Goal: Task Accomplishment & Management: Manage account settings

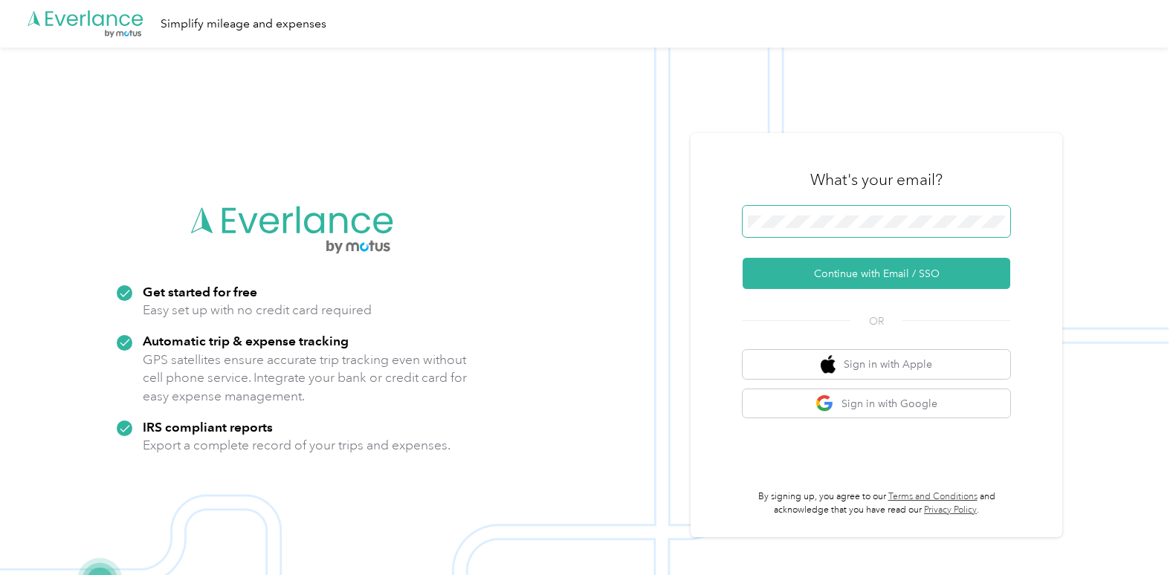
click at [857, 212] on span at bounding box center [876, 221] width 268 height 31
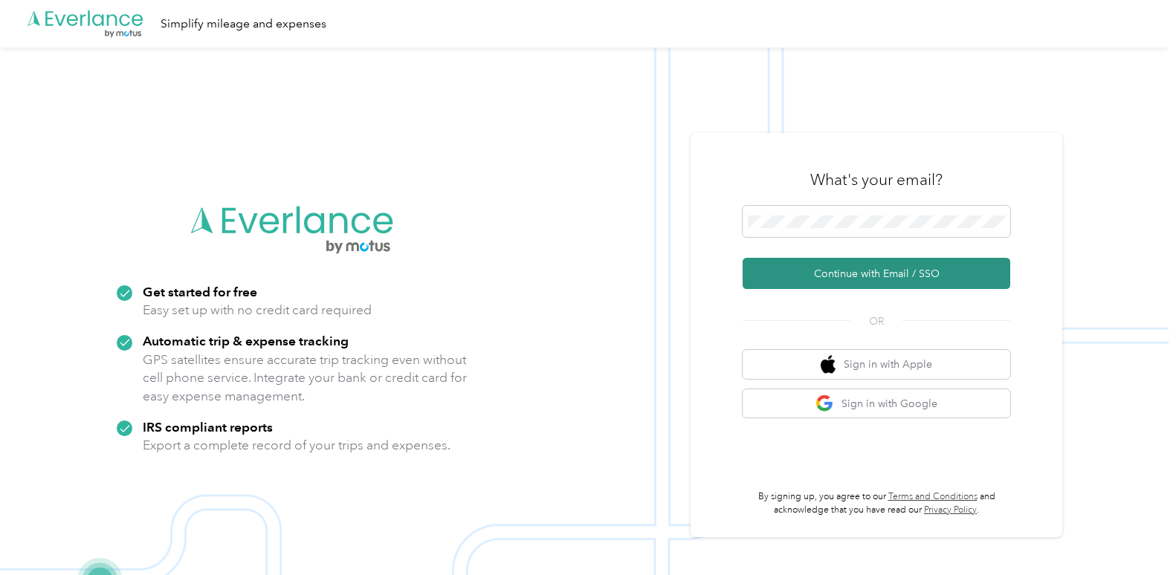
click at [844, 271] on button "Continue with Email / SSO" at bounding box center [876, 273] width 268 height 31
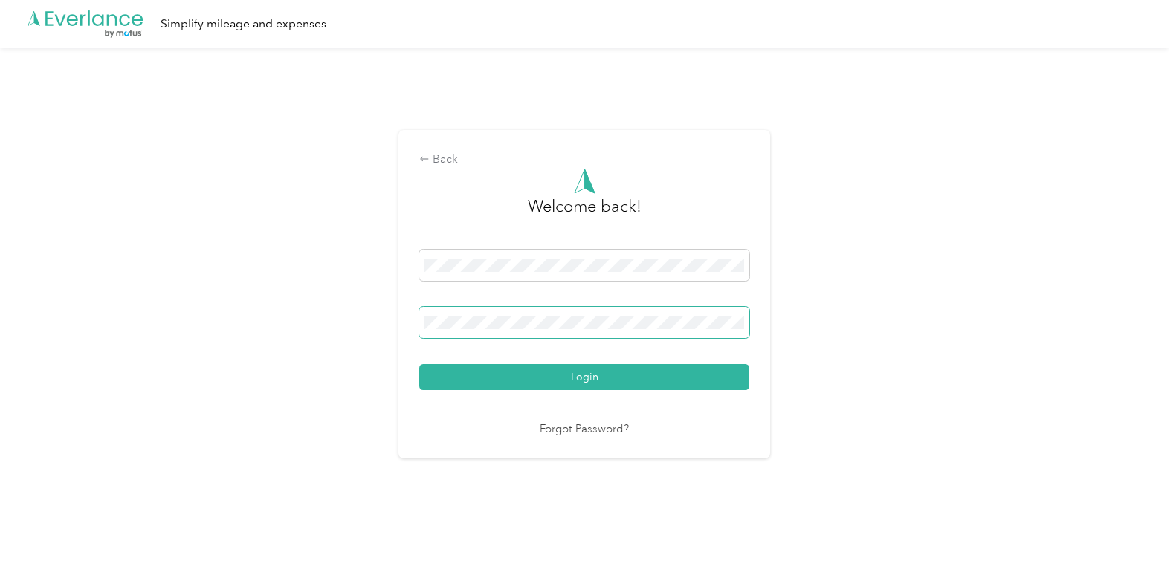
click at [599, 307] on span at bounding box center [584, 322] width 330 height 31
click at [419, 364] on button "Login" at bounding box center [584, 377] width 330 height 26
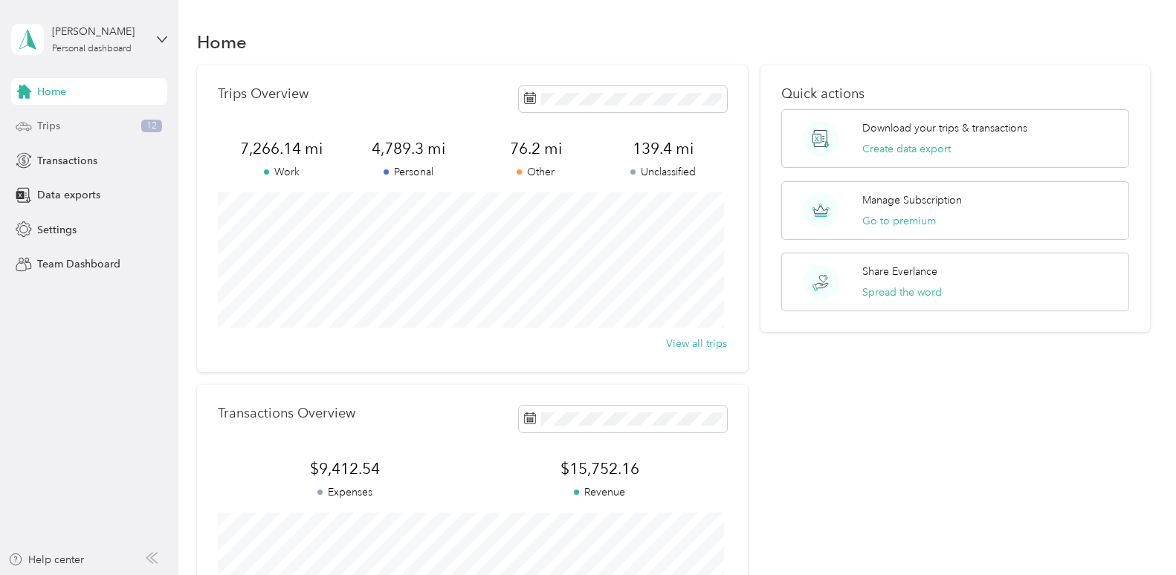
click at [140, 126] on div "Trips 12" at bounding box center [89, 126] width 156 height 27
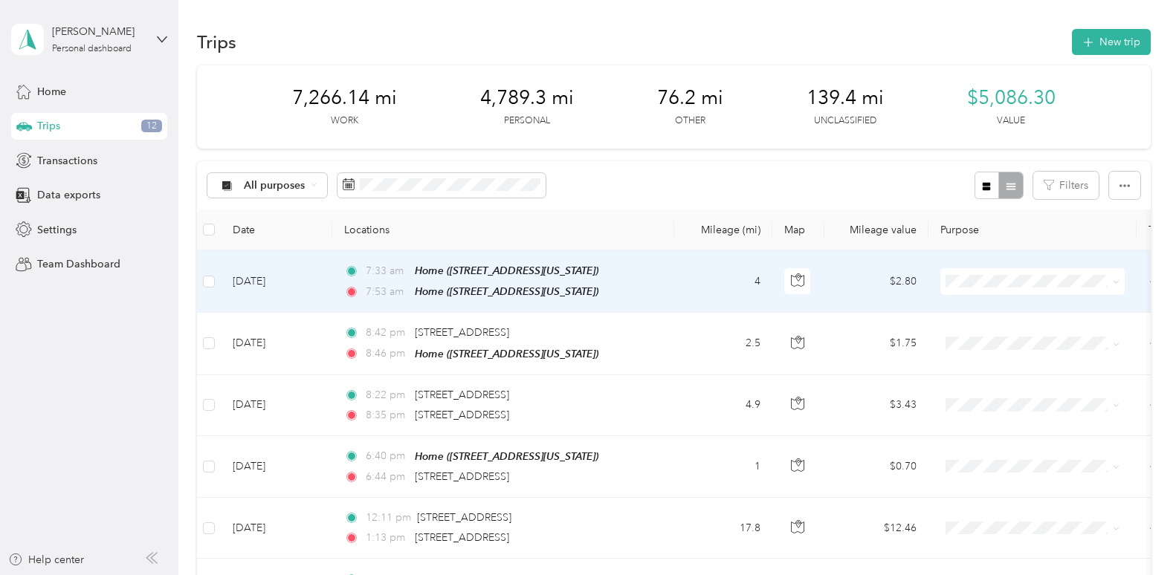
click at [995, 331] on span "Personal" at bounding box center [1045, 335] width 137 height 16
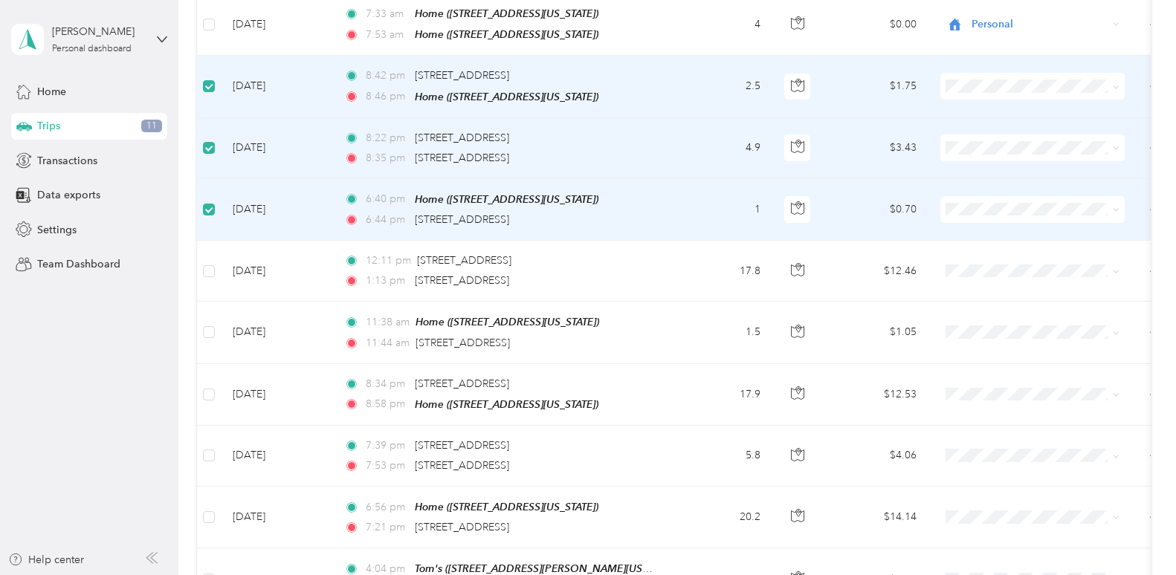
scroll to position [265, 0]
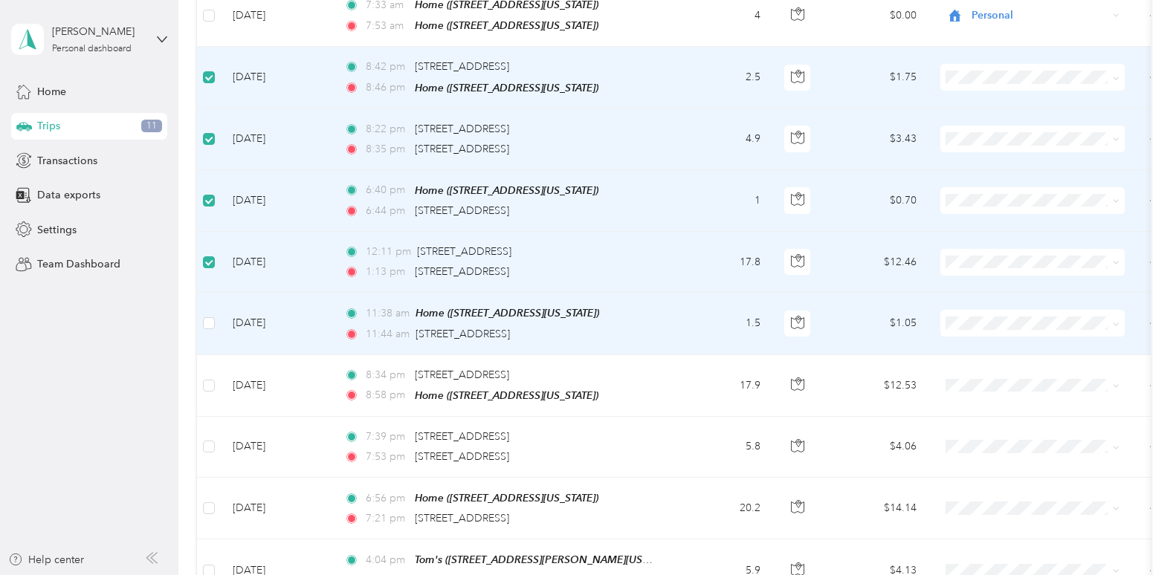
click at [215, 327] on td at bounding box center [209, 324] width 24 height 62
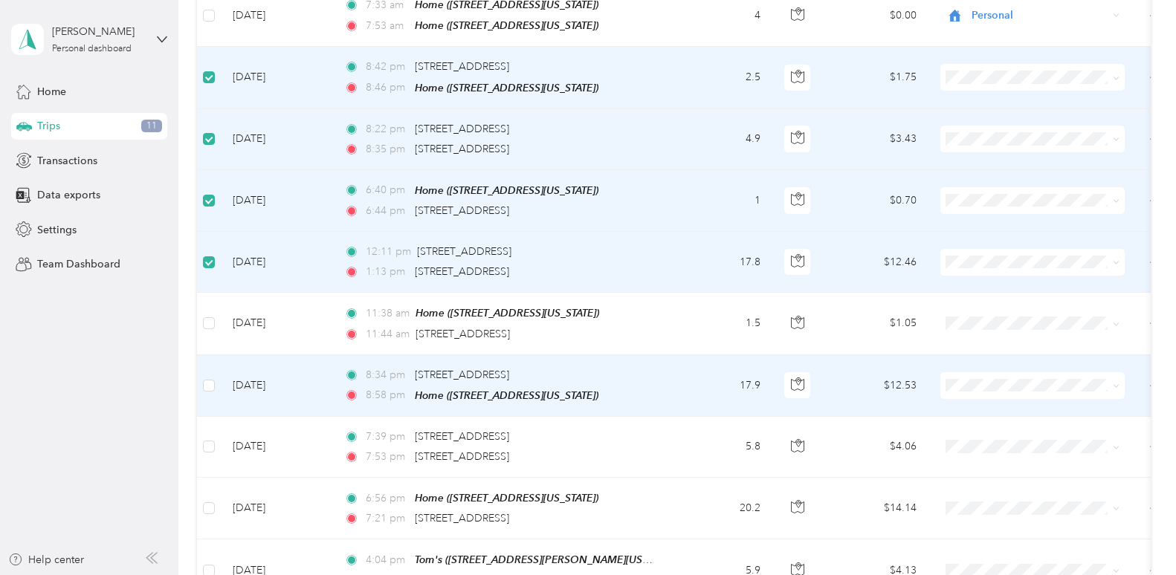
click at [216, 377] on td at bounding box center [209, 386] width 24 height 62
click at [201, 380] on td at bounding box center [209, 386] width 24 height 62
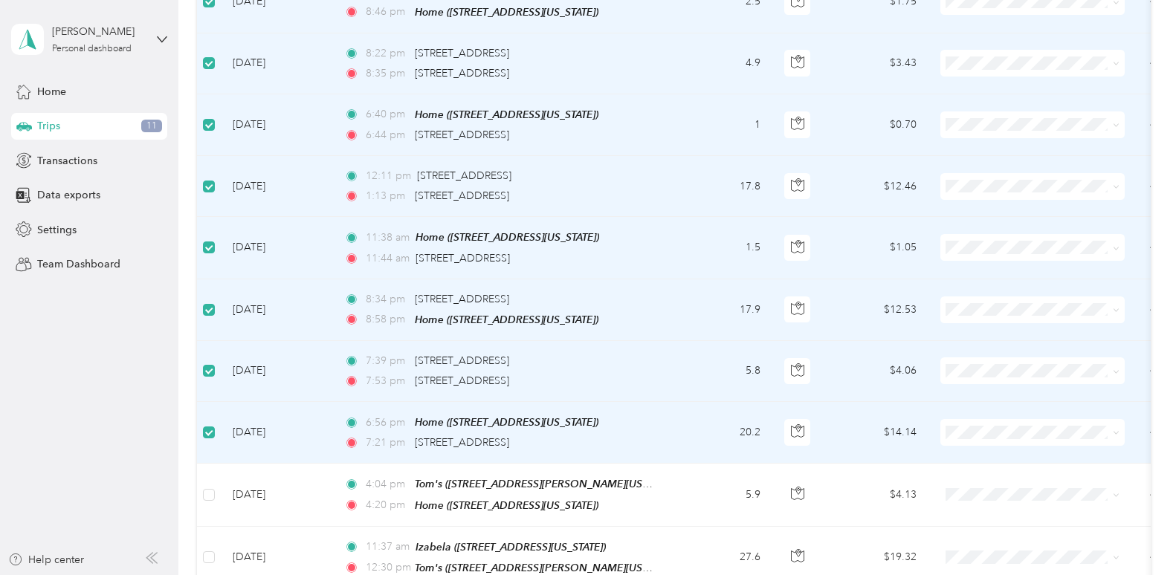
scroll to position [343, 0]
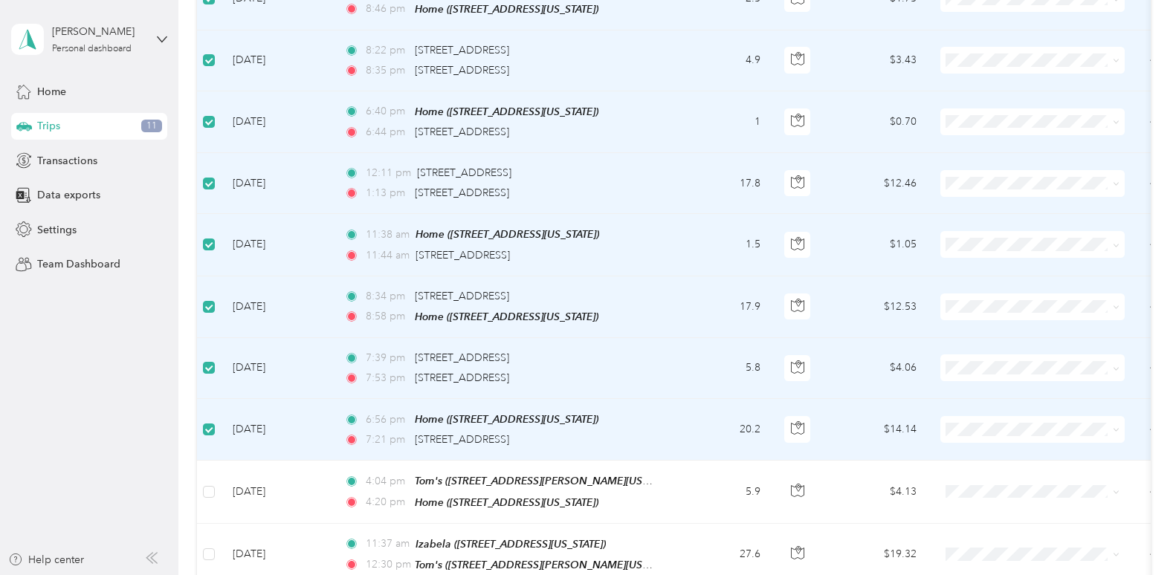
click at [615, 454] on td "6:56 pm Home ([STREET_ADDRESS][US_STATE]) 7:21 pm [STREET_ADDRESS]" at bounding box center [503, 430] width 342 height 62
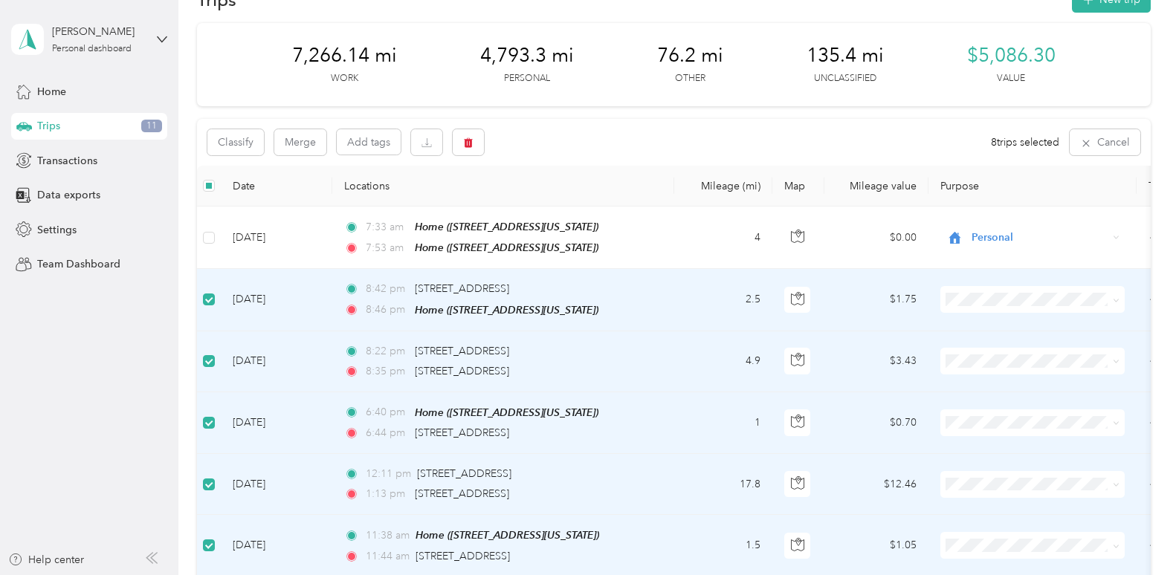
scroll to position [45, 0]
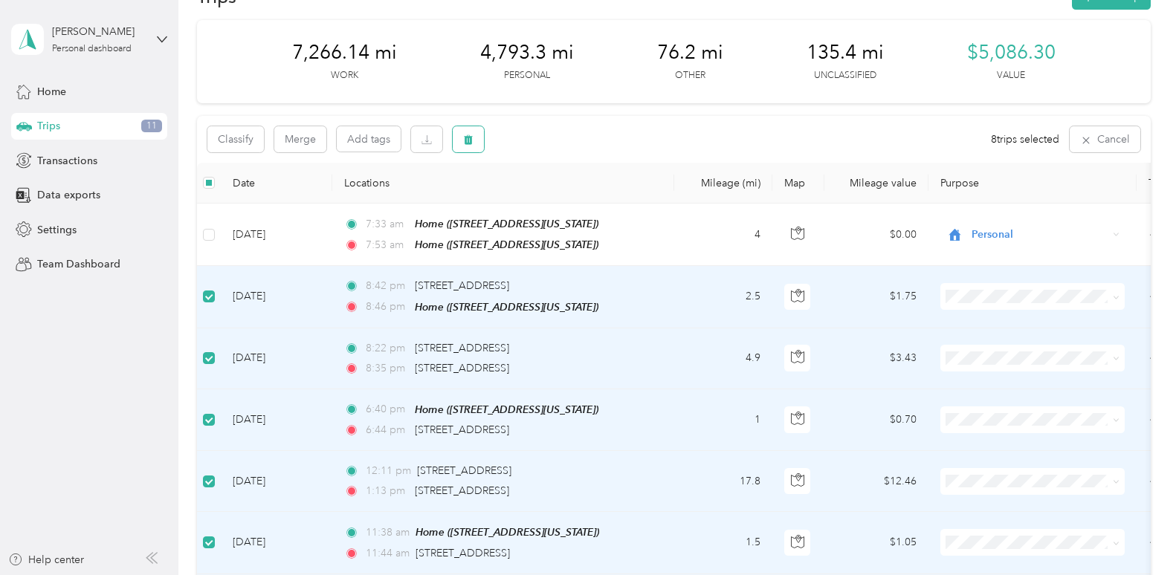
click at [473, 134] on icon "button" at bounding box center [468, 139] width 10 height 10
click at [574, 203] on button "Yes" at bounding box center [578, 201] width 29 height 24
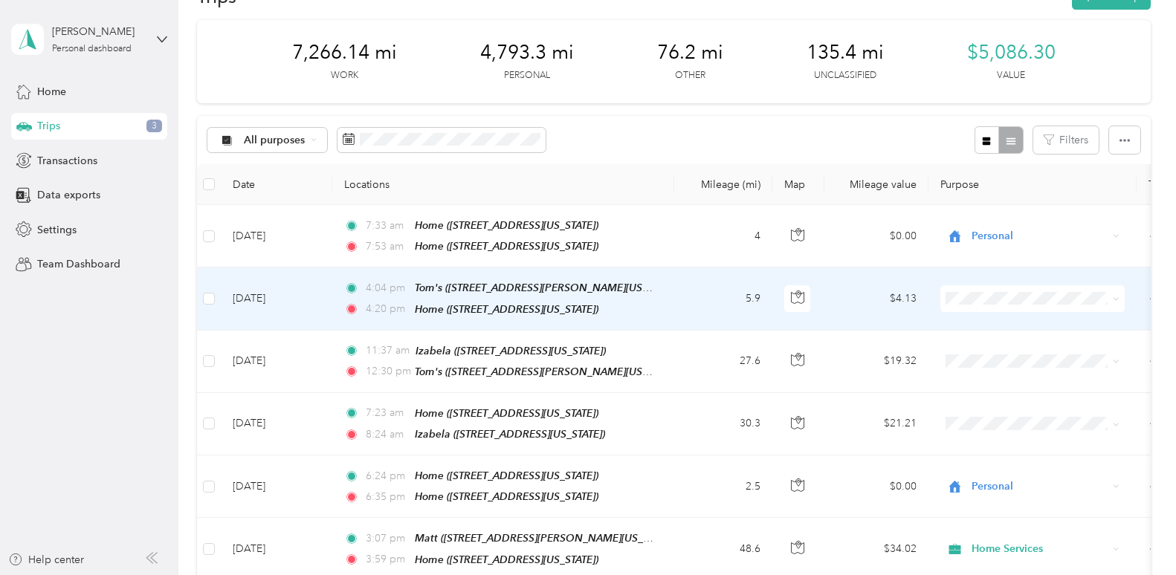
click at [938, 294] on td at bounding box center [1032, 299] width 208 height 62
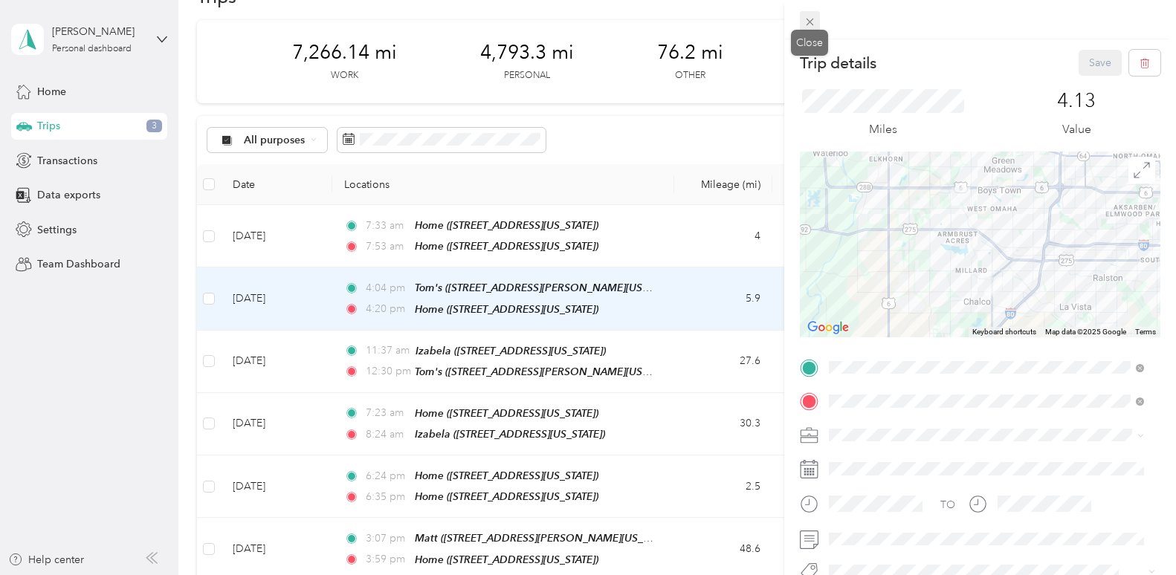
click at [808, 19] on icon at bounding box center [809, 22] width 13 height 13
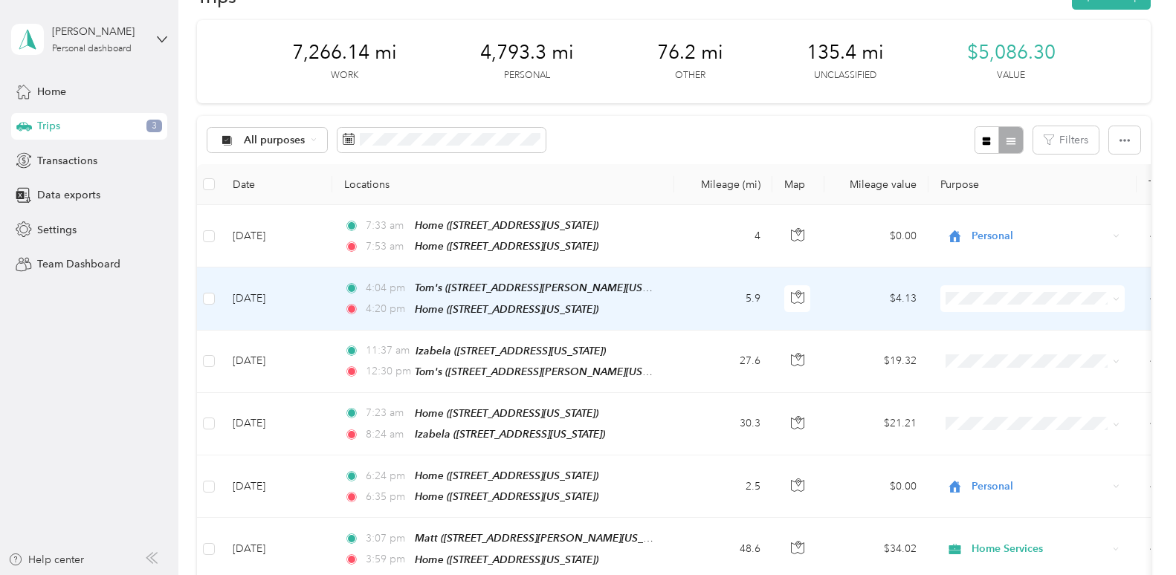
click at [999, 331] on ol "Work Personal Home Services Other Charity Medical Moving Commute" at bounding box center [1032, 412] width 184 height 208
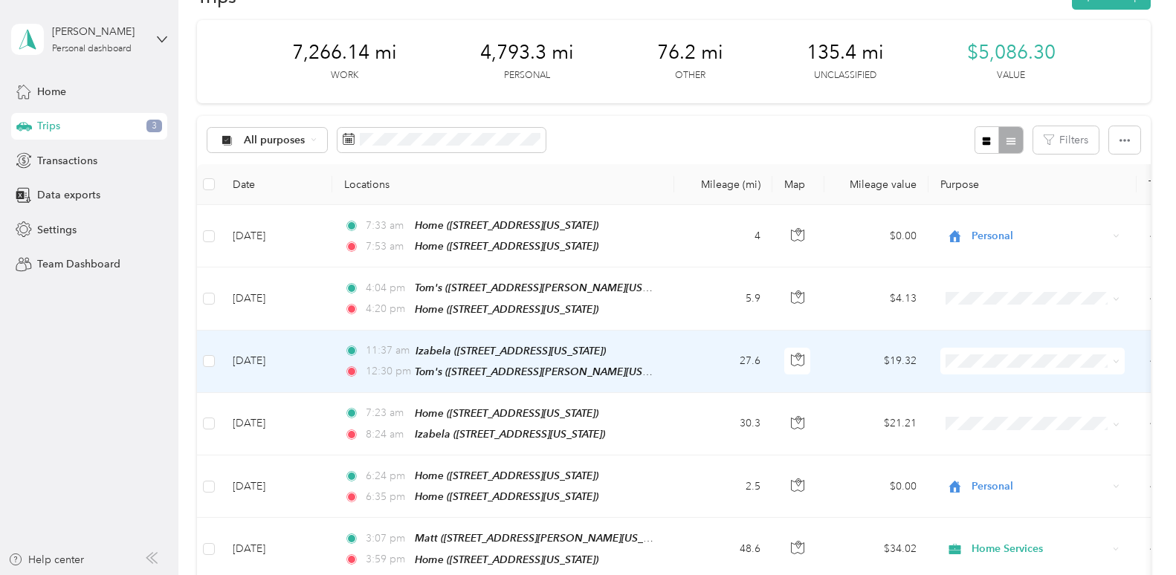
click at [973, 348] on span at bounding box center [1032, 361] width 184 height 27
click at [999, 154] on li "Work" at bounding box center [1032, 143] width 184 height 26
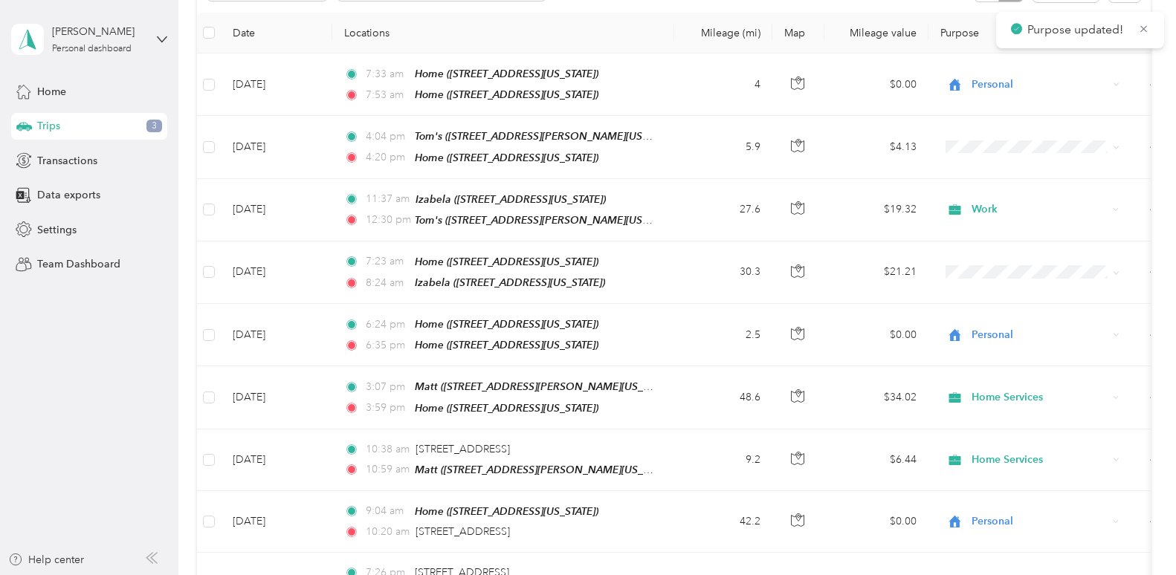
scroll to position [233, 0]
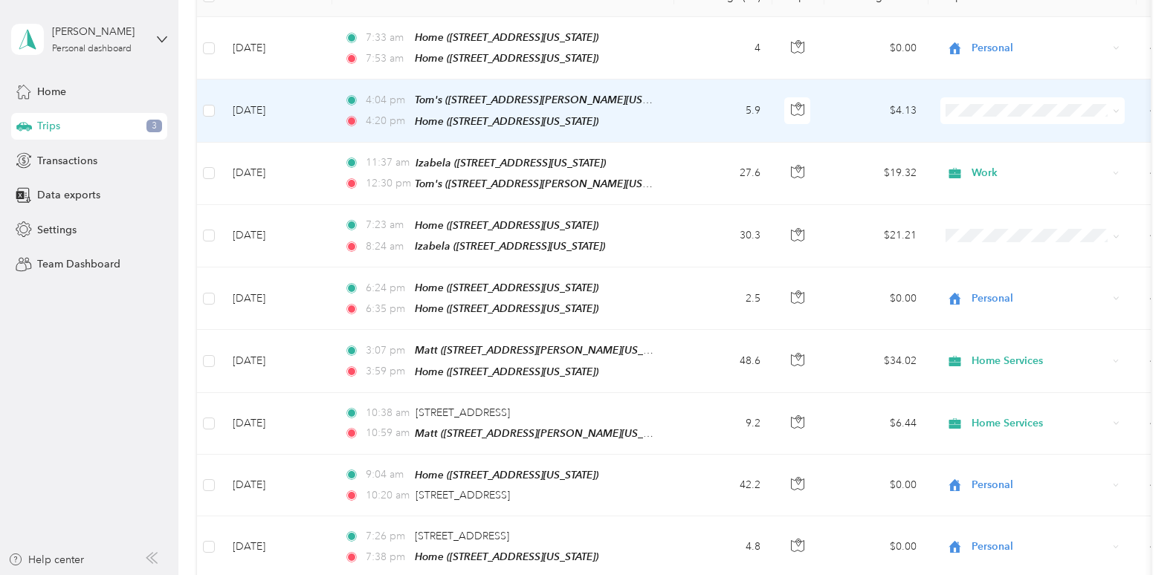
click at [966, 117] on span at bounding box center [1032, 110] width 184 height 27
click at [980, 130] on span "Work" at bounding box center [1045, 137] width 137 height 16
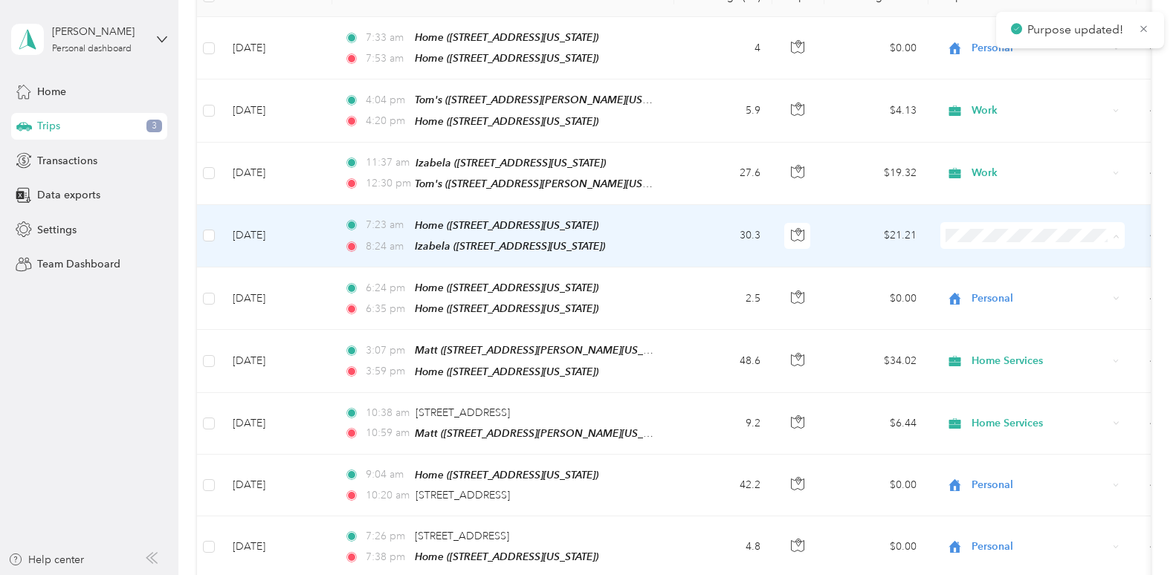
click at [986, 256] on span "Work" at bounding box center [1045, 258] width 137 height 16
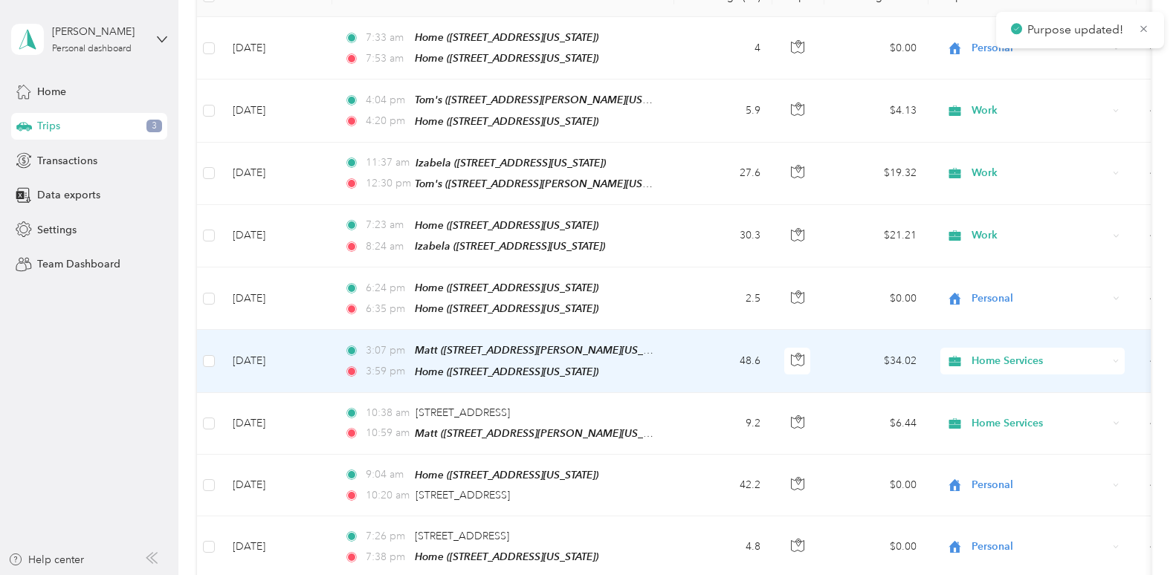
click at [1001, 353] on span "Home Services" at bounding box center [1039, 361] width 136 height 16
click at [1010, 146] on span "Work" at bounding box center [1045, 142] width 137 height 16
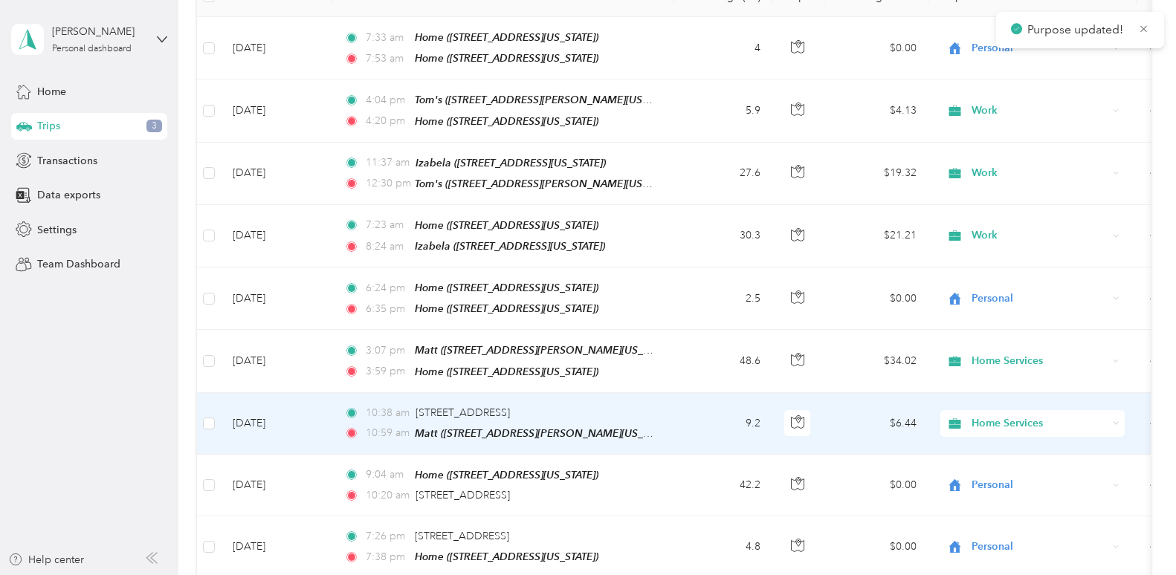
click at [1001, 418] on span "Home Services" at bounding box center [1039, 423] width 136 height 16
click at [989, 210] on li "Work" at bounding box center [1032, 204] width 184 height 26
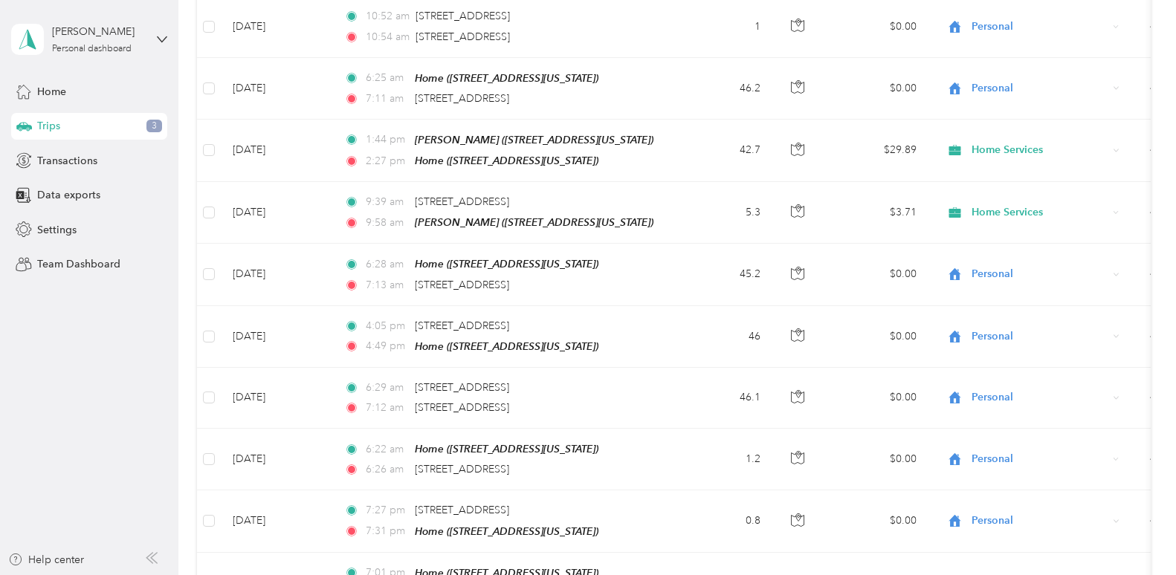
scroll to position [1069, 0]
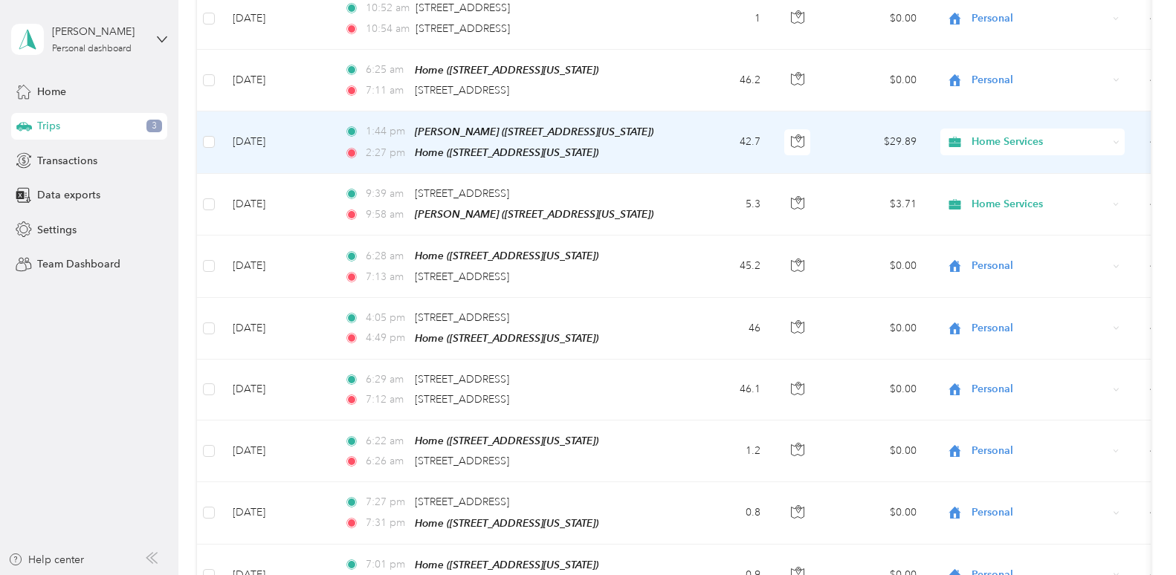
click at [994, 129] on div "Home Services" at bounding box center [1032, 142] width 184 height 27
click at [994, 153] on span "Work" at bounding box center [1045, 156] width 137 height 16
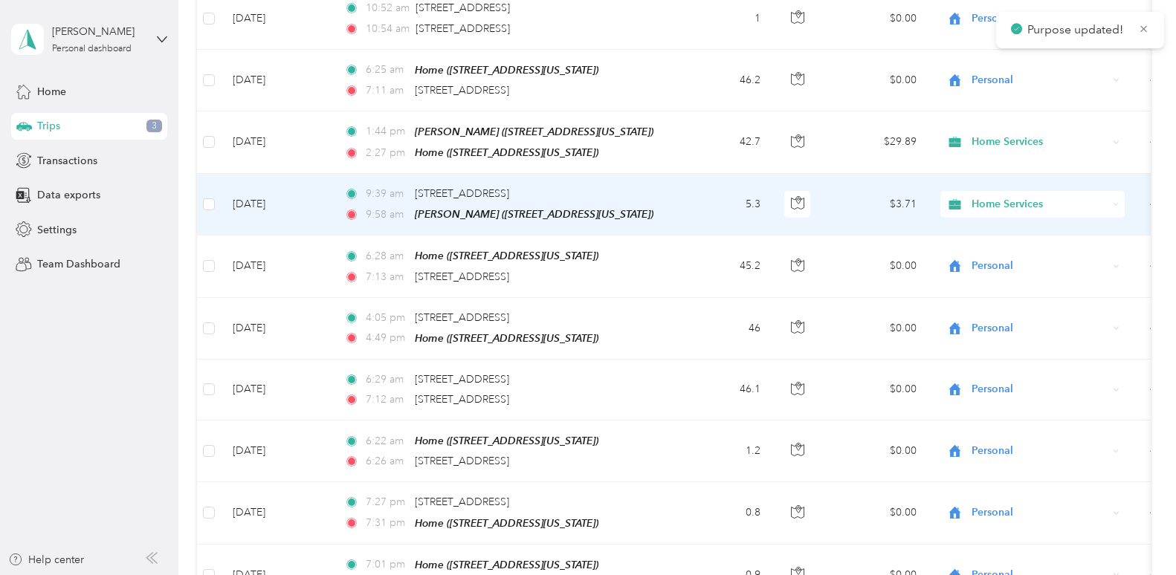
click at [995, 196] on span "Home Services" at bounding box center [1039, 204] width 136 height 16
click at [995, 213] on span "Work" at bounding box center [1045, 218] width 137 height 16
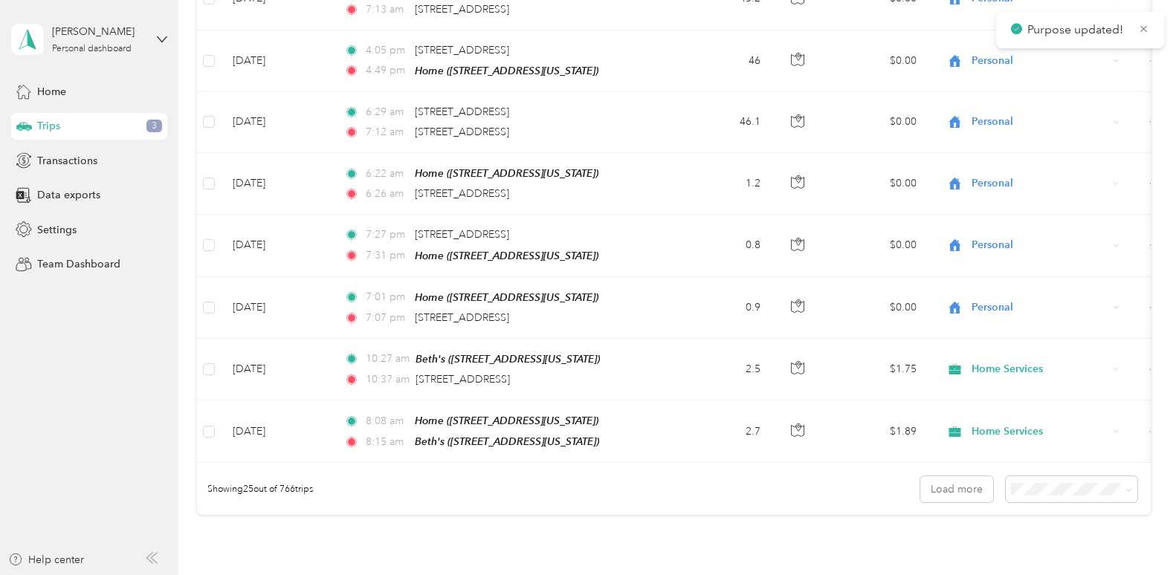
scroll to position [1345, 0]
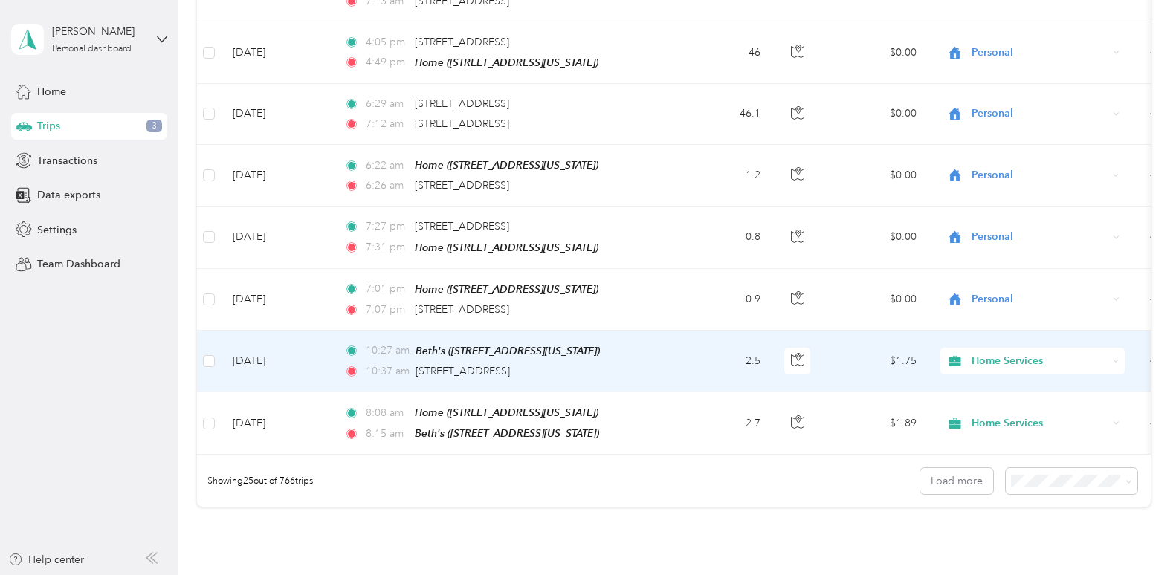
click at [990, 353] on span "Home Services" at bounding box center [1039, 361] width 136 height 16
click at [986, 363] on span "Work" at bounding box center [1045, 369] width 137 height 16
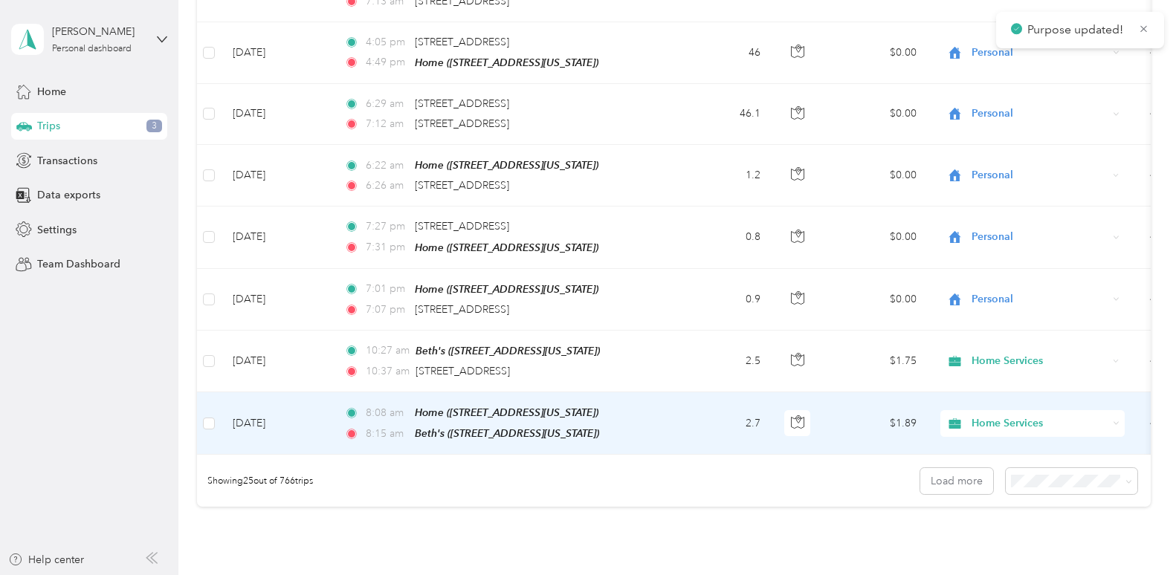
click at [986, 415] on span "Home Services" at bounding box center [1039, 423] width 136 height 16
click at [999, 196] on li "Work" at bounding box center [1032, 189] width 184 height 26
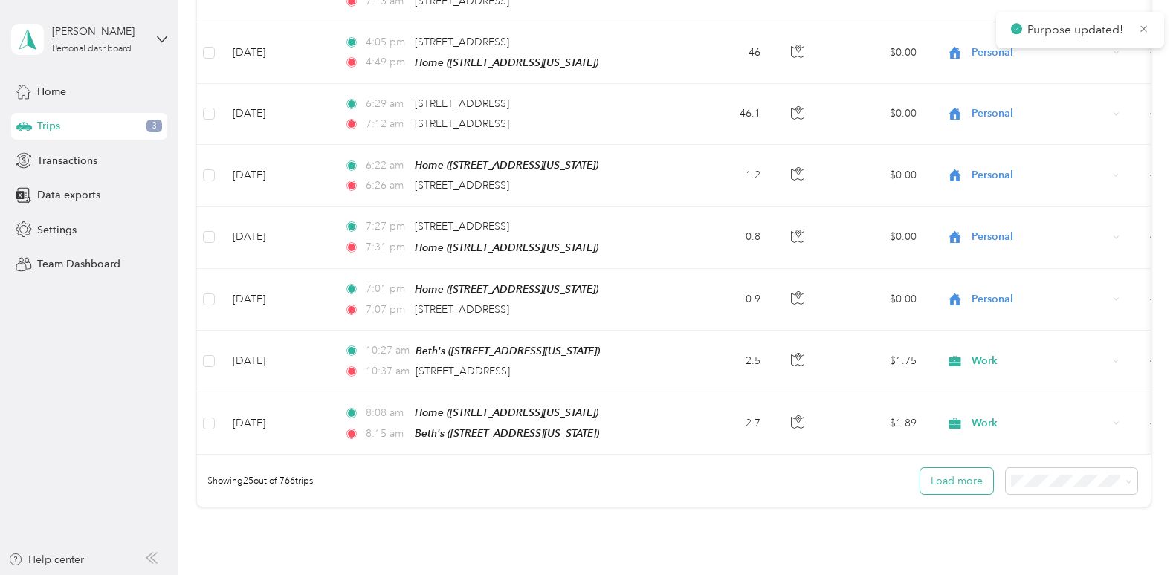
click at [954, 469] on button "Load more" at bounding box center [956, 481] width 73 height 26
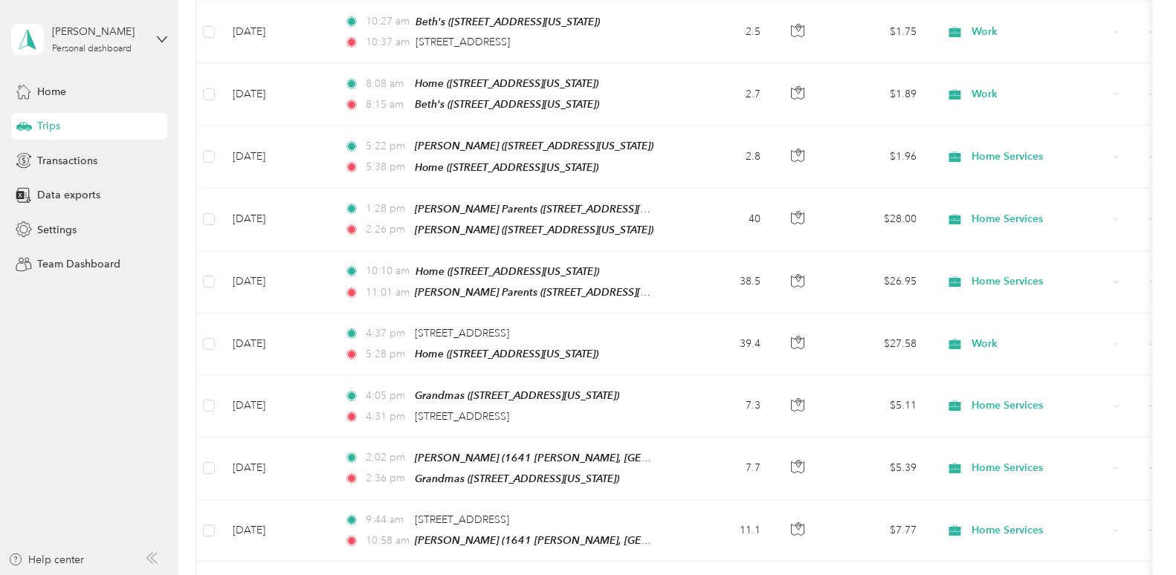
scroll to position [1684, 0]
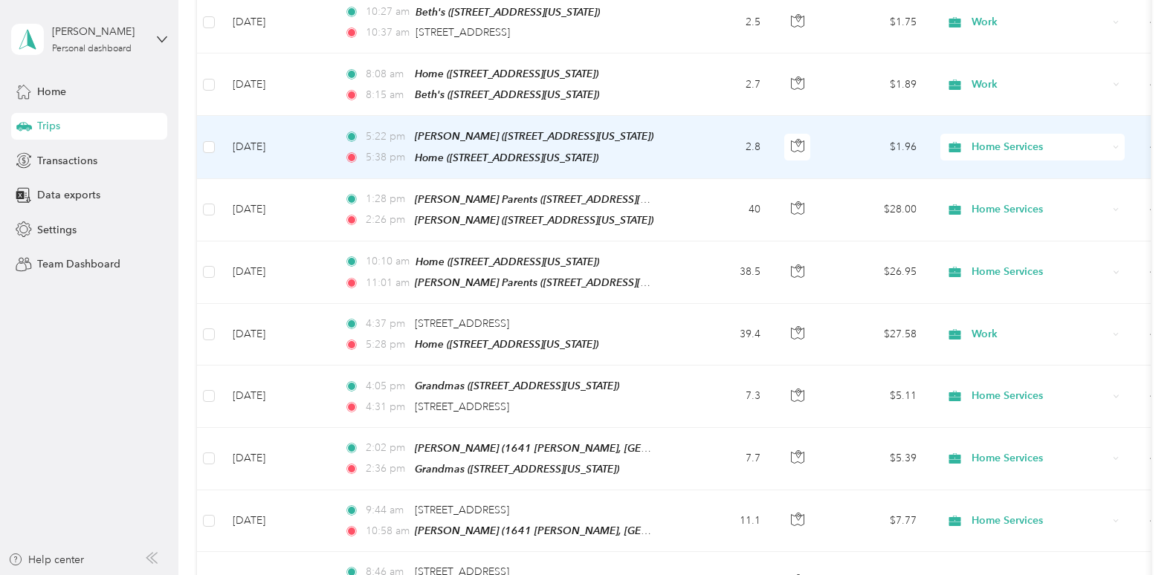
click at [1029, 116] on td "Home Services" at bounding box center [1032, 147] width 208 height 62
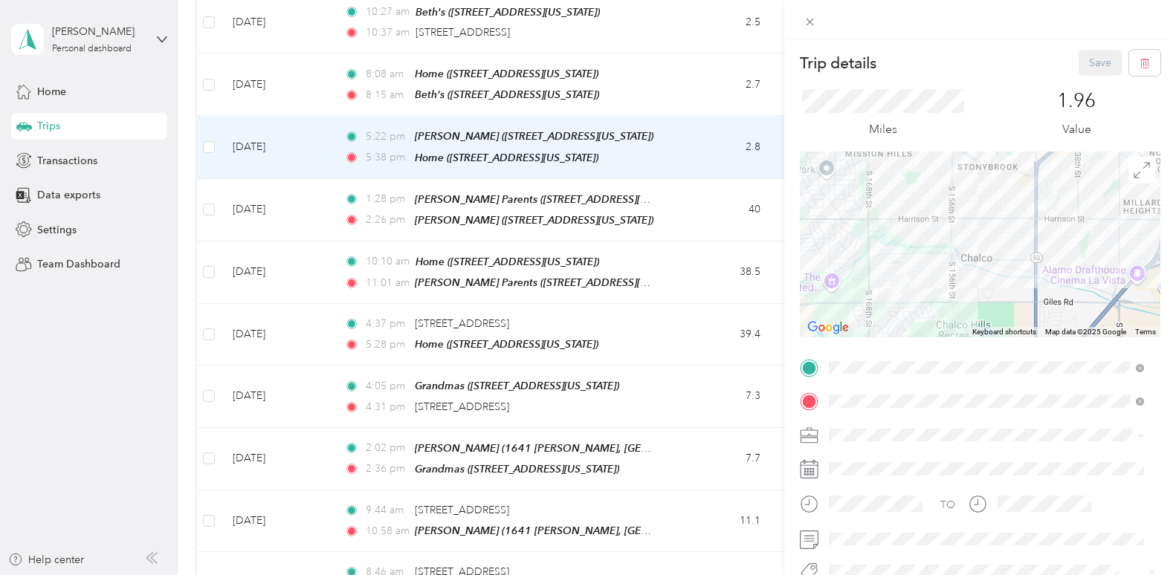
click at [810, 33] on div "Close" at bounding box center [809, 43] width 37 height 26
click at [810, 19] on icon at bounding box center [809, 22] width 13 height 13
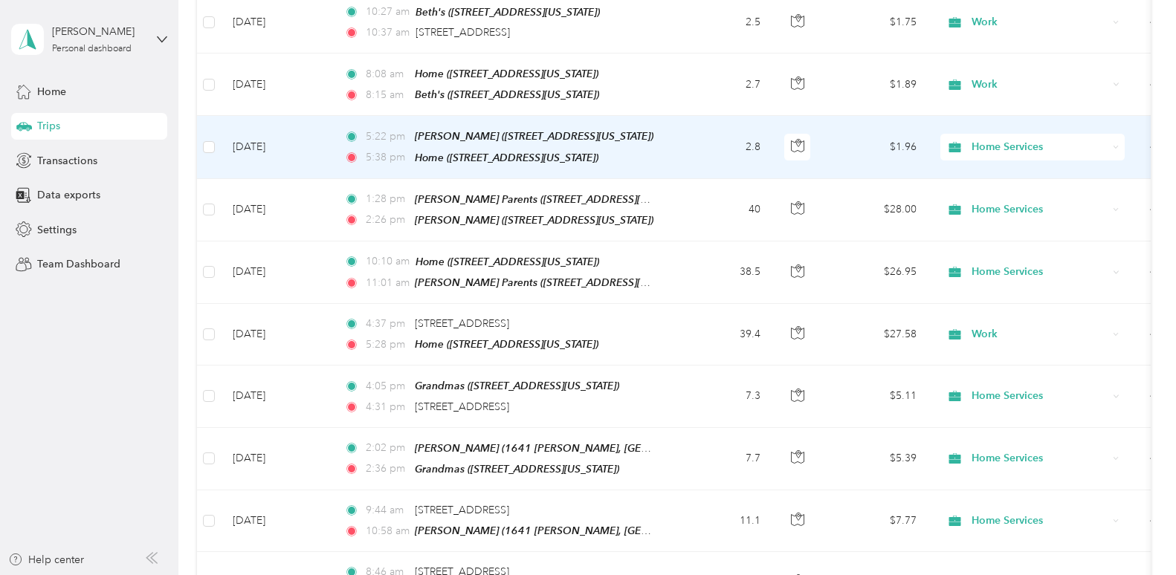
click at [1010, 139] on span "Home Services" at bounding box center [1039, 147] width 136 height 16
click at [1019, 149] on span "Work" at bounding box center [1045, 153] width 137 height 16
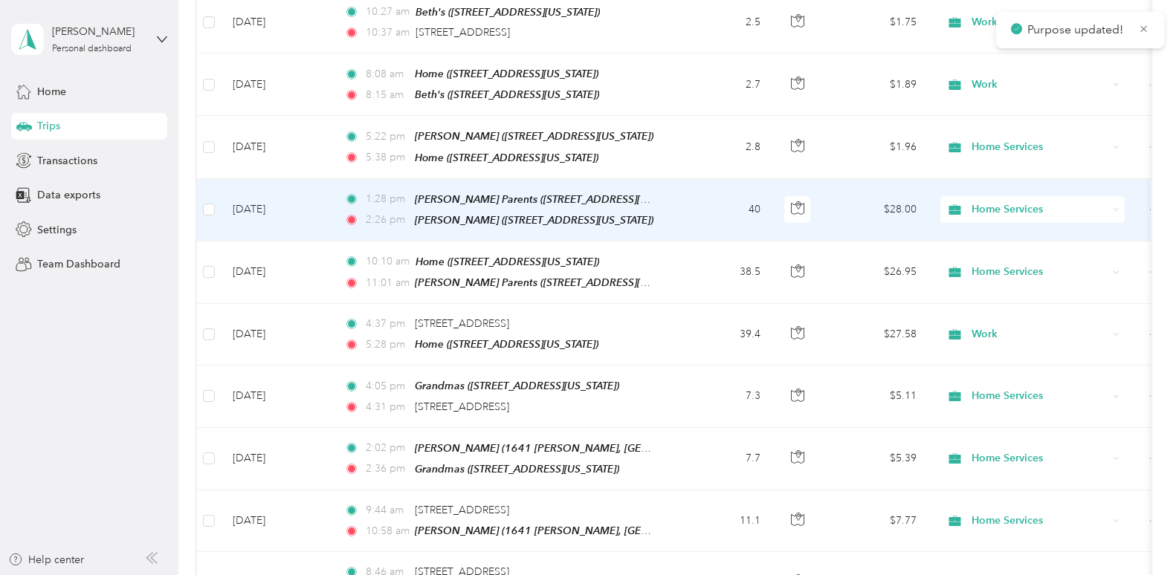
click at [1016, 196] on div "Home Services" at bounding box center [1032, 209] width 184 height 27
click at [1003, 206] on span "Work" at bounding box center [1045, 214] width 137 height 16
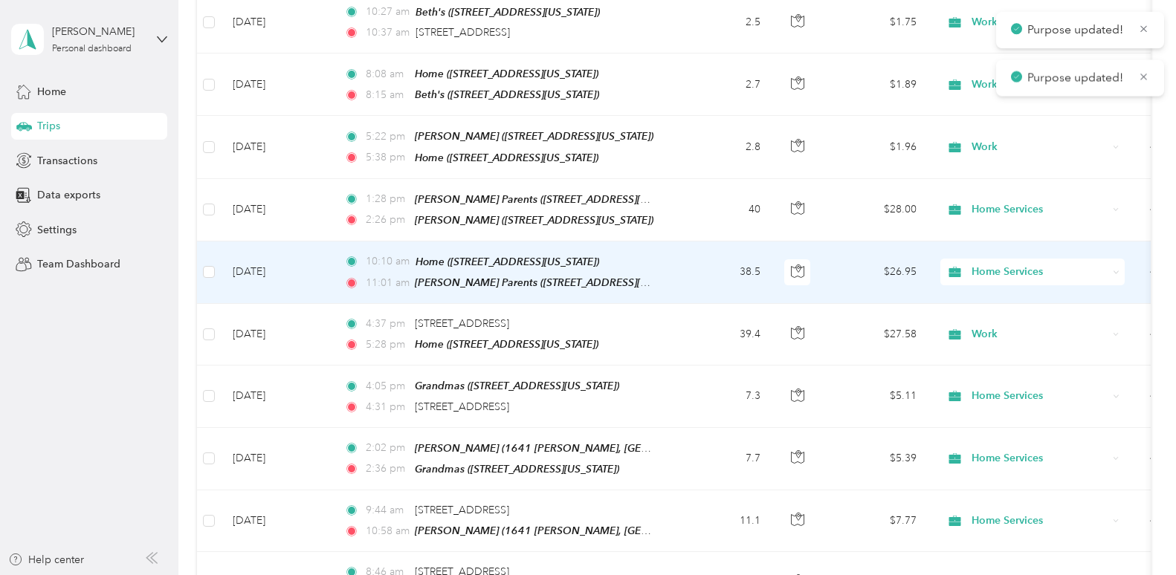
click at [1000, 264] on span "Home Services" at bounding box center [1039, 272] width 136 height 16
click at [994, 270] on span "Work" at bounding box center [1045, 275] width 137 height 16
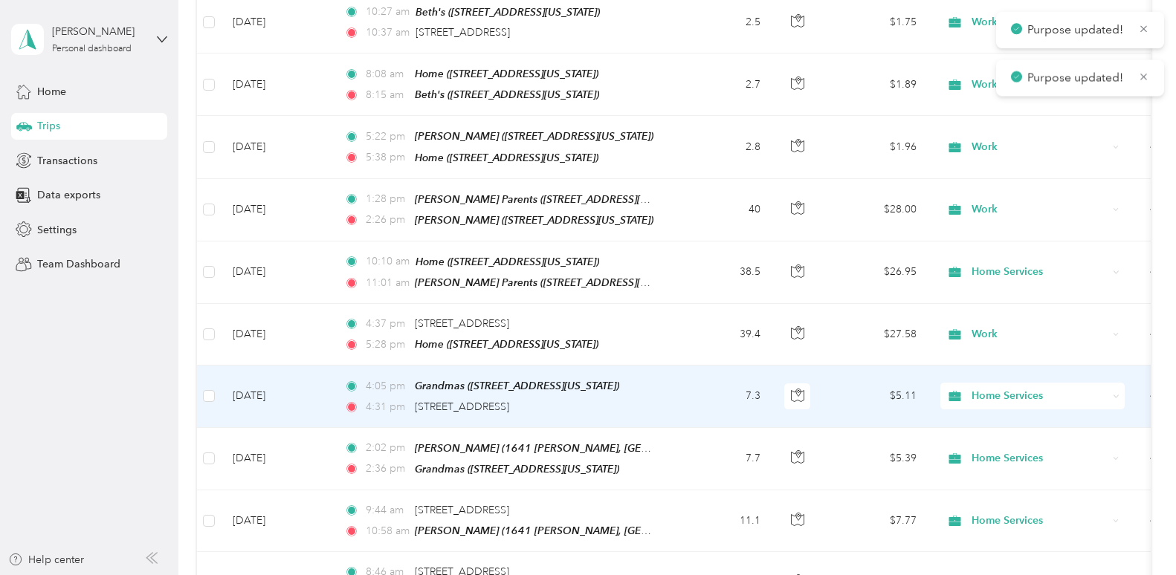
click at [991, 388] on span "Home Services" at bounding box center [1039, 396] width 136 height 16
click at [991, 168] on li "Work" at bounding box center [1032, 159] width 184 height 26
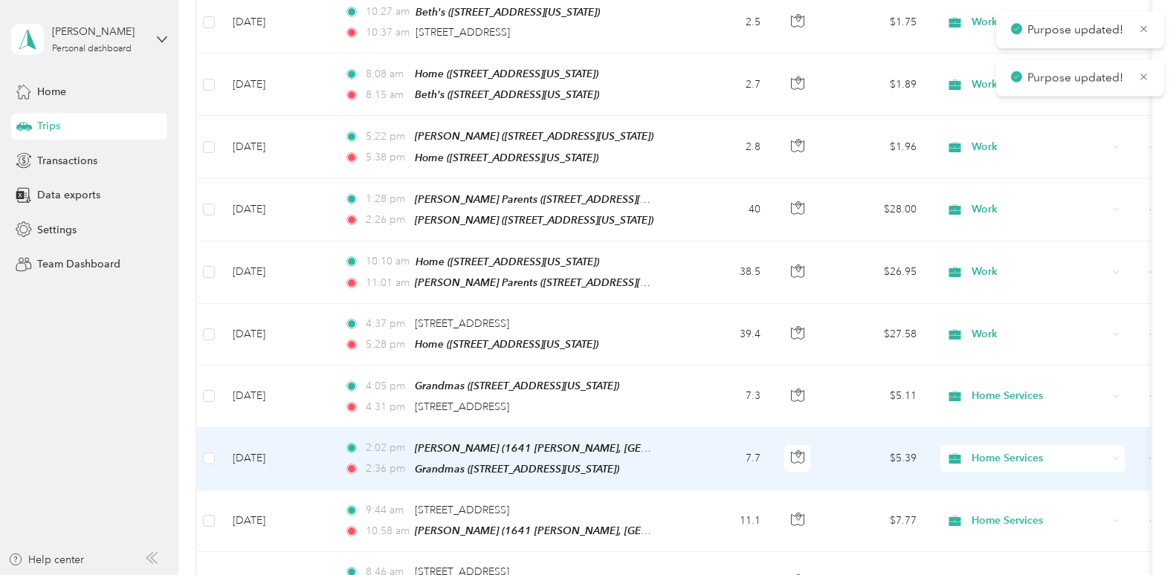
click at [1002, 445] on div "Home Services" at bounding box center [1032, 458] width 184 height 27
click at [989, 228] on li "Work" at bounding box center [1032, 220] width 184 height 26
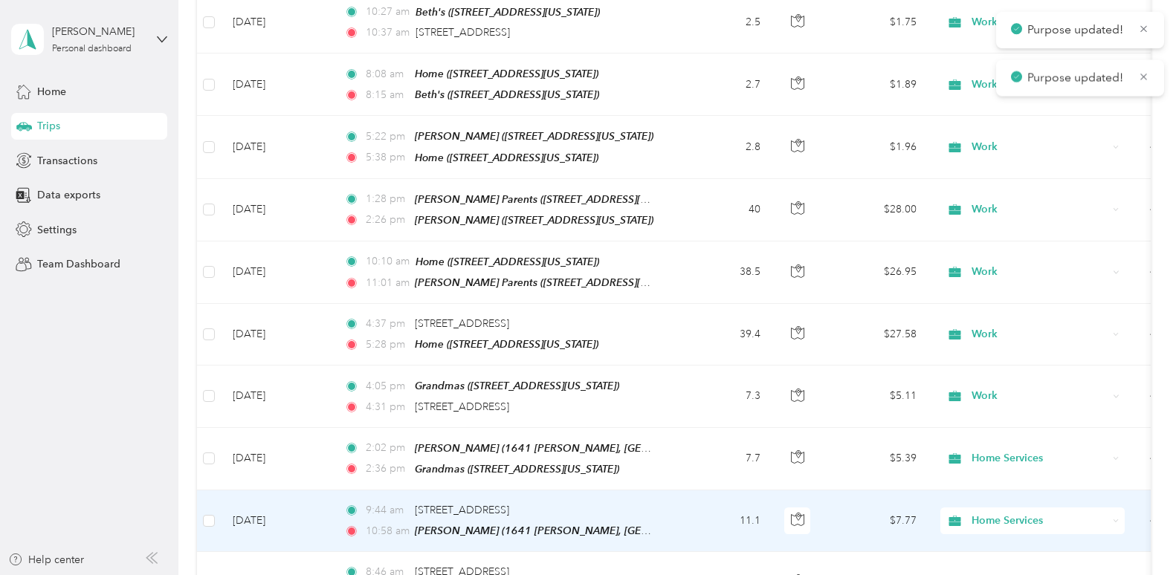
click at [965, 513] on span "Home Services" at bounding box center [1026, 521] width 162 height 16
click at [982, 281] on span "Work" at bounding box center [1045, 281] width 137 height 16
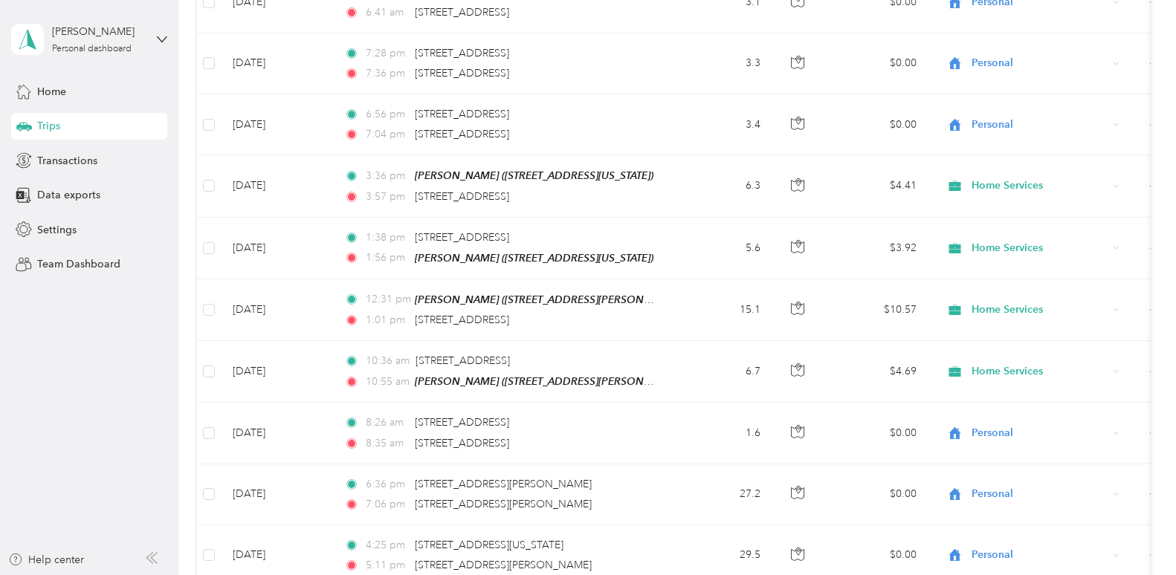
scroll to position [2396, 0]
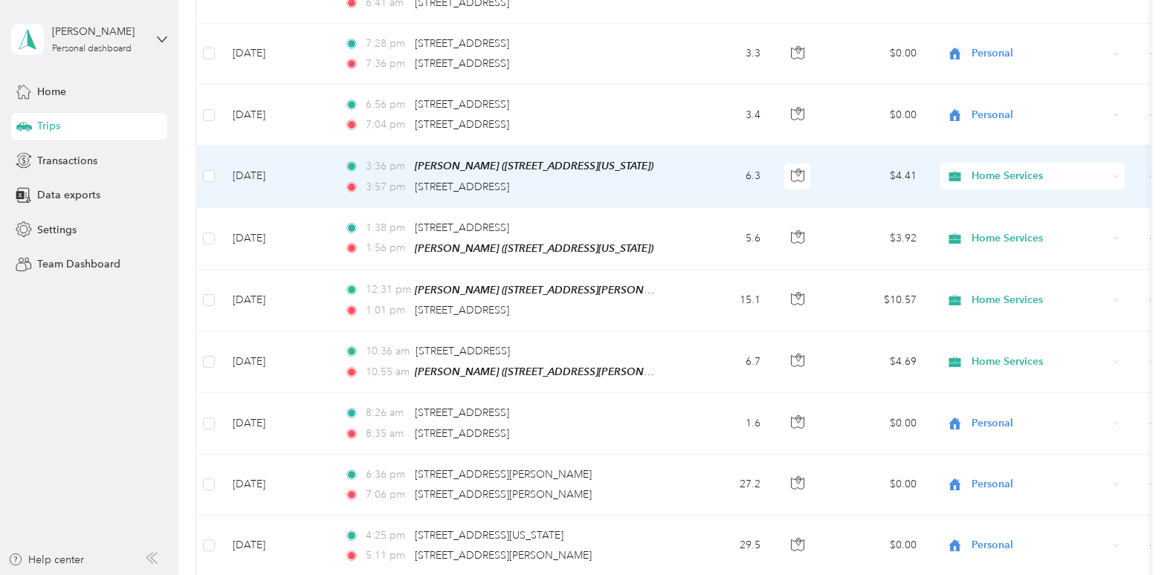
click at [982, 168] on span "Home Services" at bounding box center [1039, 176] width 136 height 16
click at [983, 166] on span "Work" at bounding box center [1045, 174] width 137 height 16
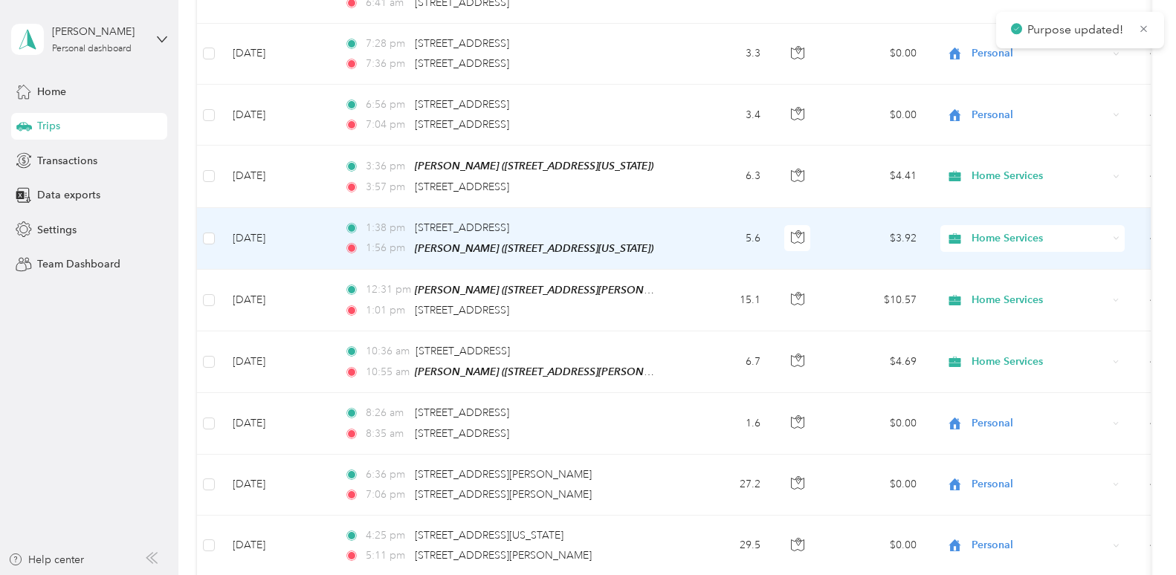
click at [984, 230] on span "Home Services" at bounding box center [1039, 238] width 136 height 16
click at [984, 228] on span "Work" at bounding box center [1045, 234] width 137 height 16
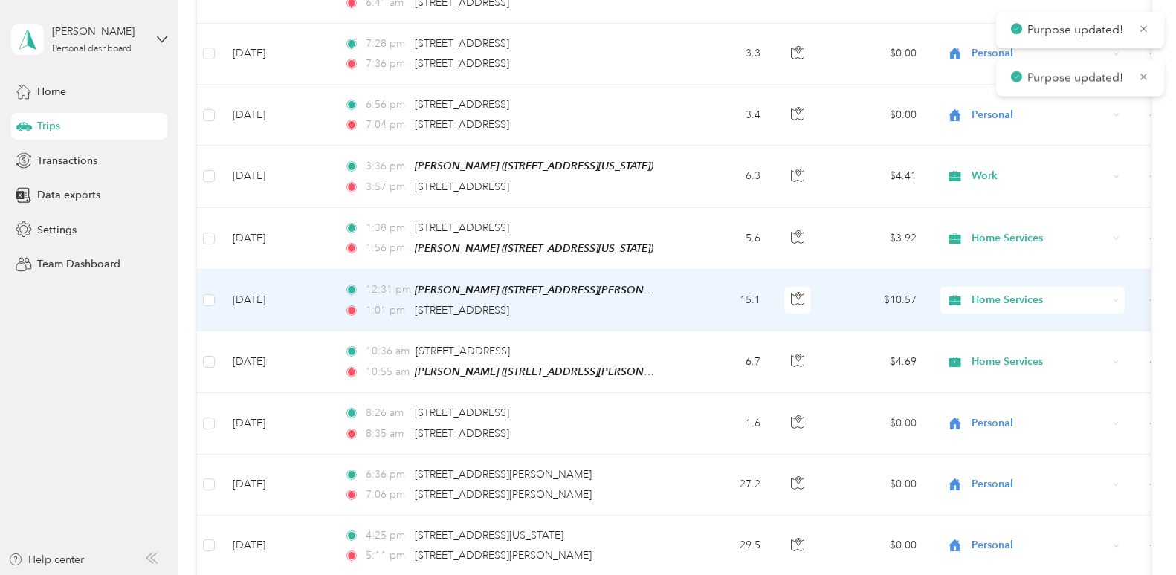
click at [989, 292] on span "Home Services" at bounding box center [1039, 300] width 136 height 16
click at [989, 289] on span "Work" at bounding box center [1045, 296] width 137 height 16
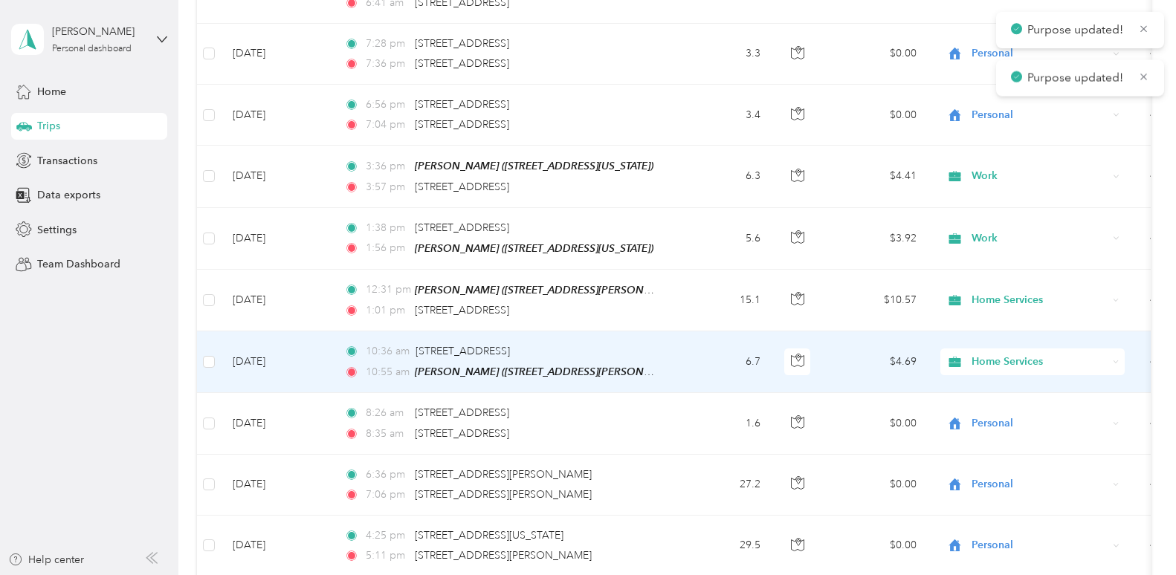
click at [993, 354] on span "Home Services" at bounding box center [1039, 362] width 136 height 16
click at [993, 346] on li "Work" at bounding box center [1032, 358] width 184 height 26
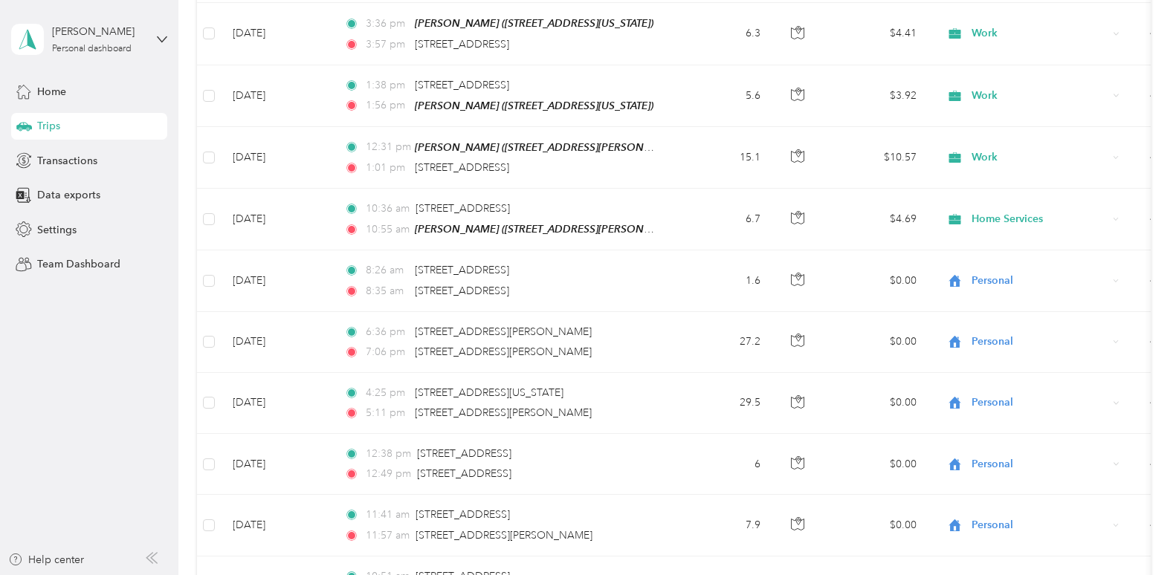
scroll to position [2548, 0]
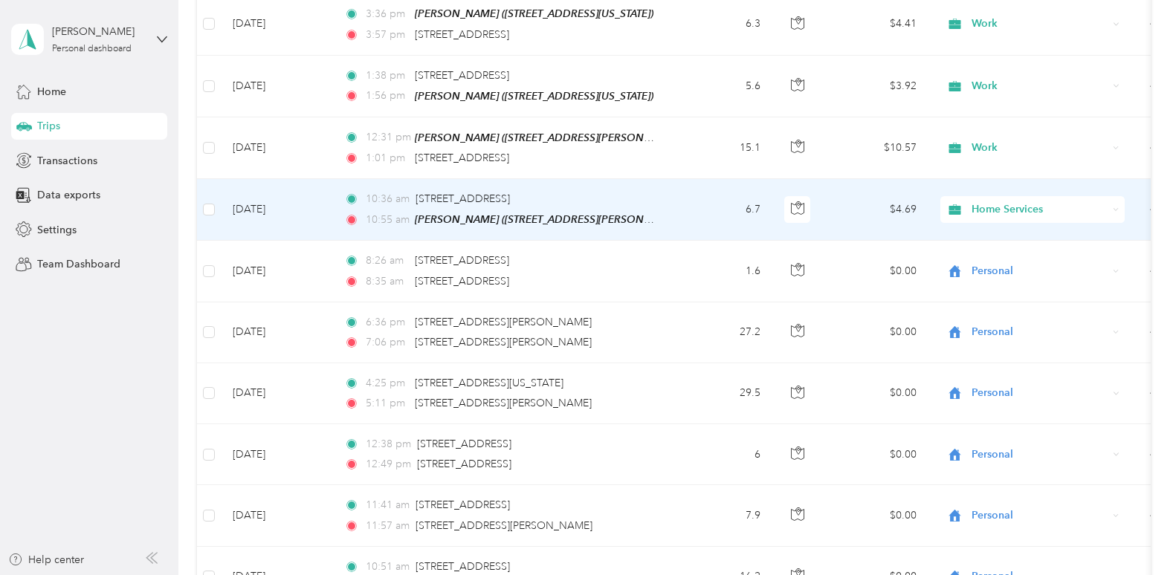
click at [1008, 201] on span "Home Services" at bounding box center [1039, 209] width 136 height 16
click at [1008, 204] on span "Work" at bounding box center [1045, 206] width 137 height 16
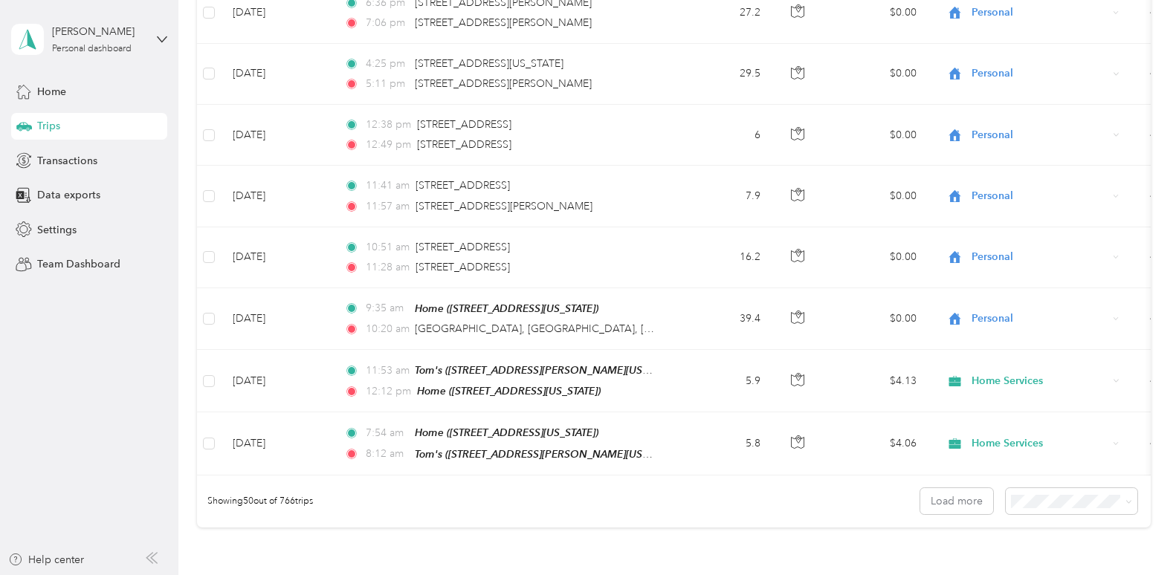
scroll to position [2877, 0]
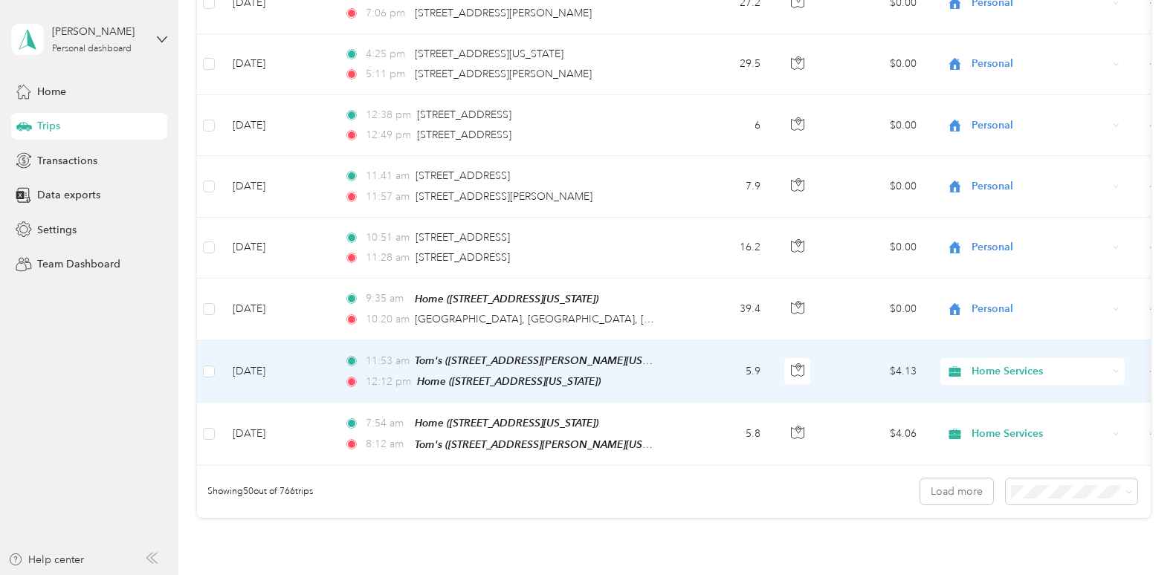
click at [1001, 363] on span "Home Services" at bounding box center [1039, 371] width 136 height 16
click at [1000, 352] on li "Work" at bounding box center [1032, 365] width 184 height 26
click at [1000, 351] on td "Work" at bounding box center [1032, 371] width 208 height 62
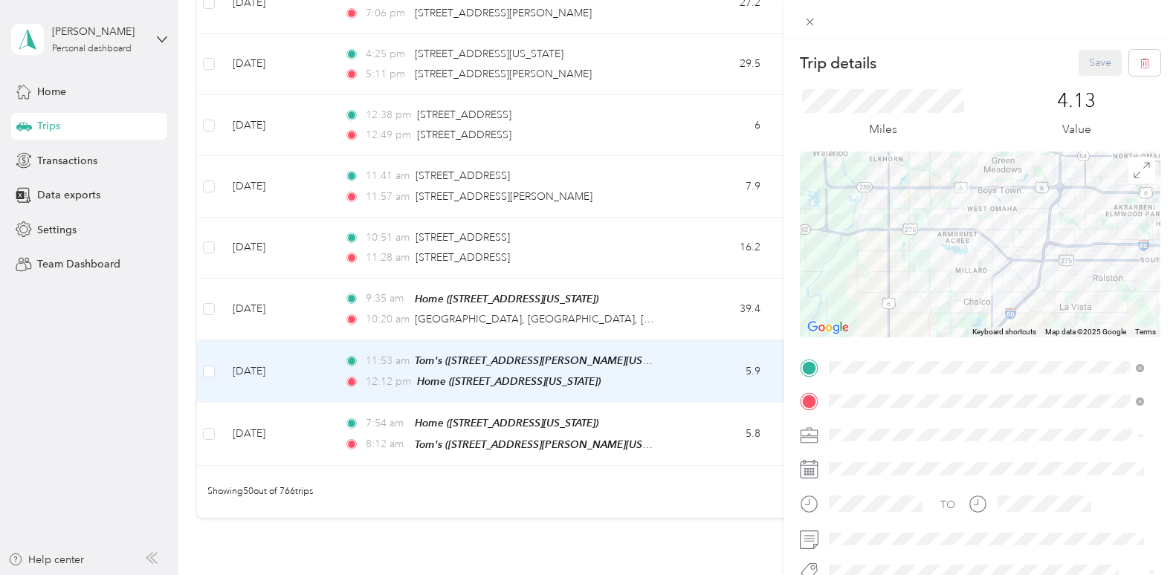
click at [687, 437] on div "Trip details Save This trip cannot be edited because it is either under review,…" at bounding box center [588, 287] width 1176 height 575
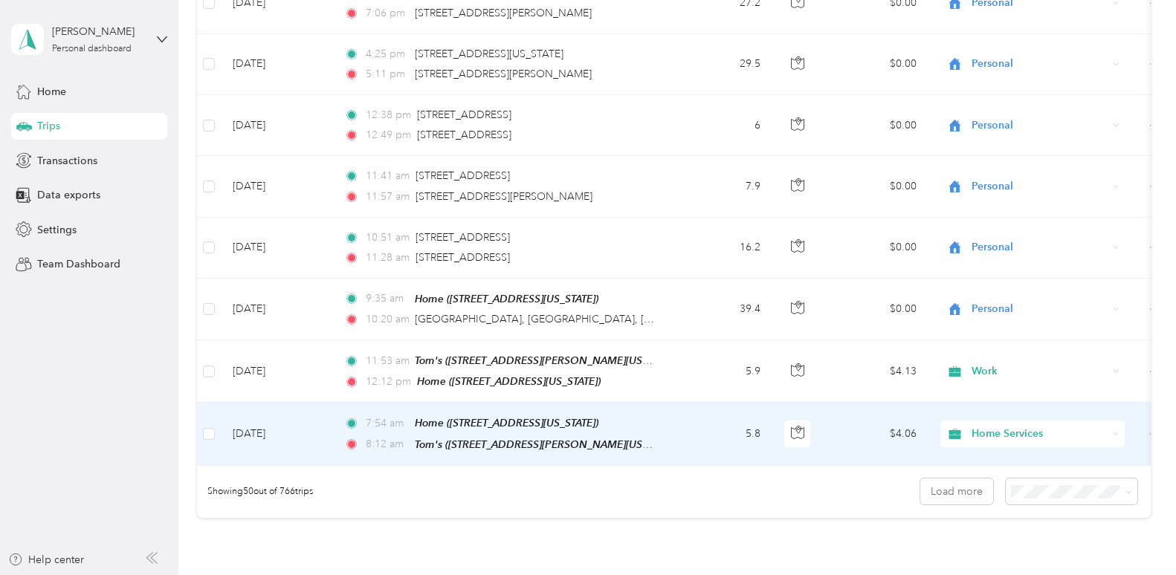
click at [1071, 426] on span "Home Services" at bounding box center [1039, 434] width 136 height 16
click at [1023, 195] on ol "Work Personal Home Services Other Charity Medical Moving Commute" at bounding box center [1032, 279] width 184 height 208
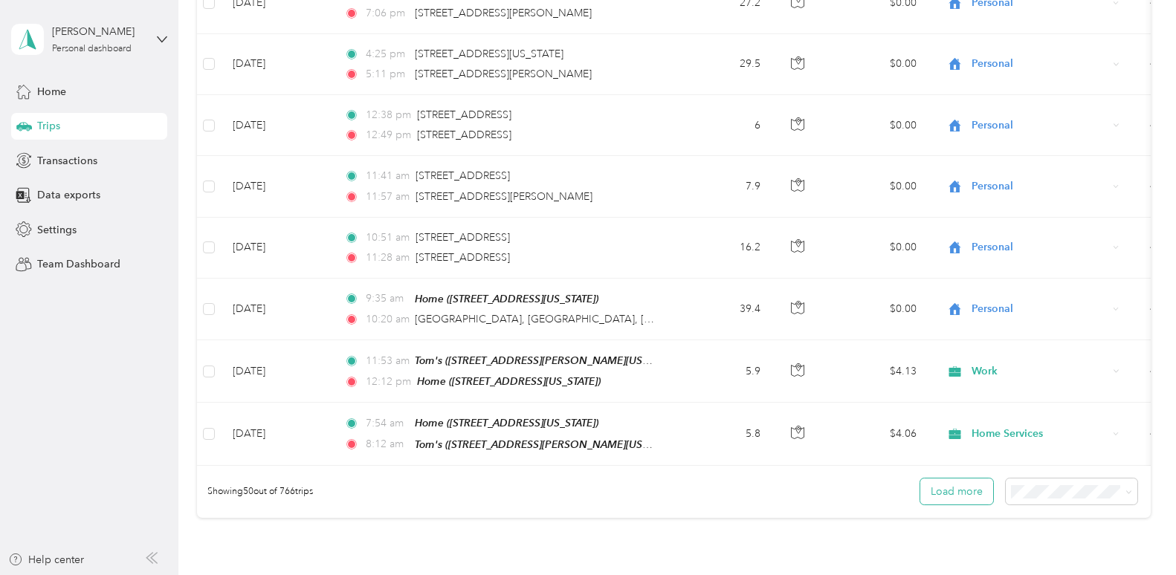
click at [955, 479] on button "Load more" at bounding box center [956, 492] width 73 height 26
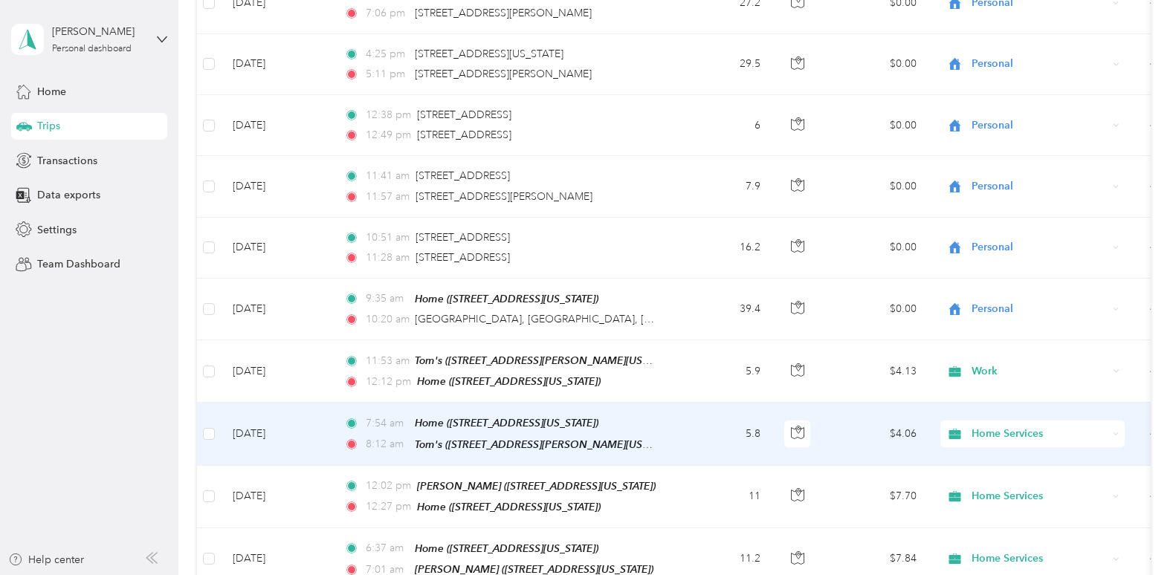
click at [1121, 421] on div "Home Services" at bounding box center [1032, 434] width 184 height 27
click at [1022, 192] on li "Work" at bounding box center [1032, 185] width 184 height 26
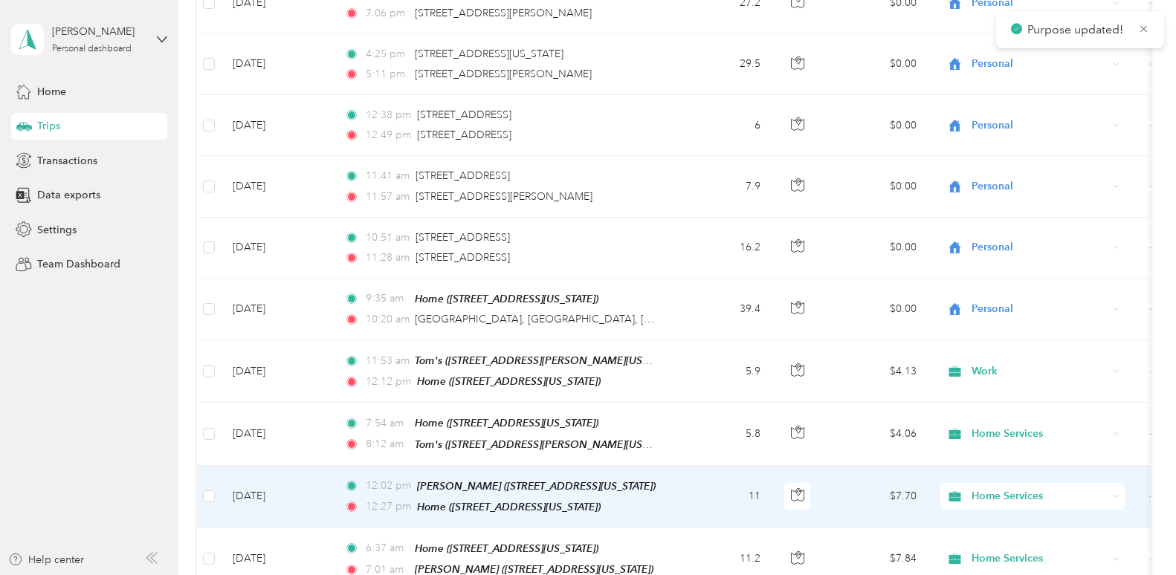
click at [990, 488] on span "Home Services" at bounding box center [1039, 496] width 136 height 16
click at [999, 261] on li "Work" at bounding box center [1032, 249] width 184 height 26
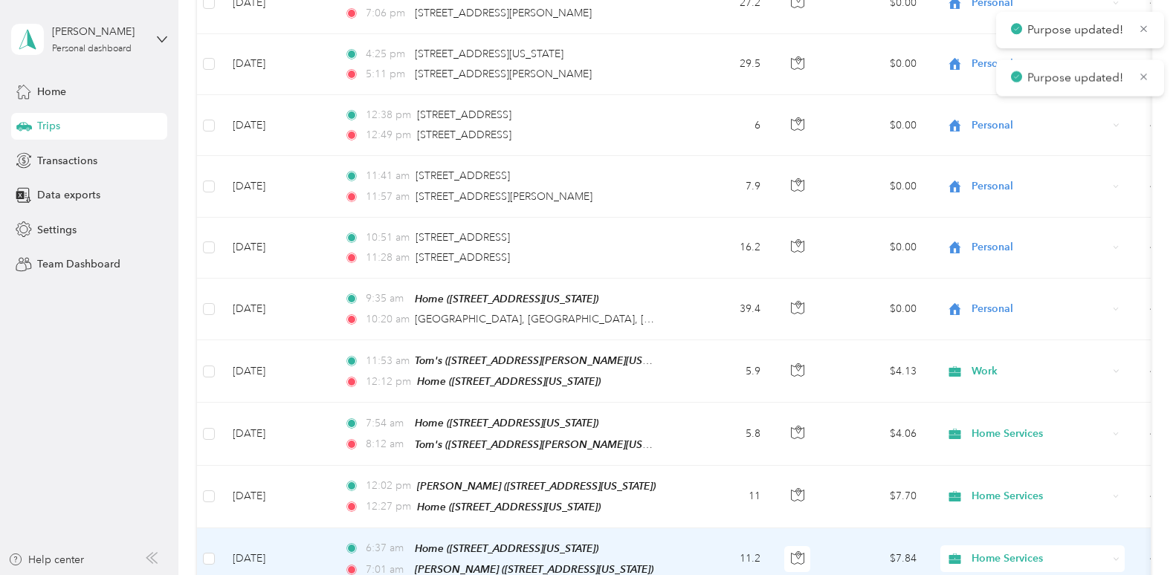
click at [985, 528] on td "Home Services" at bounding box center [1032, 559] width 208 height 62
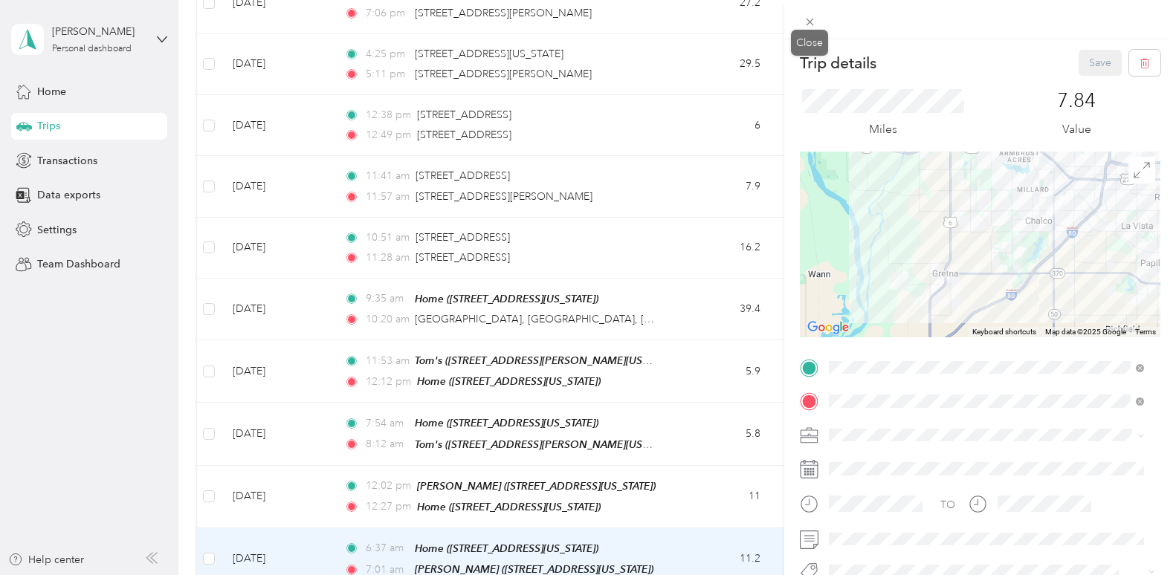
click at [808, 25] on icon at bounding box center [809, 22] width 13 height 13
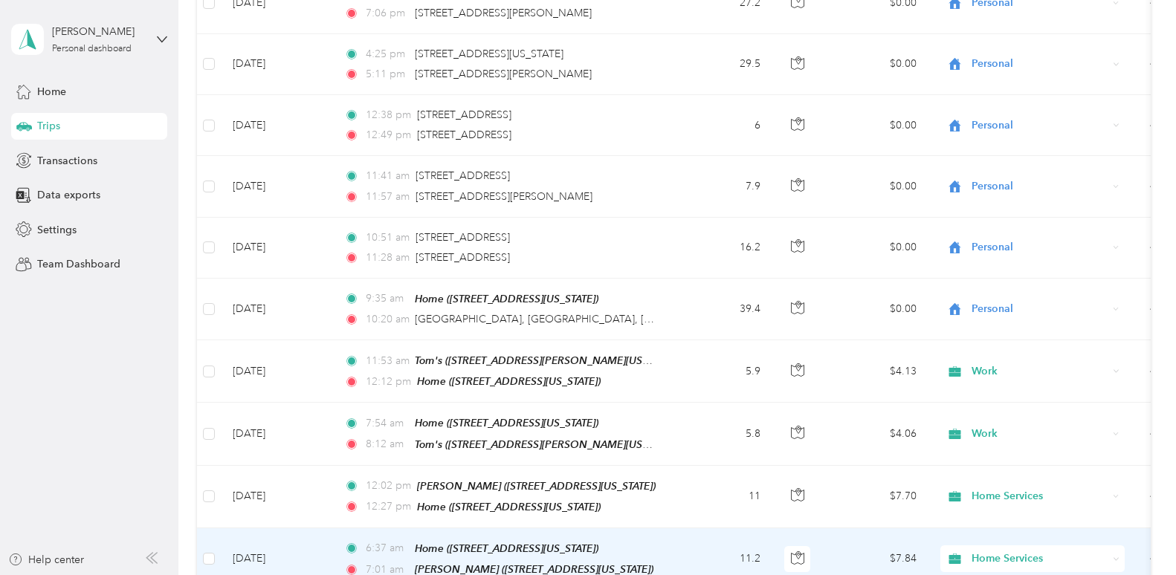
click at [1000, 551] on span "Home Services" at bounding box center [1039, 559] width 136 height 16
click at [992, 306] on span "Work" at bounding box center [1045, 310] width 137 height 16
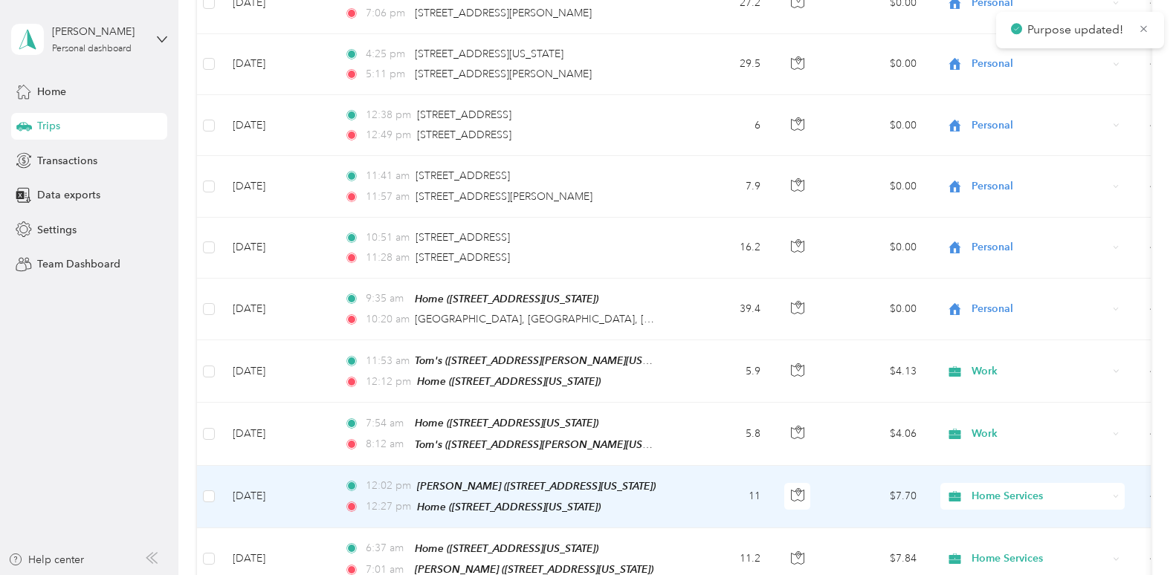
click at [1010, 488] on span "Home Services" at bounding box center [1039, 496] width 136 height 16
click at [991, 243] on span "Work" at bounding box center [1045, 250] width 137 height 16
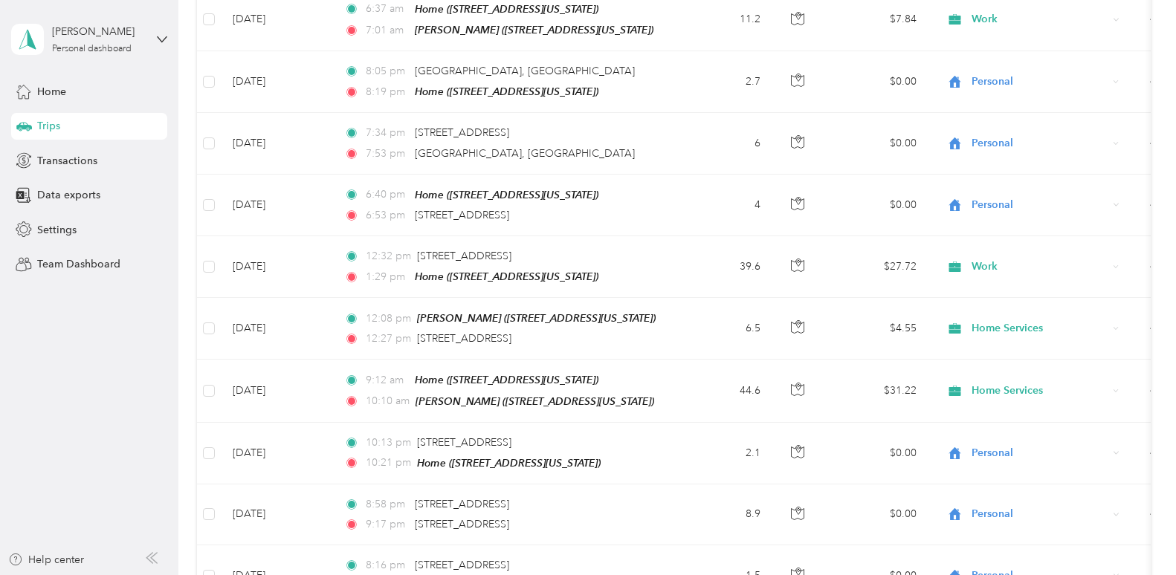
scroll to position [3452, 0]
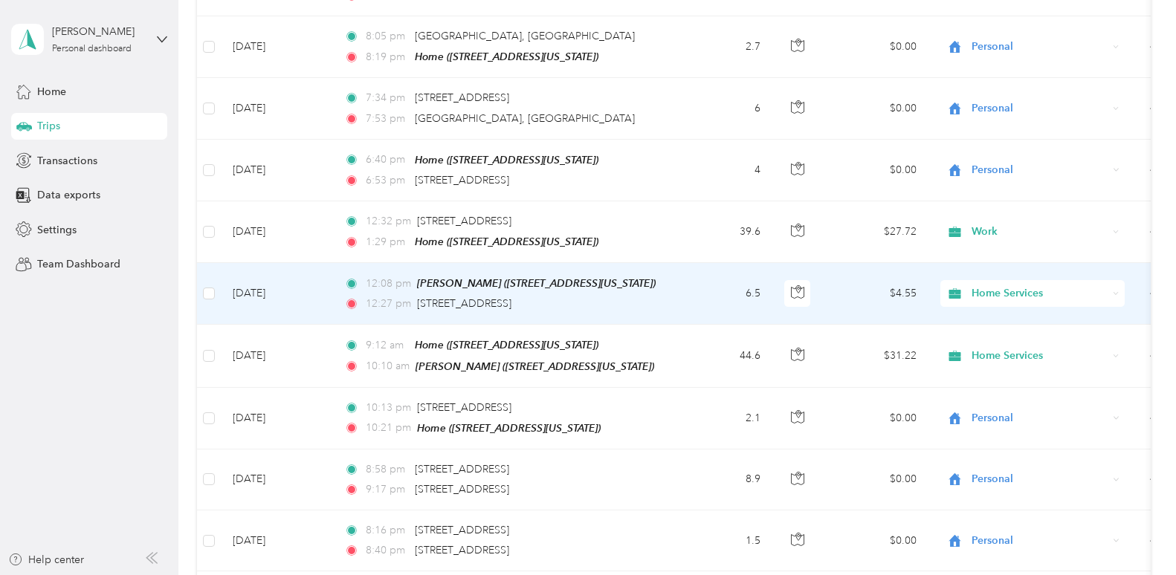
click at [1002, 280] on div "Home Services" at bounding box center [1032, 293] width 184 height 27
click at [989, 270] on li "Work" at bounding box center [1032, 278] width 184 height 26
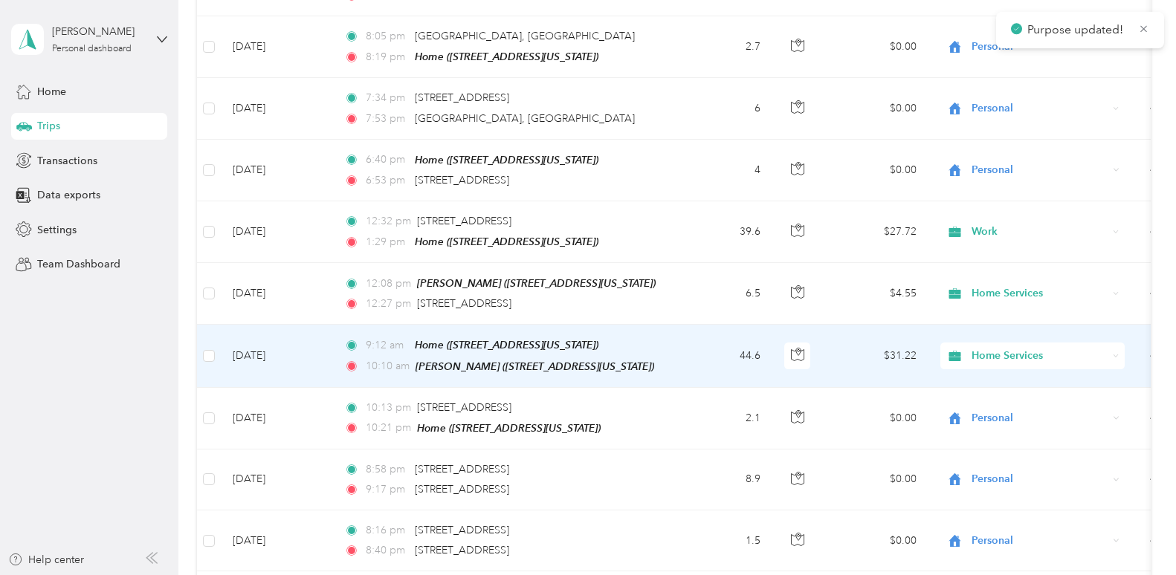
click at [989, 348] on span "Home Services" at bounding box center [1039, 356] width 136 height 16
click at [982, 333] on span "Work" at bounding box center [1045, 341] width 137 height 16
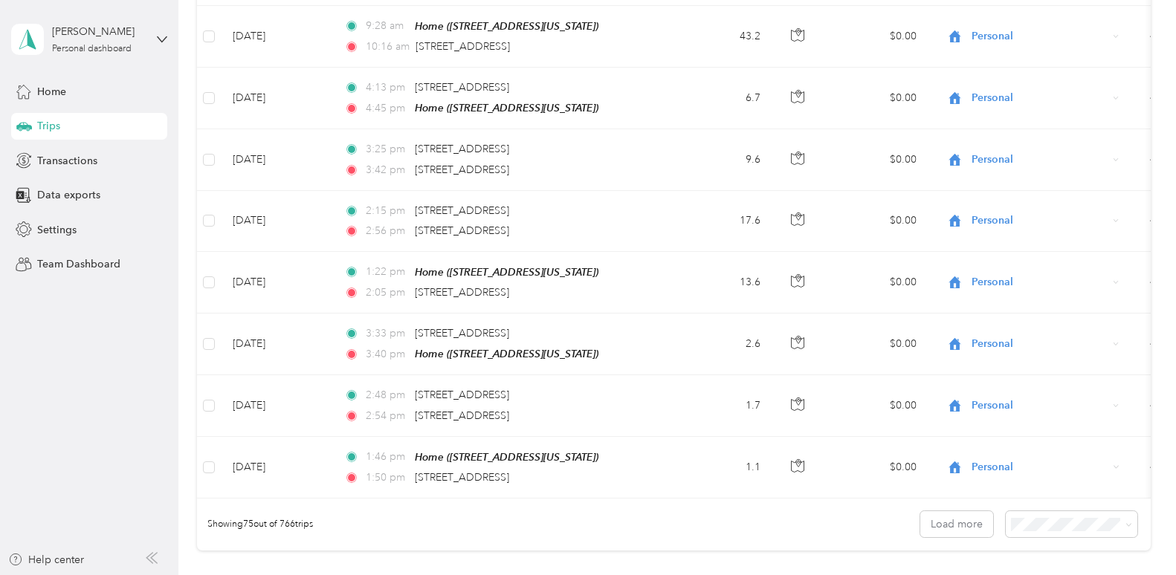
scroll to position [4391, 0]
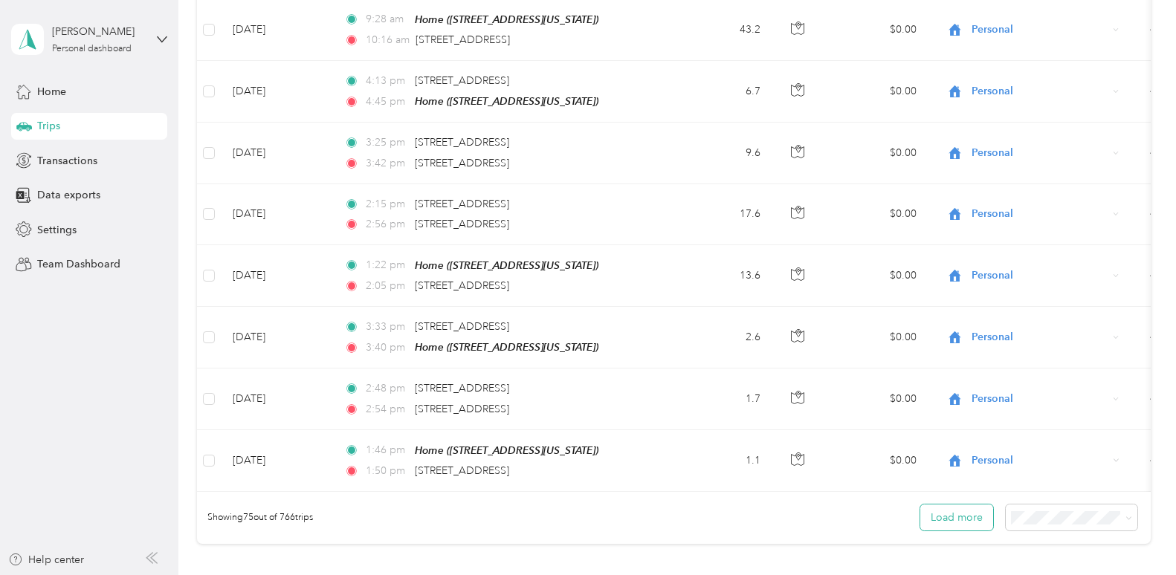
click at [944, 505] on button "Load more" at bounding box center [956, 518] width 73 height 26
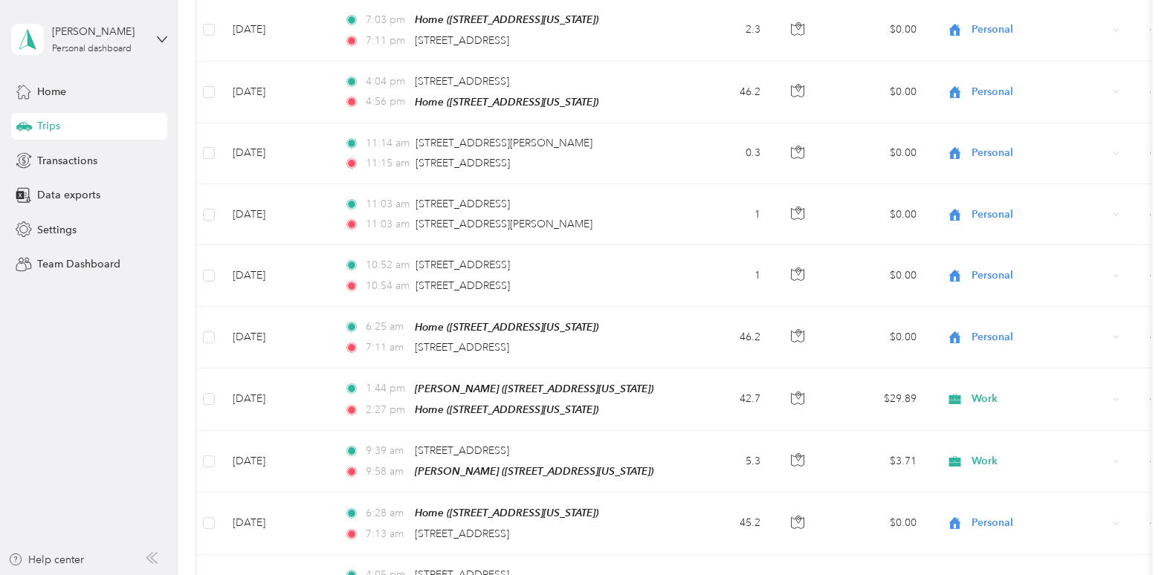
scroll to position [0, 0]
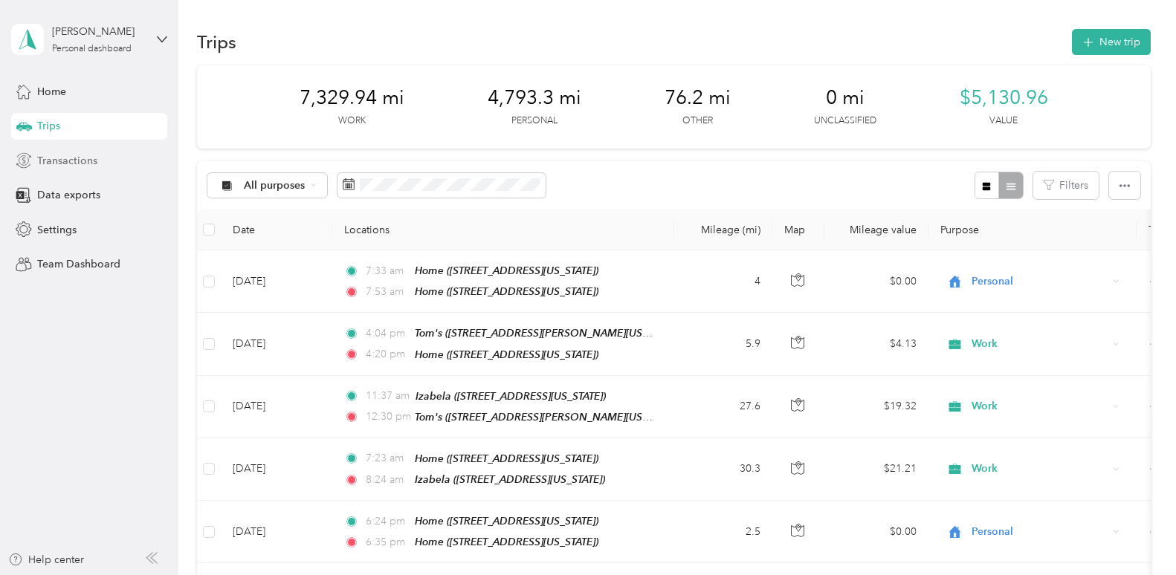
click at [66, 163] on span "Transactions" at bounding box center [67, 161] width 60 height 16
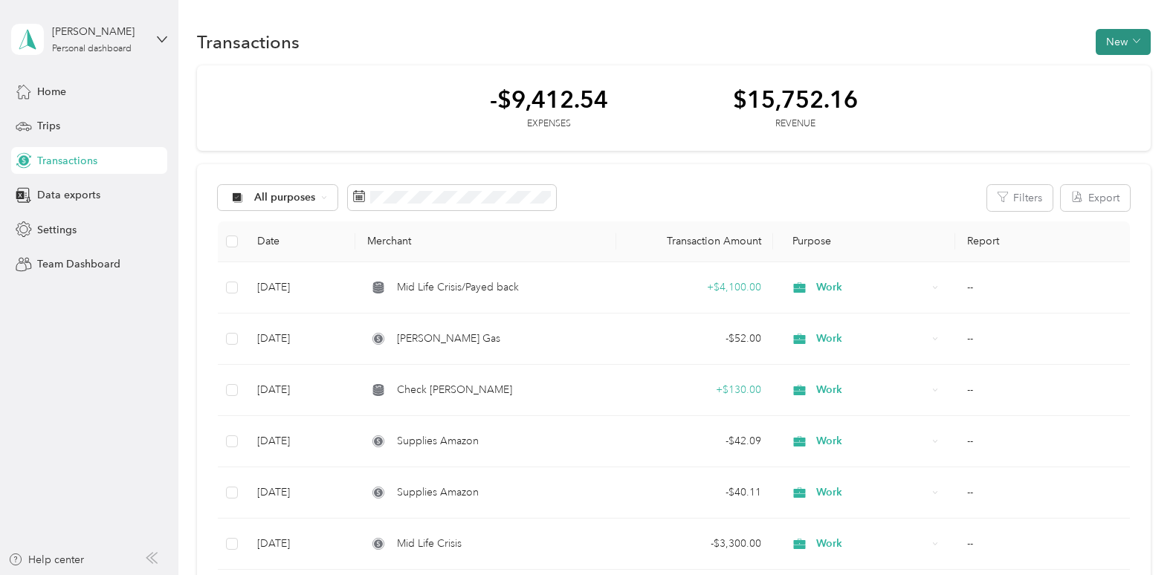
click at [1128, 36] on button "New" at bounding box center [1122, 42] width 55 height 26
click at [1121, 78] on li "Expense" at bounding box center [1107, 70] width 77 height 26
click at [1117, 57] on li "Expense" at bounding box center [1107, 70] width 77 height 26
click at [1112, 65] on span "Expense" at bounding box center [1115, 70] width 40 height 16
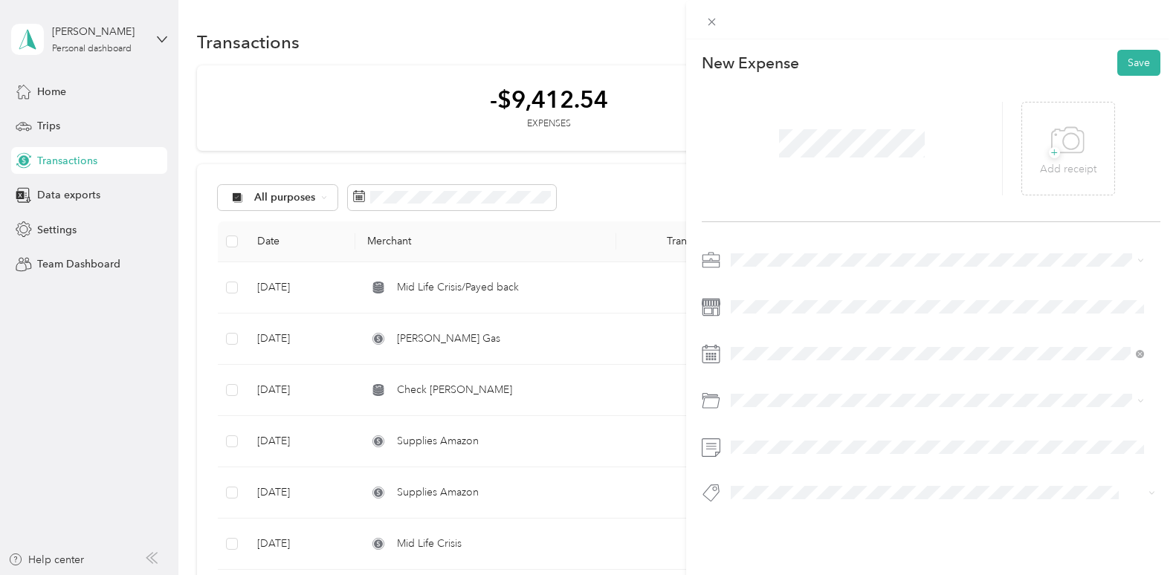
click at [732, 274] on div at bounding box center [930, 380] width 458 height 265
click at [756, 282] on span "Work" at bounding box center [748, 285] width 25 height 13
click at [820, 226] on div "10" at bounding box center [818, 226] width 19 height 19
click at [1124, 67] on button "Save" at bounding box center [1138, 63] width 43 height 26
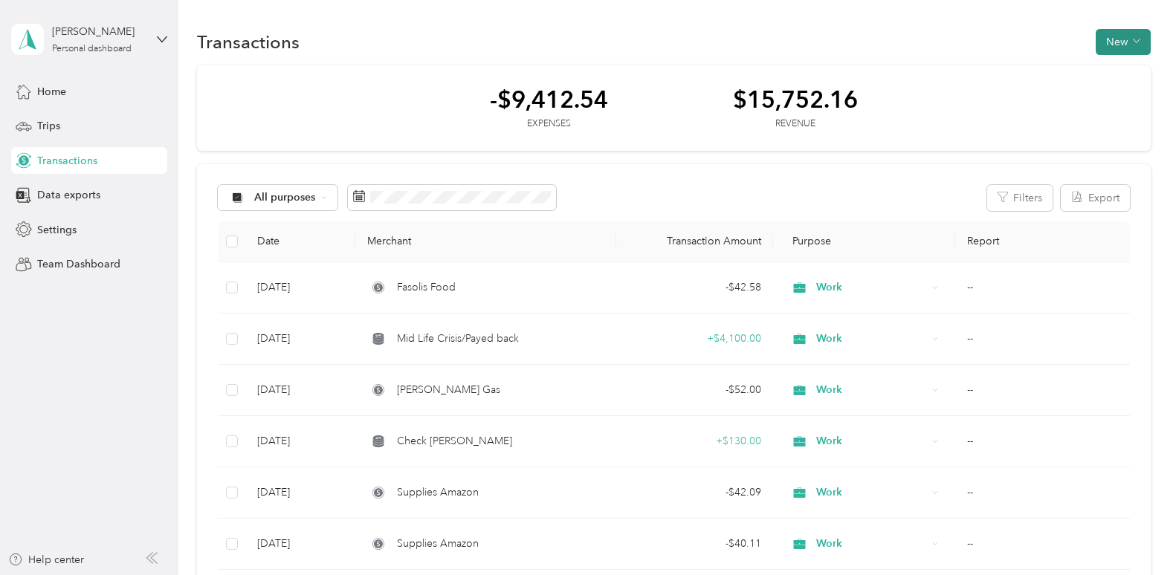
click at [1101, 42] on button "New" at bounding box center [1122, 42] width 55 height 26
click at [1115, 63] on span "Expense" at bounding box center [1115, 70] width 40 height 16
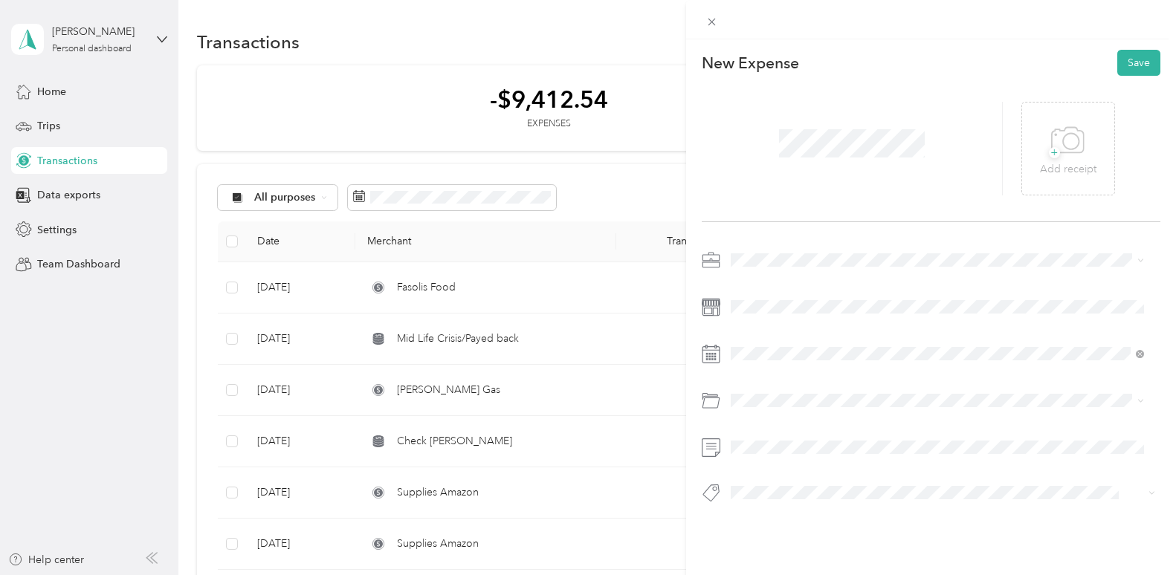
click at [719, 260] on icon at bounding box center [710, 258] width 16 height 6
click at [752, 279] on span "Work" at bounding box center [748, 285] width 25 height 13
click at [771, 346] on span at bounding box center [942, 354] width 435 height 24
click at [817, 232] on div "10" at bounding box center [818, 226] width 19 height 19
click at [1132, 72] on button "Save" at bounding box center [1138, 63] width 43 height 26
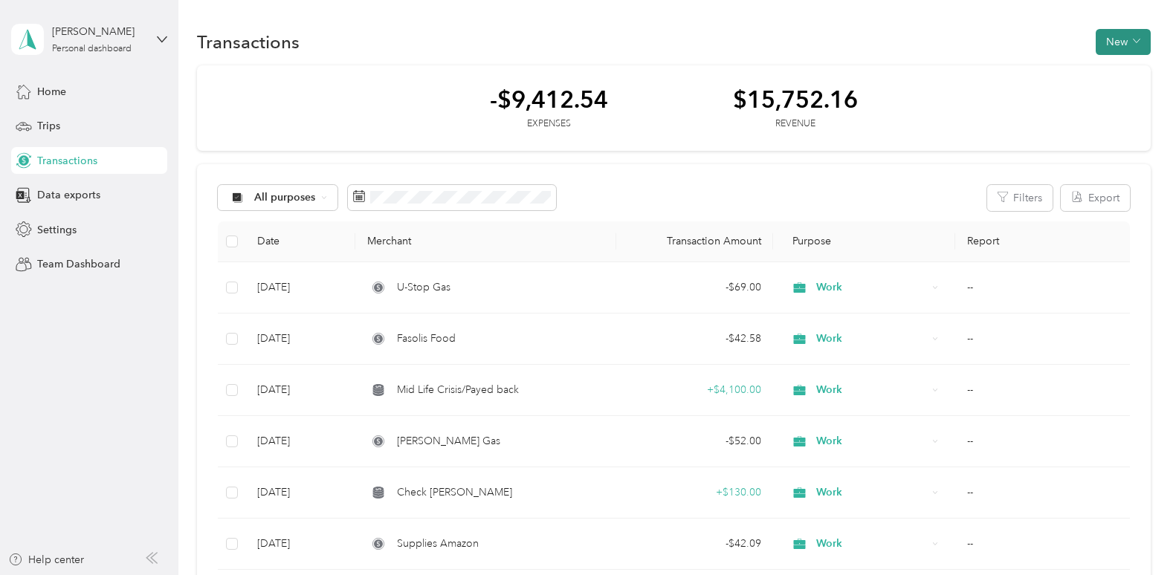
click at [1107, 35] on button "New" at bounding box center [1122, 42] width 55 height 26
click at [1106, 71] on span "Expense" at bounding box center [1115, 70] width 40 height 16
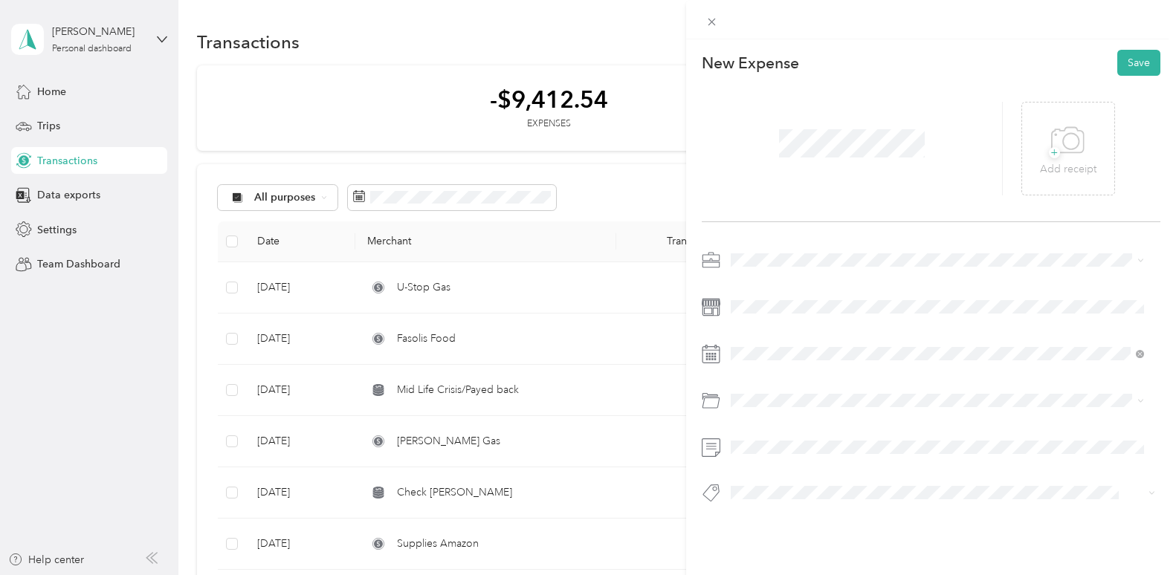
click at [766, 243] on div "New Expense Save + Add receipt" at bounding box center [931, 302] width 490 height 526
click at [761, 285] on div "Work" at bounding box center [937, 287] width 403 height 16
click at [788, 249] on div "15" at bounding box center [780, 250] width 19 height 19
click at [1117, 74] on button "Save" at bounding box center [1138, 63] width 43 height 26
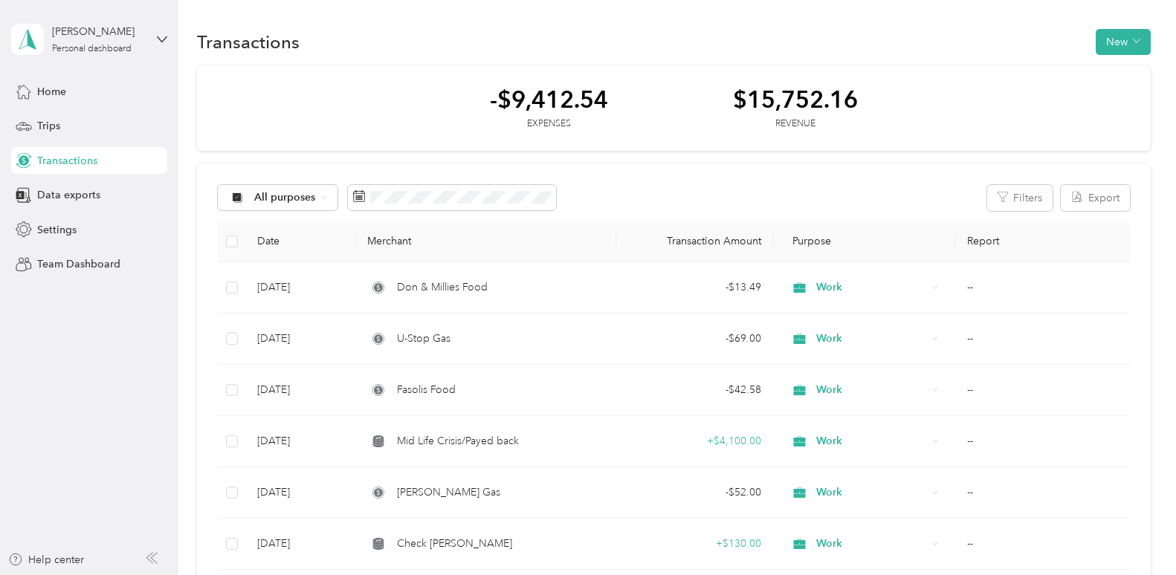
click at [1089, 46] on div "Transactions New" at bounding box center [673, 41] width 953 height 31
click at [1110, 45] on button "New" at bounding box center [1122, 42] width 55 height 26
click at [1111, 72] on span "Expense" at bounding box center [1115, 70] width 40 height 16
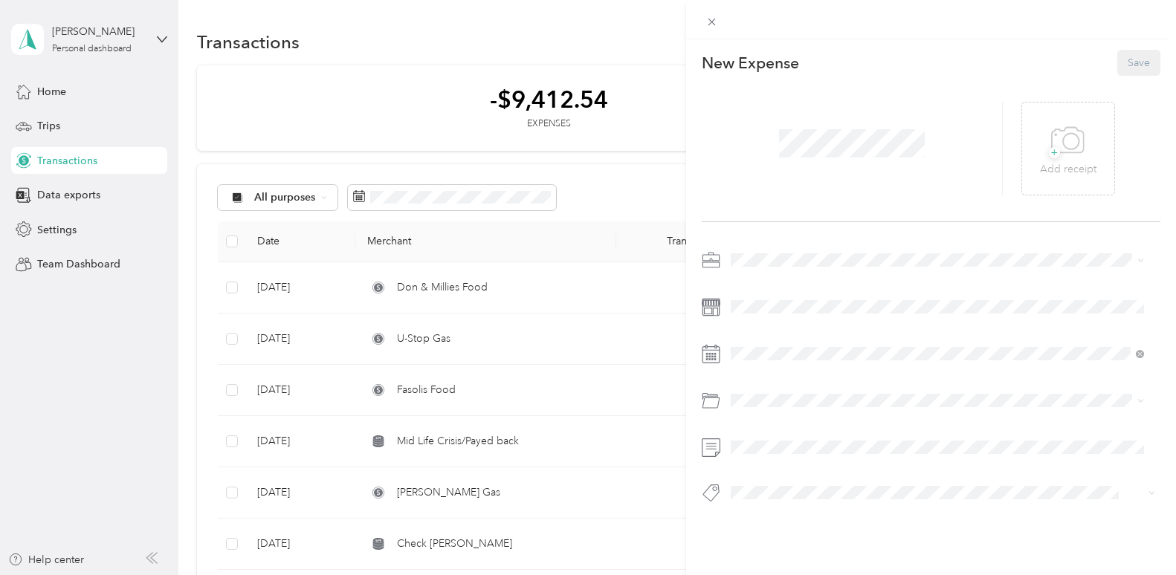
click at [830, 128] on span at bounding box center [852, 143] width 156 height 39
click at [747, 289] on span "Work" at bounding box center [748, 286] width 25 height 13
click at [761, 343] on span at bounding box center [942, 354] width 435 height 24
click at [818, 247] on div "17" at bounding box center [818, 250] width 19 height 19
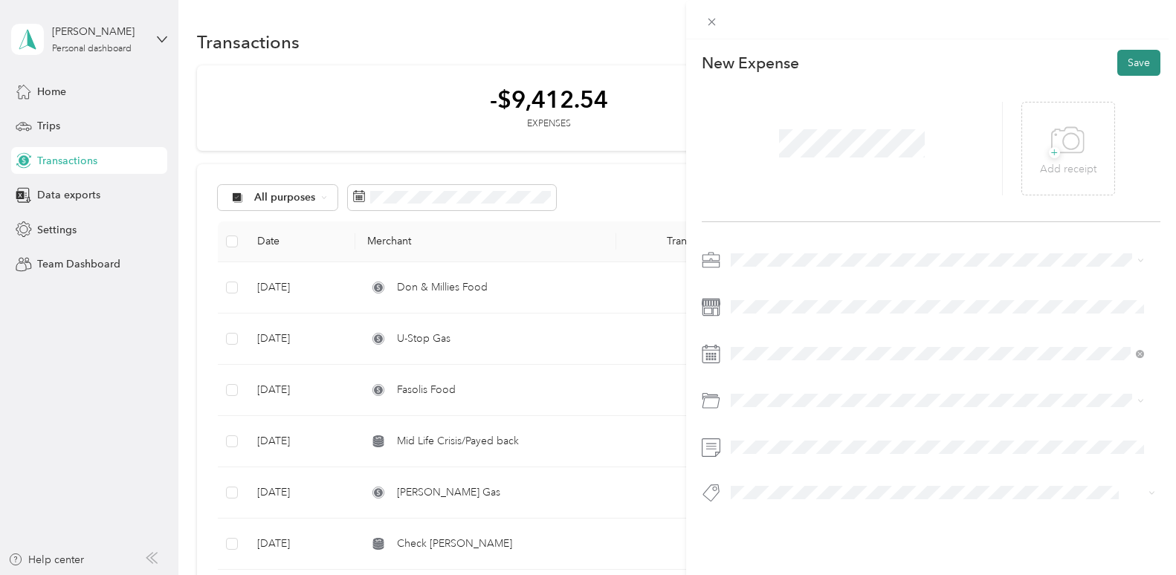
click at [1129, 61] on button "Save" at bounding box center [1138, 63] width 43 height 26
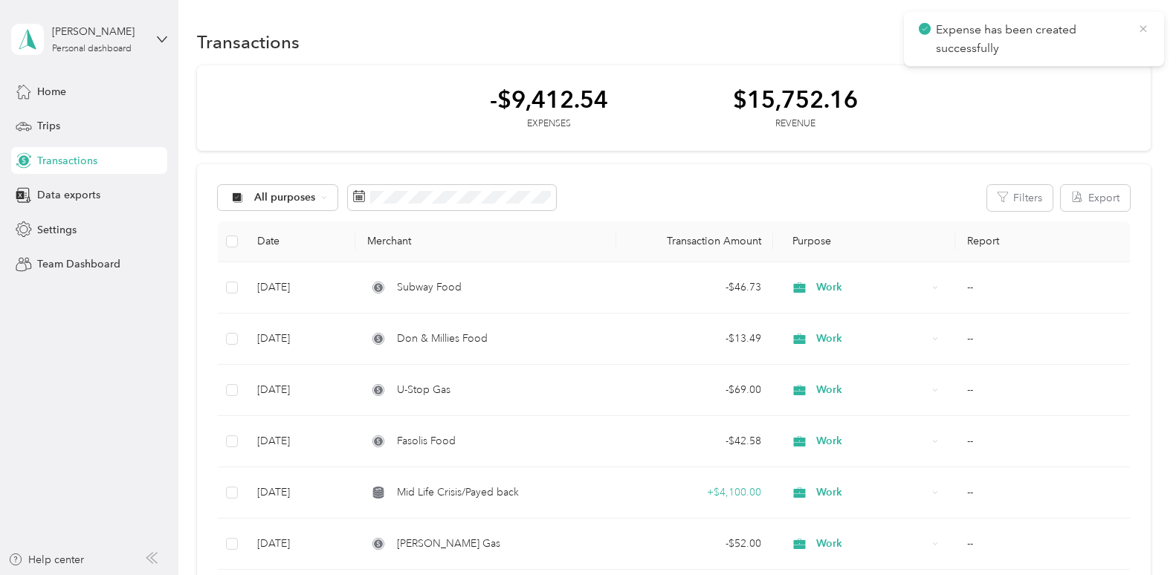
click at [1148, 24] on icon at bounding box center [1143, 28] width 12 height 13
click at [1121, 40] on button "New" at bounding box center [1122, 42] width 55 height 26
click at [1121, 66] on span "Expense" at bounding box center [1115, 70] width 40 height 16
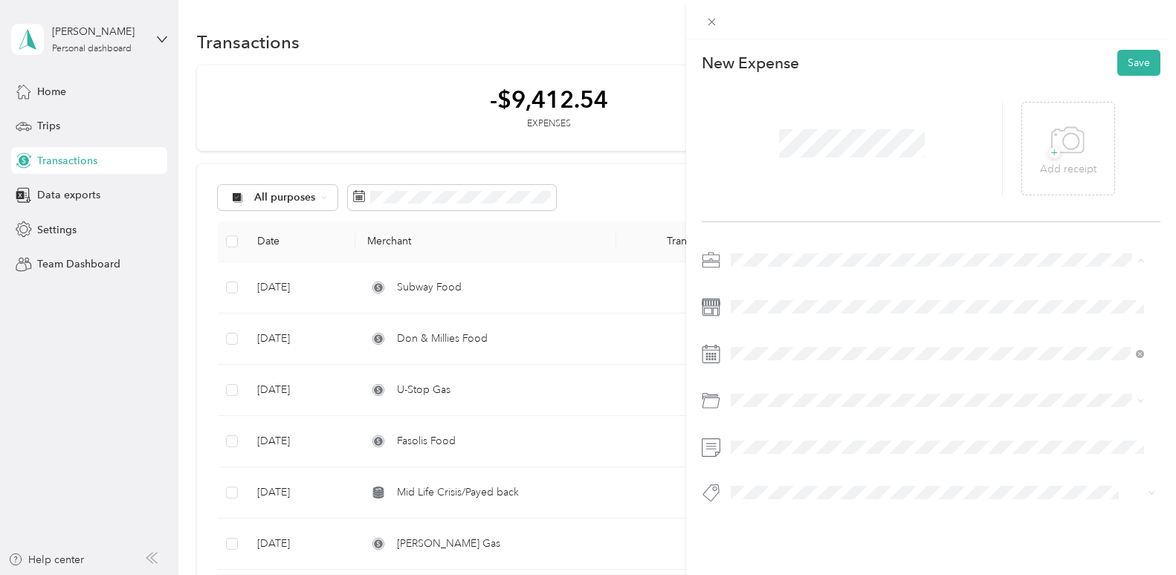
click at [756, 279] on div "Work" at bounding box center [937, 287] width 403 height 16
click at [739, 340] on div at bounding box center [930, 380] width 458 height 265
click at [820, 251] on div "17" at bounding box center [818, 250] width 19 height 19
click at [1132, 62] on button "Save" at bounding box center [1138, 63] width 43 height 26
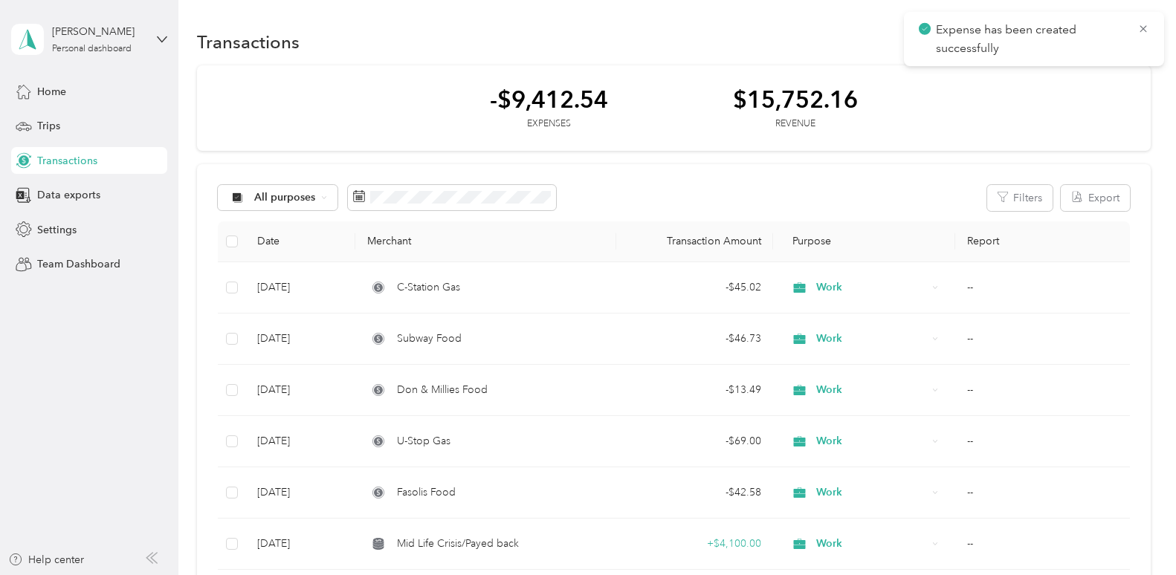
click at [1149, 26] on div "Expense has been created successfully" at bounding box center [1034, 39] width 260 height 54
click at [1135, 26] on span "Expense has been created successfully" at bounding box center [1033, 39] width 230 height 36
click at [1142, 27] on icon at bounding box center [1143, 28] width 12 height 13
click at [1126, 41] on button "New" at bounding box center [1122, 42] width 55 height 26
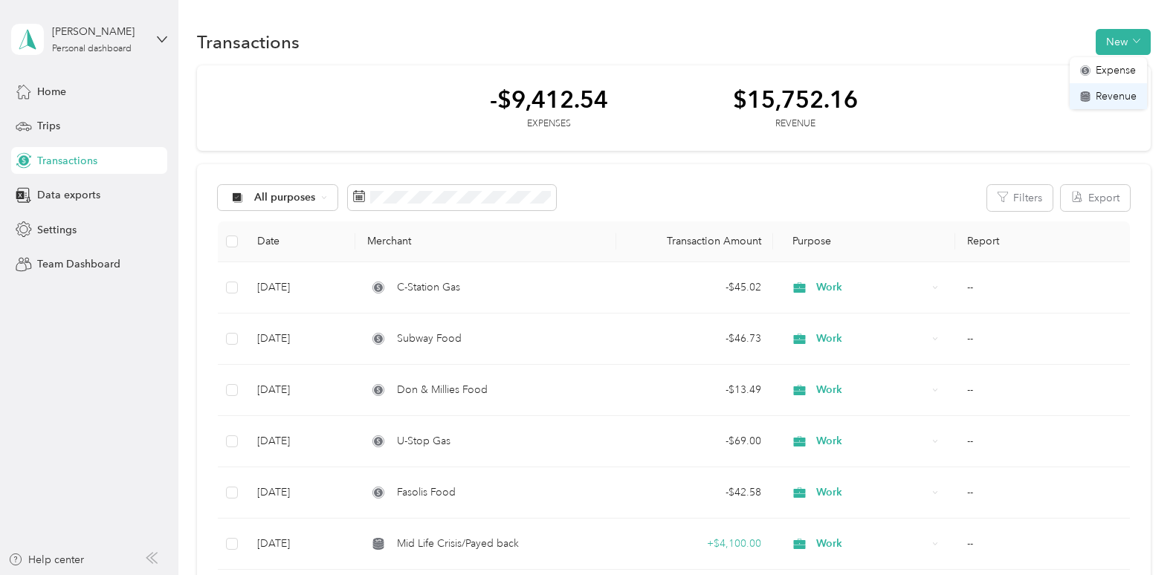
click at [1113, 94] on span "Revenue" at bounding box center [1115, 96] width 41 height 16
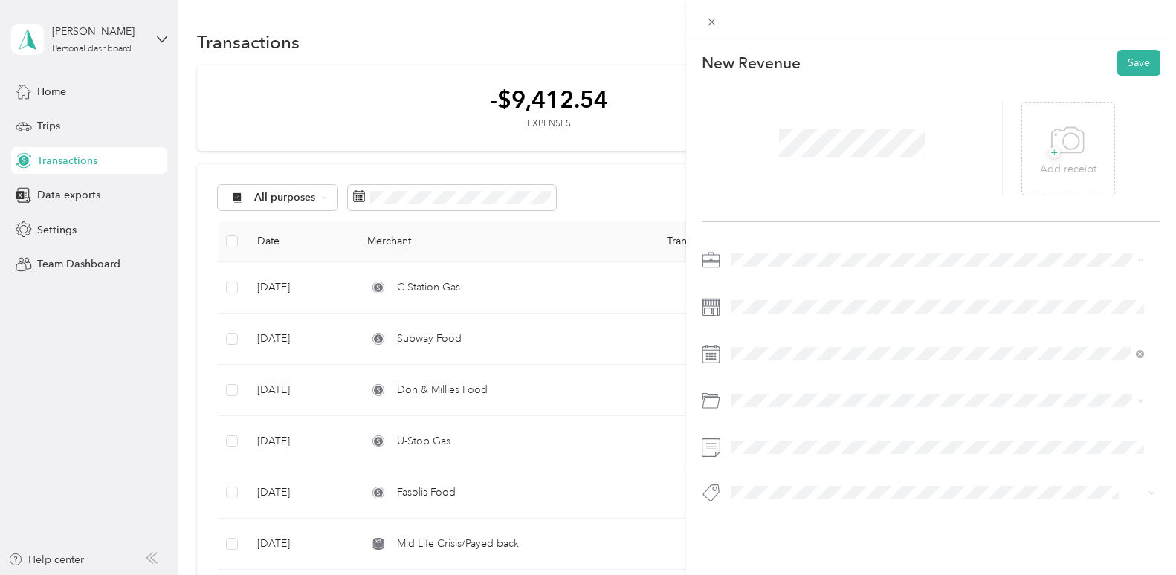
click at [773, 251] on span at bounding box center [942, 260] width 435 height 24
click at [747, 268] on span at bounding box center [942, 260] width 435 height 24
click at [751, 275] on li "Work" at bounding box center [937, 286] width 424 height 26
click at [755, 297] on span at bounding box center [942, 307] width 435 height 24
click at [725, 353] on span at bounding box center [942, 354] width 435 height 24
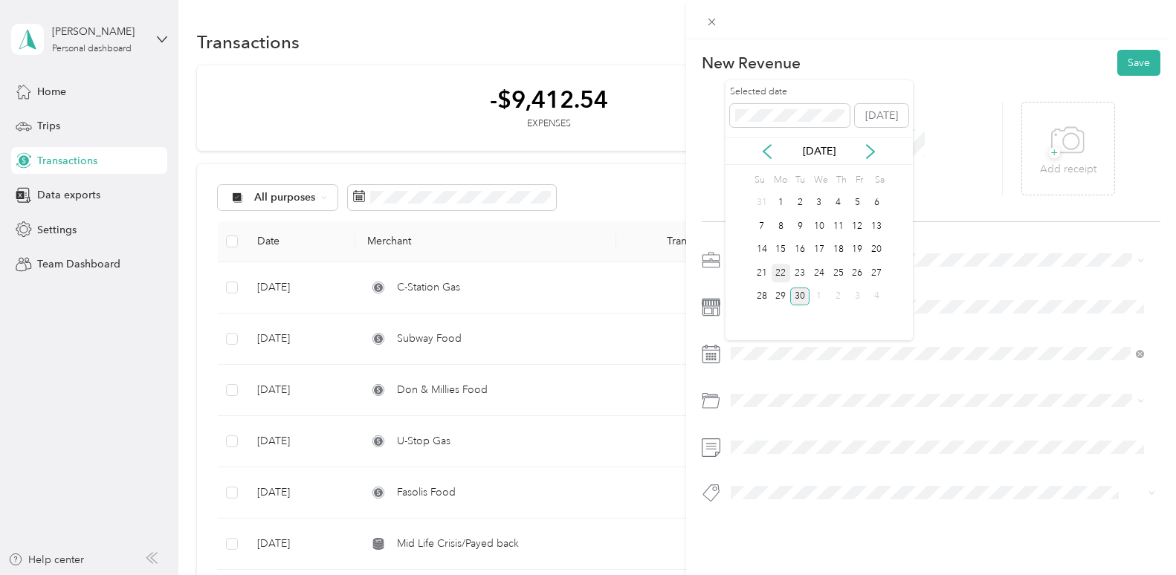
click at [772, 273] on div "22" at bounding box center [780, 273] width 19 height 19
click at [1135, 66] on button "Save" at bounding box center [1138, 63] width 43 height 26
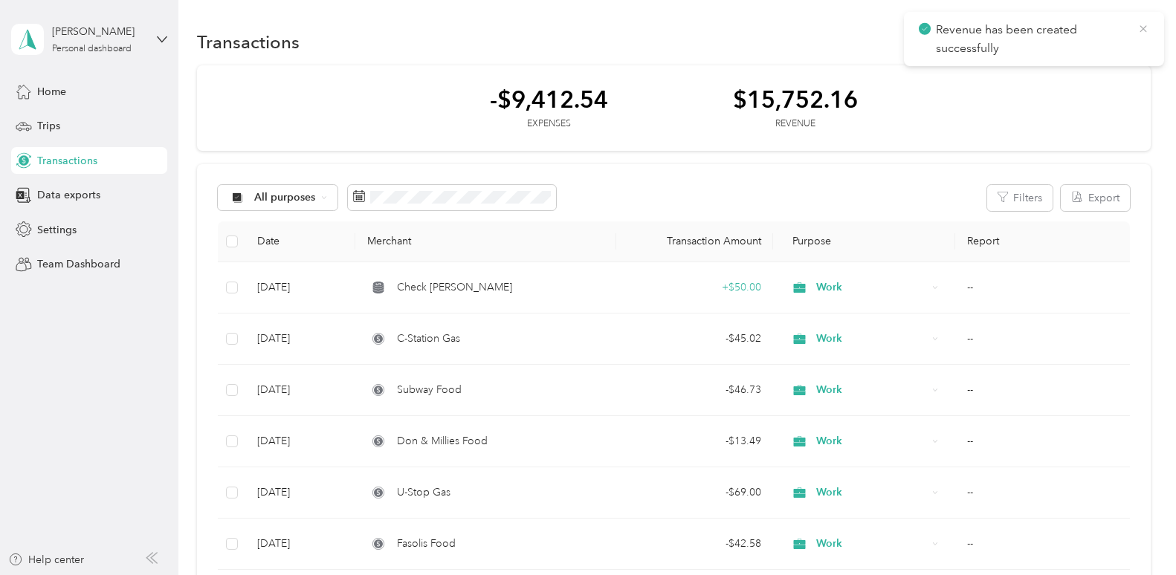
click at [1143, 24] on icon at bounding box center [1143, 28] width 12 height 13
click at [1137, 33] on button "New" at bounding box center [1122, 42] width 55 height 26
click at [1111, 77] on span "Expense" at bounding box center [1115, 70] width 40 height 16
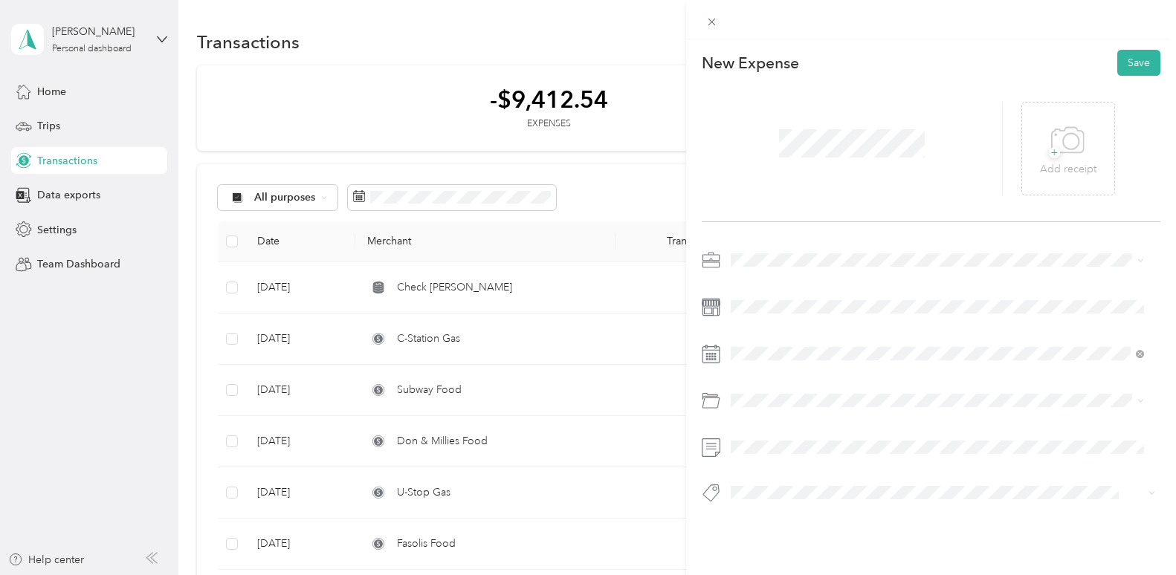
click at [756, 268] on span at bounding box center [942, 260] width 435 height 24
click at [759, 280] on span "Work" at bounding box center [748, 286] width 25 height 13
click at [784, 274] on div "22" at bounding box center [780, 273] width 19 height 19
click at [1138, 60] on button "Save" at bounding box center [1138, 63] width 43 height 26
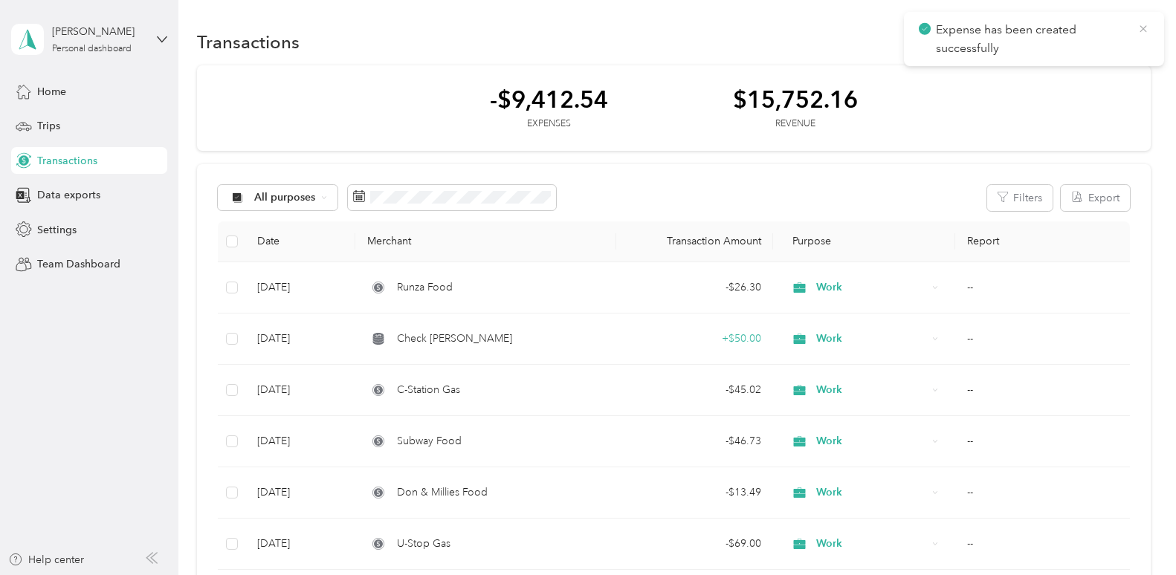
click at [1141, 30] on icon at bounding box center [1142, 28] width 7 height 7
click at [1141, 30] on button "New" at bounding box center [1122, 42] width 55 height 26
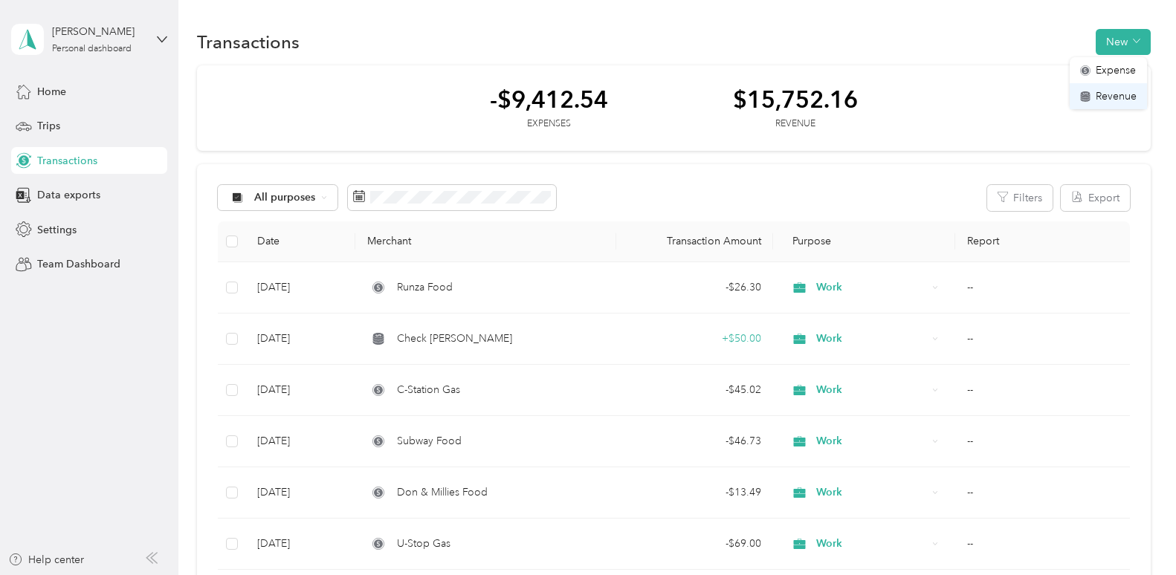
click at [1118, 96] on span "Revenue" at bounding box center [1115, 96] width 41 height 16
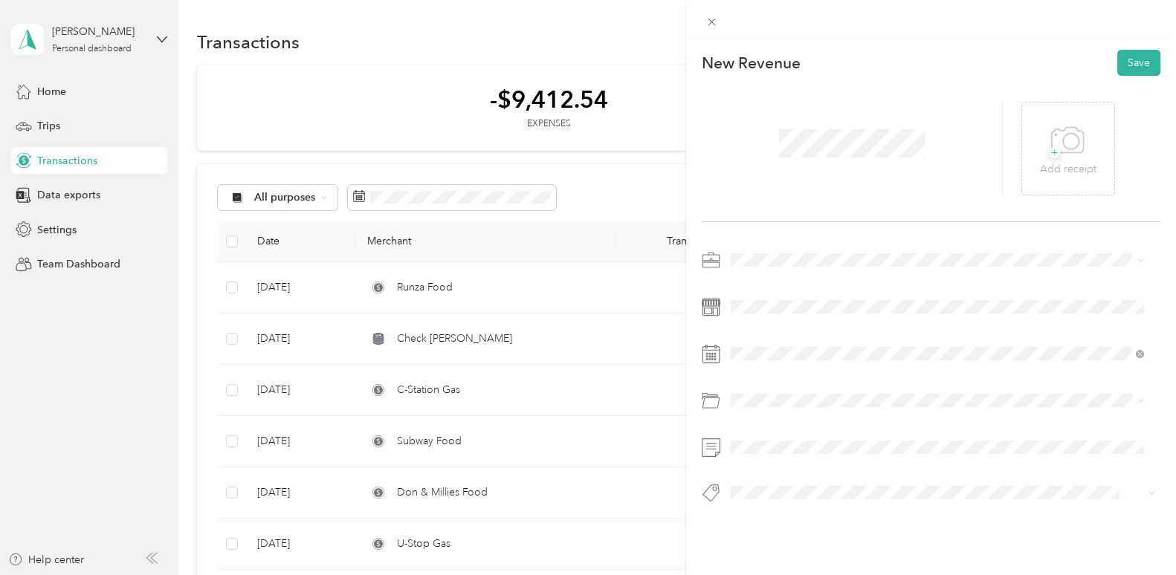
click at [761, 247] on div "New Revenue Save + Add receipt" at bounding box center [931, 302] width 490 height 526
click at [757, 279] on div "Work" at bounding box center [937, 287] width 403 height 16
click at [725, 354] on span at bounding box center [942, 354] width 435 height 24
click at [803, 272] on div "23" at bounding box center [799, 273] width 19 height 19
click at [1121, 56] on button "Save" at bounding box center [1138, 63] width 43 height 26
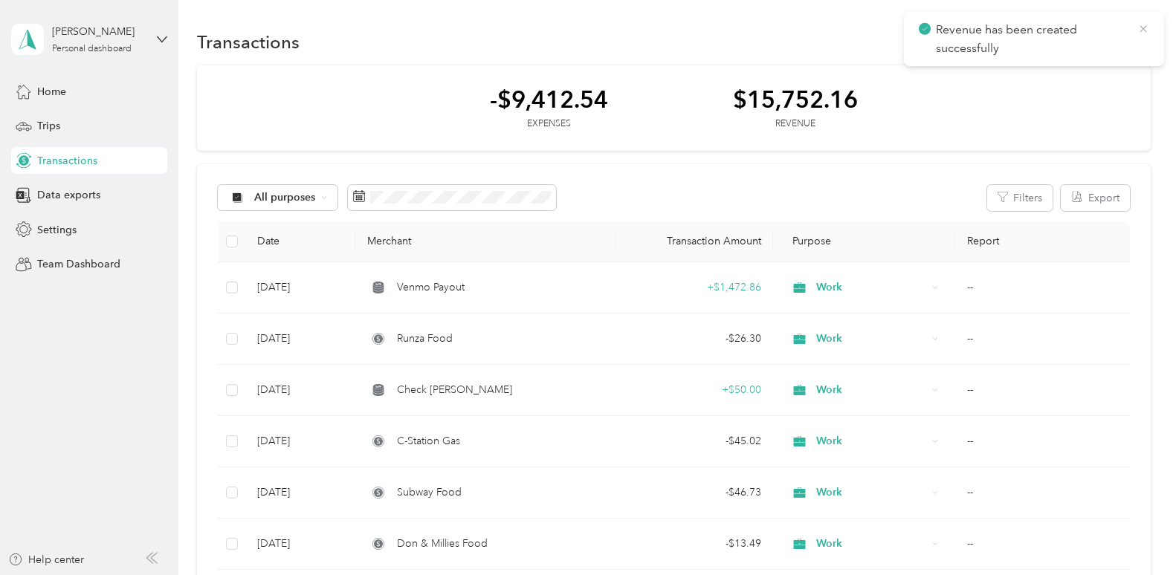
click at [1145, 22] on icon at bounding box center [1143, 28] width 12 height 13
click at [1135, 36] on span "button" at bounding box center [1135, 42] width 7 height 13
click at [1110, 81] on li "Expense" at bounding box center [1107, 70] width 77 height 26
click at [1116, 66] on span "Expense" at bounding box center [1115, 70] width 40 height 16
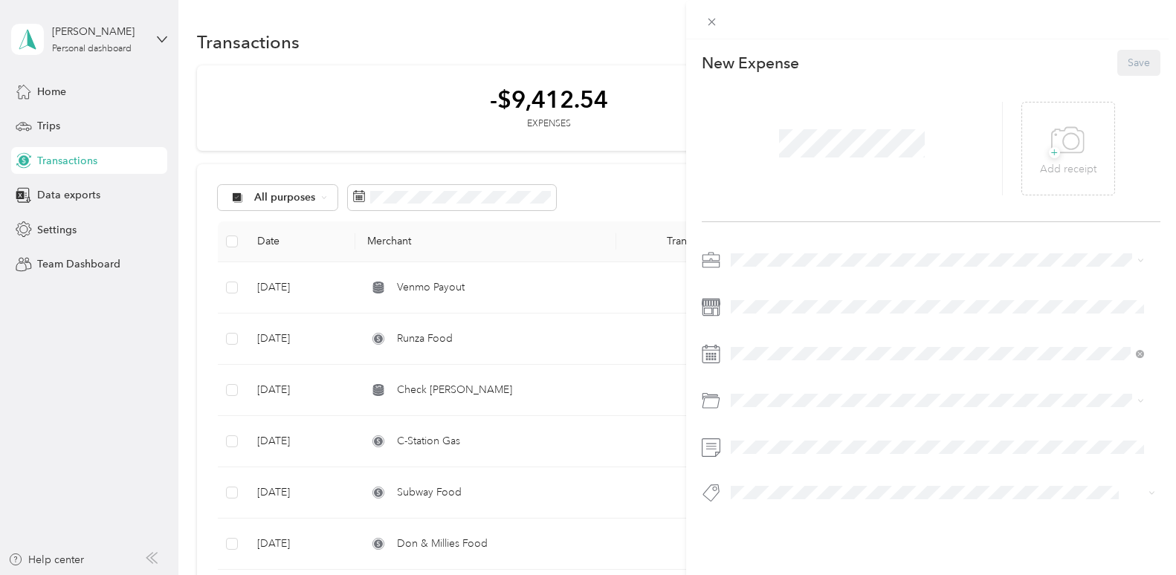
click at [774, 148] on span at bounding box center [852, 143] width 156 height 39
click at [760, 281] on span "Work" at bounding box center [748, 282] width 25 height 13
click at [724, 349] on div at bounding box center [930, 354] width 458 height 24
click at [791, 274] on div "23" at bounding box center [799, 273] width 19 height 19
click at [1117, 68] on button "Save" at bounding box center [1138, 63] width 43 height 26
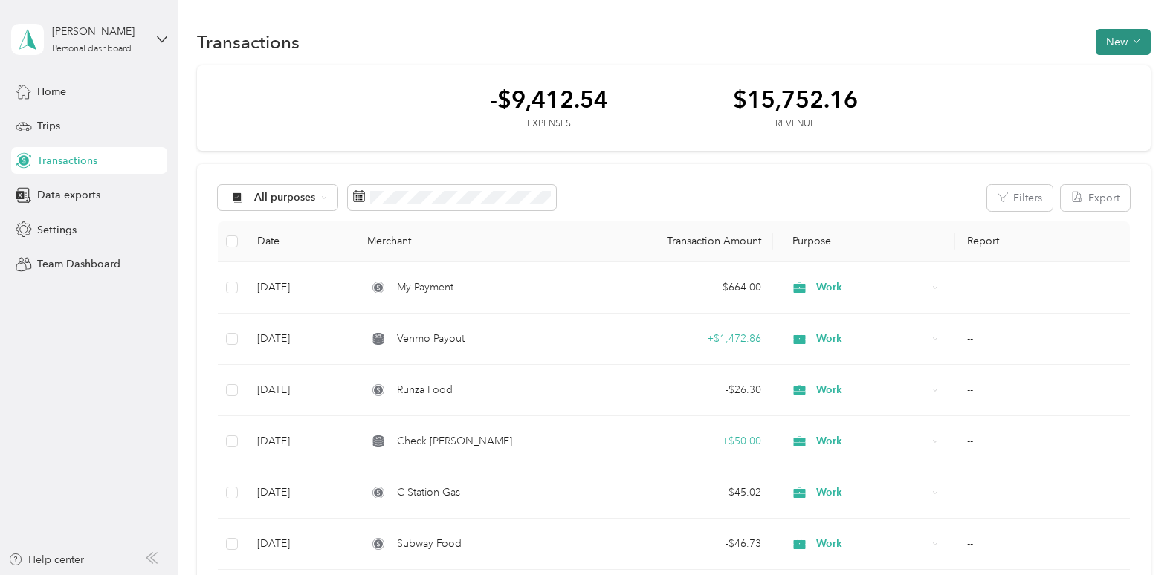
click at [1115, 38] on button "New" at bounding box center [1122, 42] width 55 height 26
click at [1105, 93] on span "Revenue" at bounding box center [1115, 96] width 41 height 16
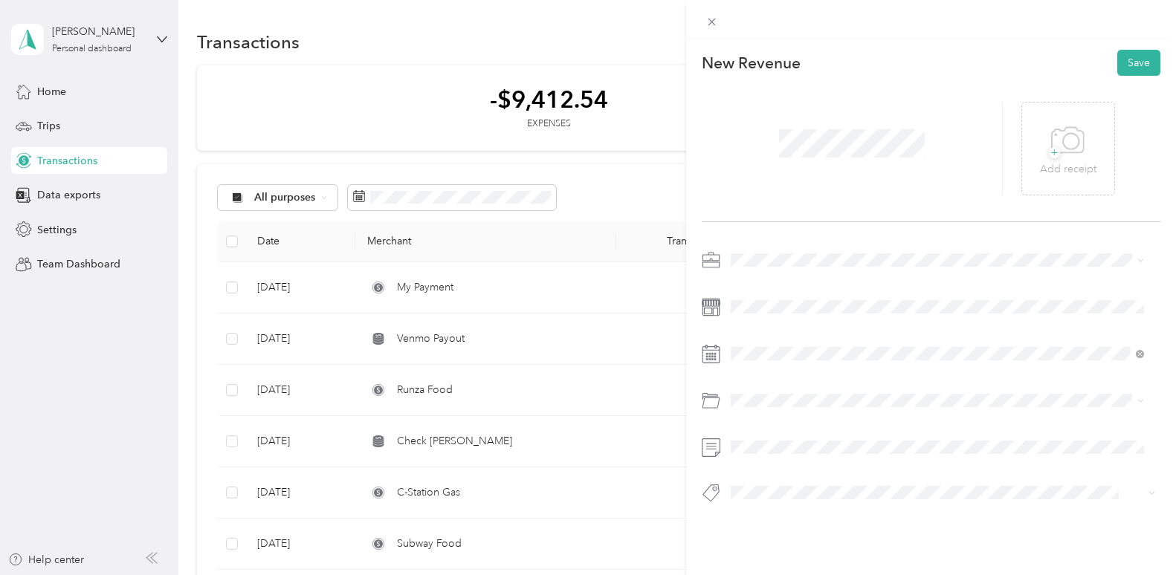
click at [780, 247] on div "New Revenue Save + Add receipt" at bounding box center [931, 302] width 490 height 526
click at [763, 296] on ol "Work Personal Home Services Other Charity Medical Moving Commute" at bounding box center [937, 373] width 424 height 208
click at [763, 296] on span at bounding box center [942, 307] width 435 height 24
click at [794, 251] on span at bounding box center [942, 260] width 435 height 24
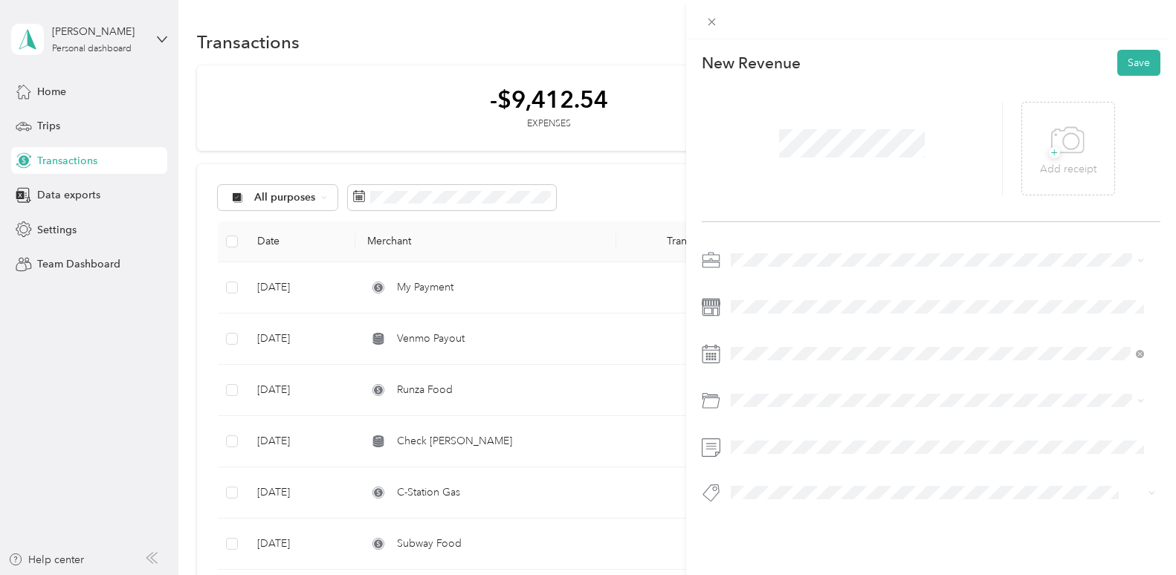
click at [771, 275] on div at bounding box center [930, 380] width 458 height 265
click at [761, 284] on div "Work" at bounding box center [937, 287] width 403 height 16
click at [1129, 62] on button "Save" at bounding box center [1138, 63] width 43 height 26
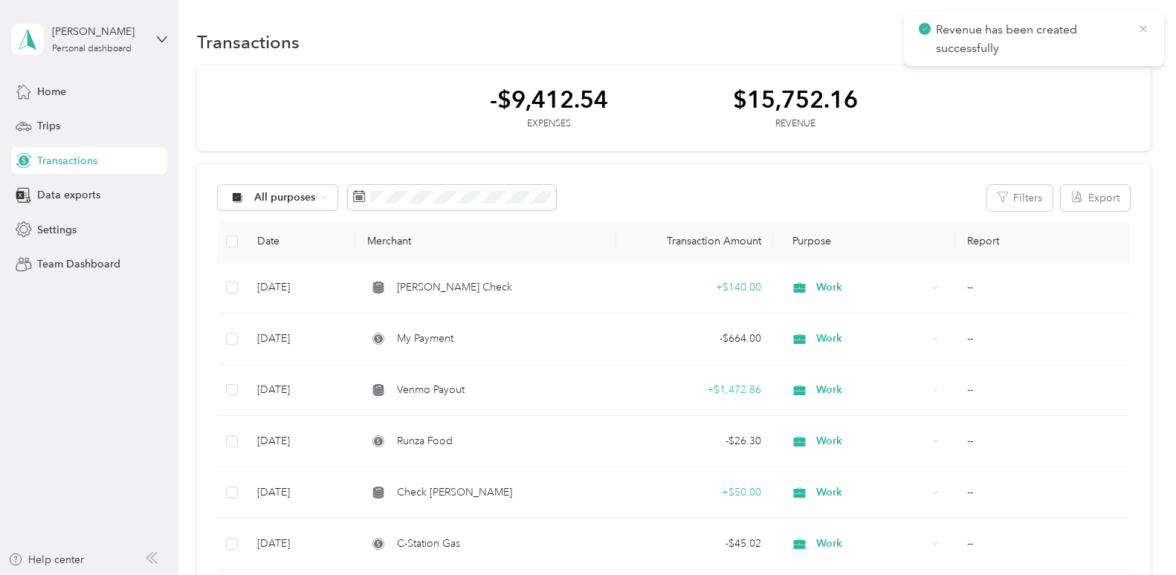
click at [1146, 24] on icon at bounding box center [1143, 28] width 12 height 13
click at [1132, 40] on icon "button" at bounding box center [1135, 40] width 7 height 7
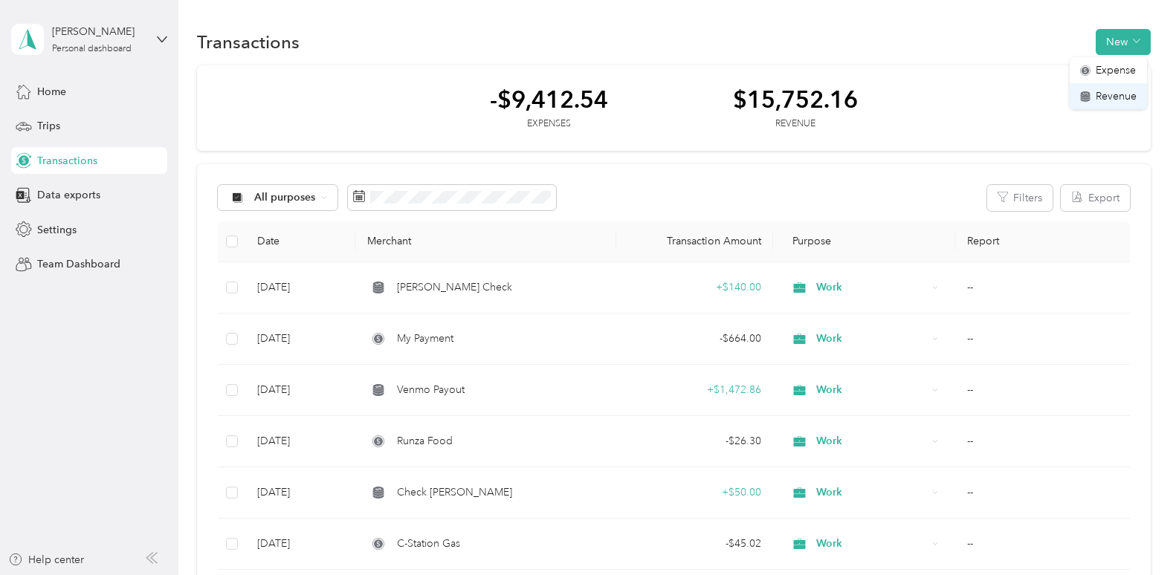
click at [1109, 97] on span "Revenue" at bounding box center [1115, 96] width 41 height 16
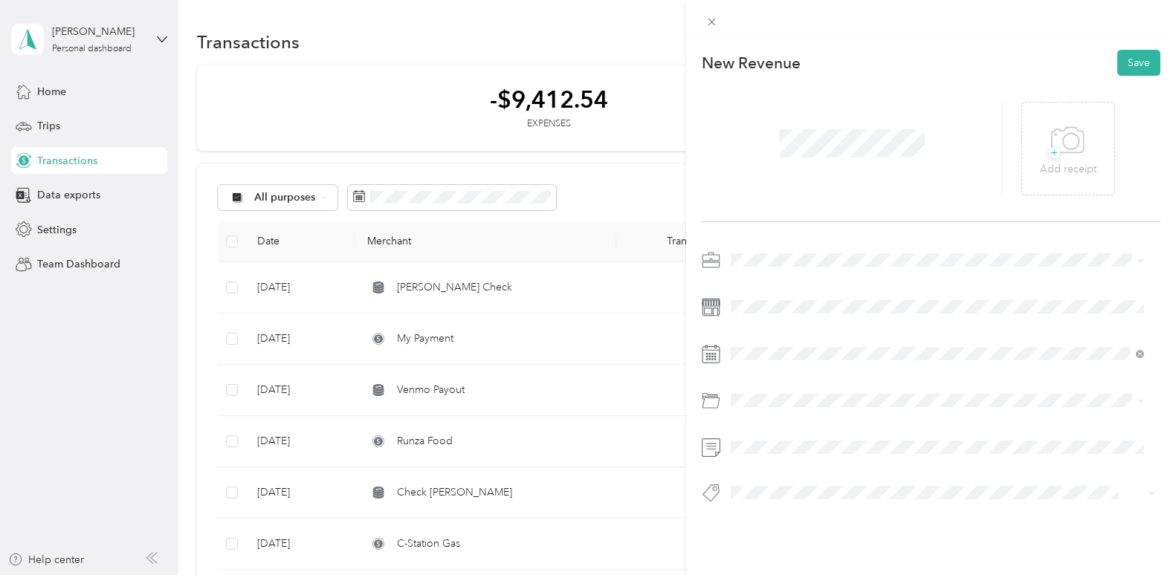
click at [794, 273] on div at bounding box center [930, 380] width 458 height 265
click at [756, 279] on div "Work" at bounding box center [937, 287] width 403 height 16
click at [820, 270] on div "24" at bounding box center [818, 273] width 19 height 19
click at [1127, 58] on button "Save" at bounding box center [1138, 63] width 43 height 26
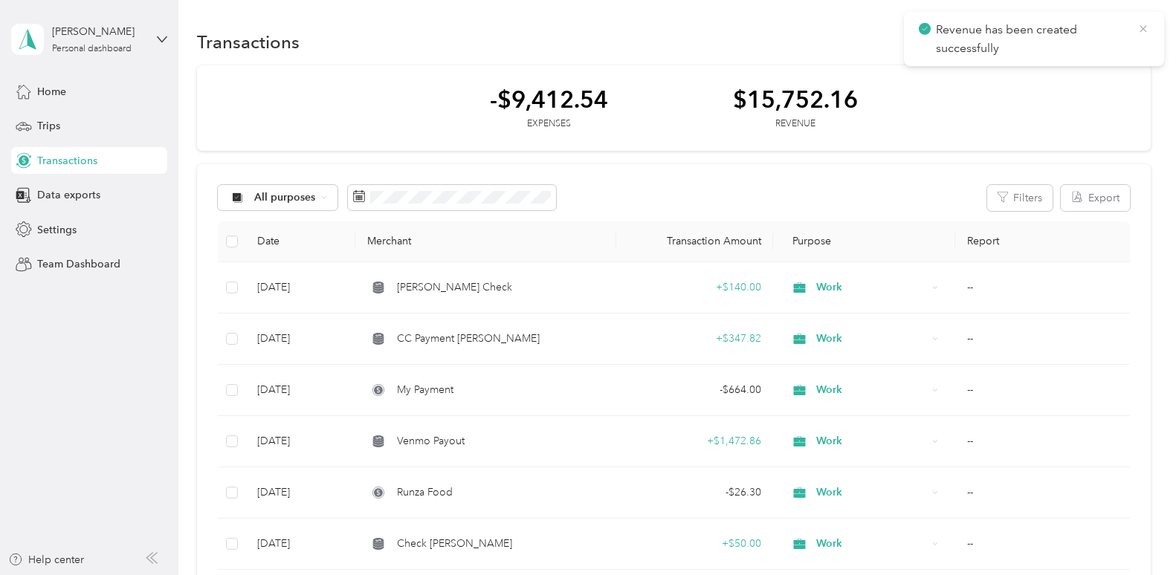
click at [1140, 33] on icon at bounding box center [1143, 28] width 12 height 13
click at [1140, 33] on button "New" at bounding box center [1122, 42] width 55 height 26
click at [1124, 77] on span "Expense" at bounding box center [1115, 70] width 40 height 16
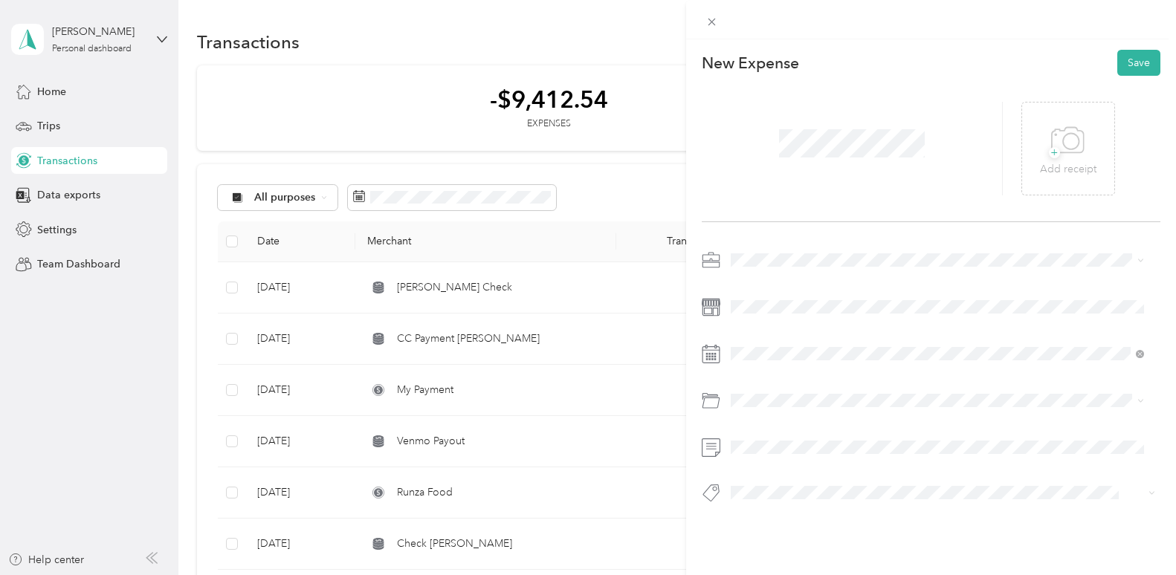
click at [748, 280] on span "Work" at bounding box center [748, 285] width 25 height 13
click at [758, 346] on span at bounding box center [942, 354] width 435 height 24
click at [817, 275] on div "24" at bounding box center [818, 273] width 19 height 19
click at [1118, 71] on button "Save" at bounding box center [1138, 63] width 43 height 26
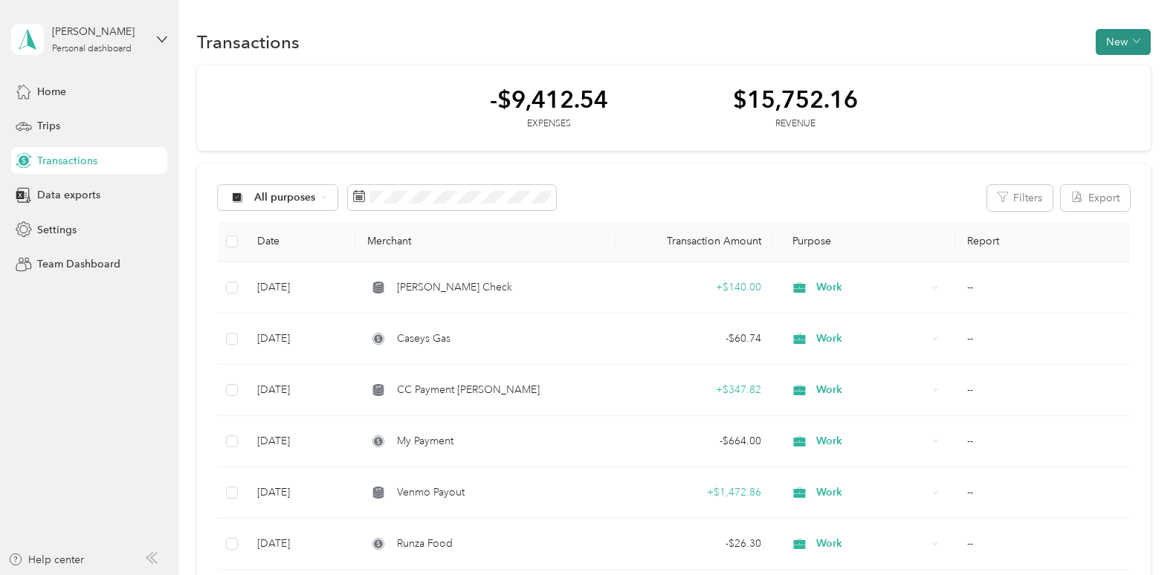
click at [1127, 38] on button "New" at bounding box center [1122, 42] width 55 height 26
click at [1106, 61] on li "Expense" at bounding box center [1107, 70] width 77 height 26
click at [1126, 75] on span "Expense" at bounding box center [1115, 70] width 40 height 16
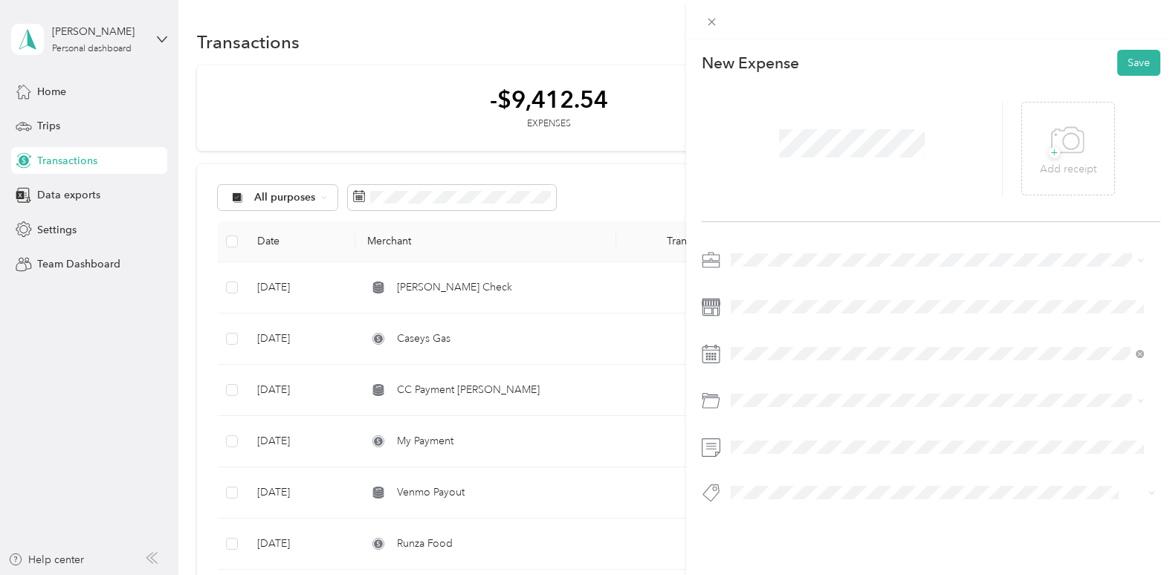
click at [741, 248] on span at bounding box center [942, 260] width 435 height 24
click at [758, 283] on span "Work" at bounding box center [748, 286] width 25 height 13
click at [837, 278] on div "25" at bounding box center [838, 273] width 19 height 19
click at [1130, 68] on button "Save" at bounding box center [1138, 63] width 43 height 26
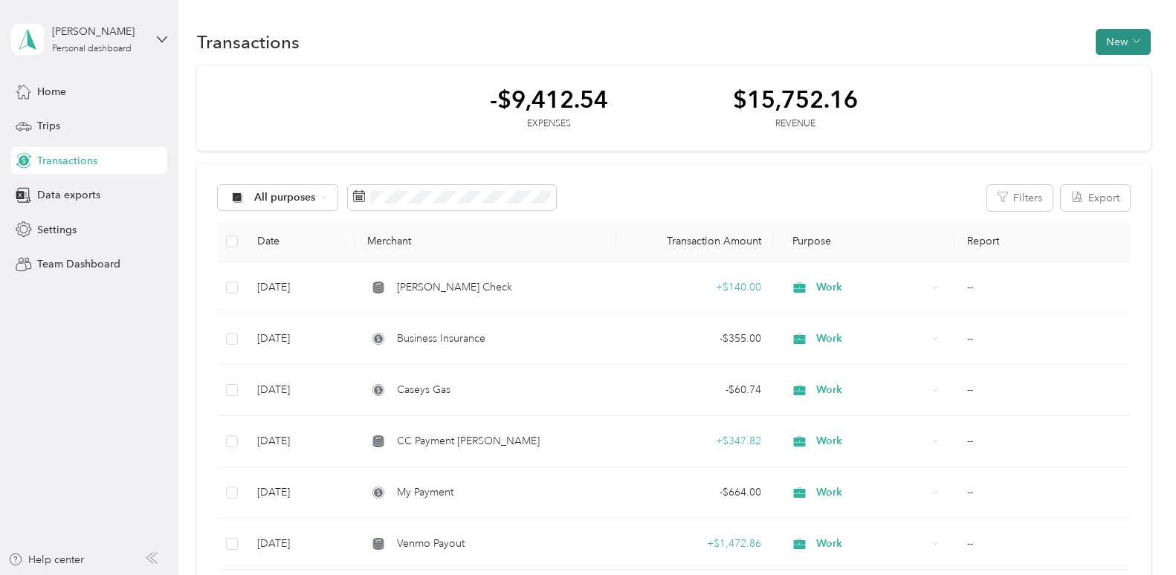
click at [1124, 33] on button "New" at bounding box center [1122, 42] width 55 height 26
click at [1110, 88] on span "Revenue" at bounding box center [1115, 96] width 41 height 16
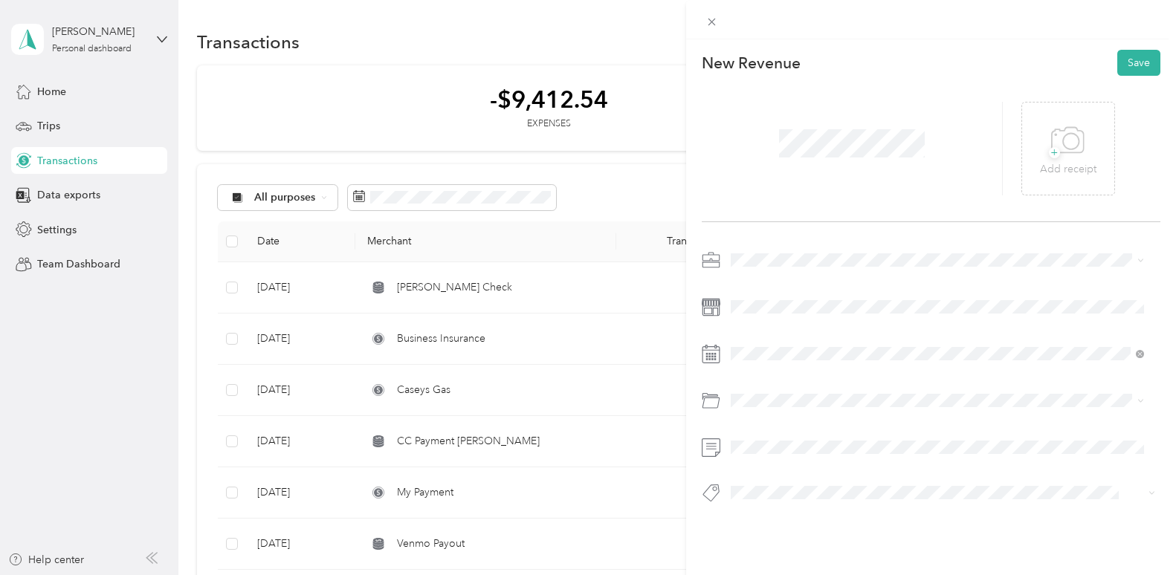
click at [787, 247] on div "New Revenue Save + Add receipt" at bounding box center [931, 302] width 490 height 526
click at [764, 277] on li "Work" at bounding box center [937, 286] width 424 height 26
click at [762, 296] on span at bounding box center [942, 307] width 435 height 24
click at [737, 360] on span at bounding box center [942, 354] width 435 height 24
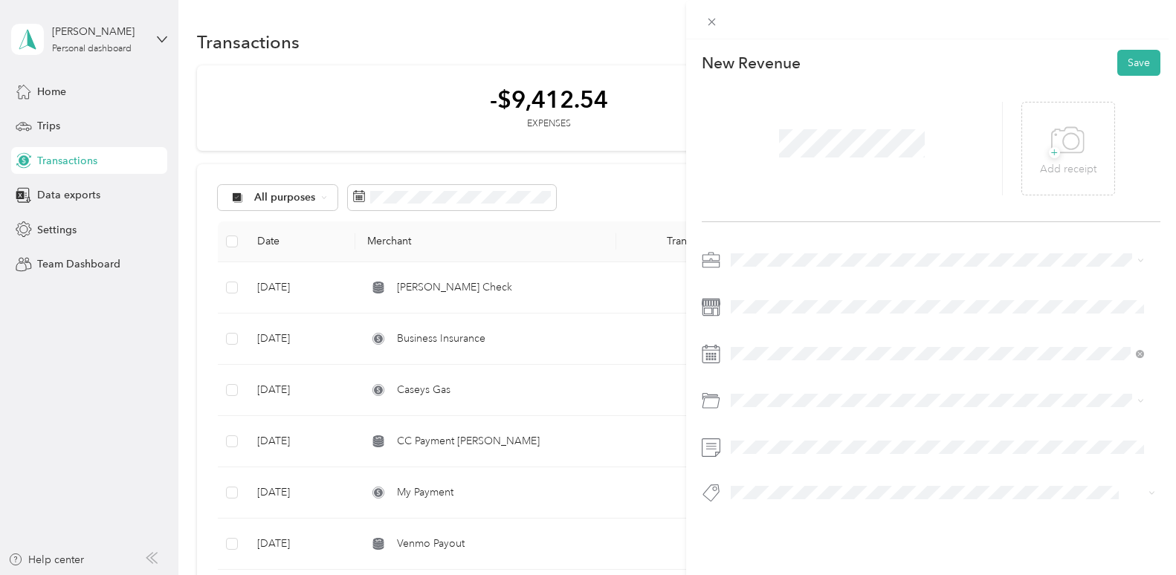
click at [724, 354] on div at bounding box center [930, 354] width 458 height 24
click at [794, 291] on div "30" at bounding box center [799, 297] width 19 height 19
click at [1137, 64] on button "Save" at bounding box center [1138, 63] width 43 height 26
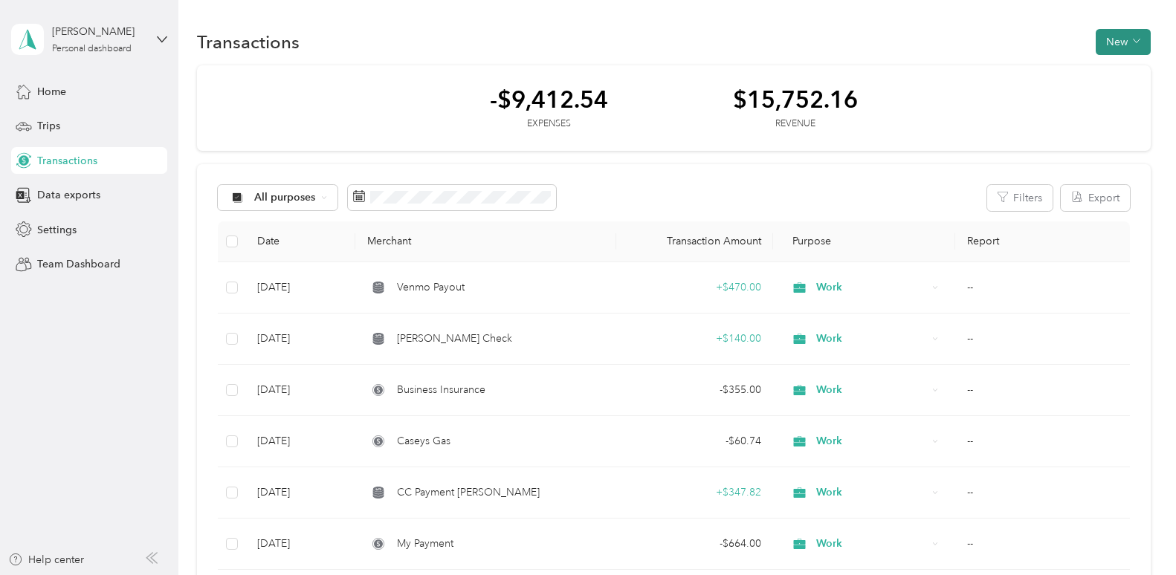
click at [1107, 45] on button "New" at bounding box center [1122, 42] width 55 height 26
click at [1107, 67] on span "Expense" at bounding box center [1115, 70] width 40 height 16
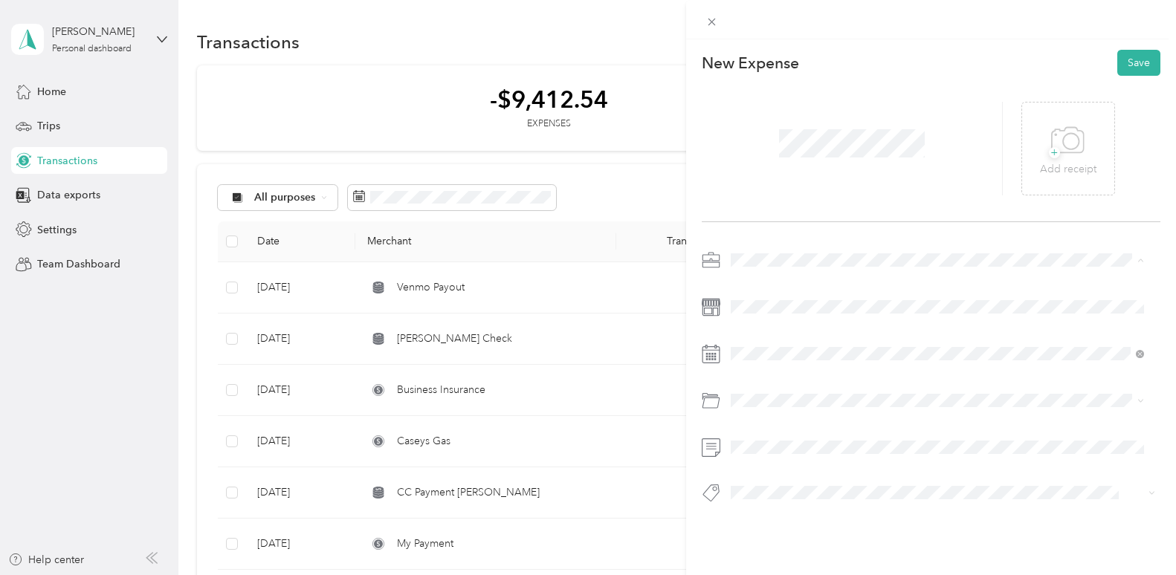
click at [785, 311] on div "Personal" at bounding box center [929, 313] width 386 height 16
click at [772, 252] on span at bounding box center [942, 260] width 435 height 24
click at [762, 277] on li "Work" at bounding box center [937, 286] width 424 height 26
click at [761, 296] on span at bounding box center [942, 307] width 435 height 24
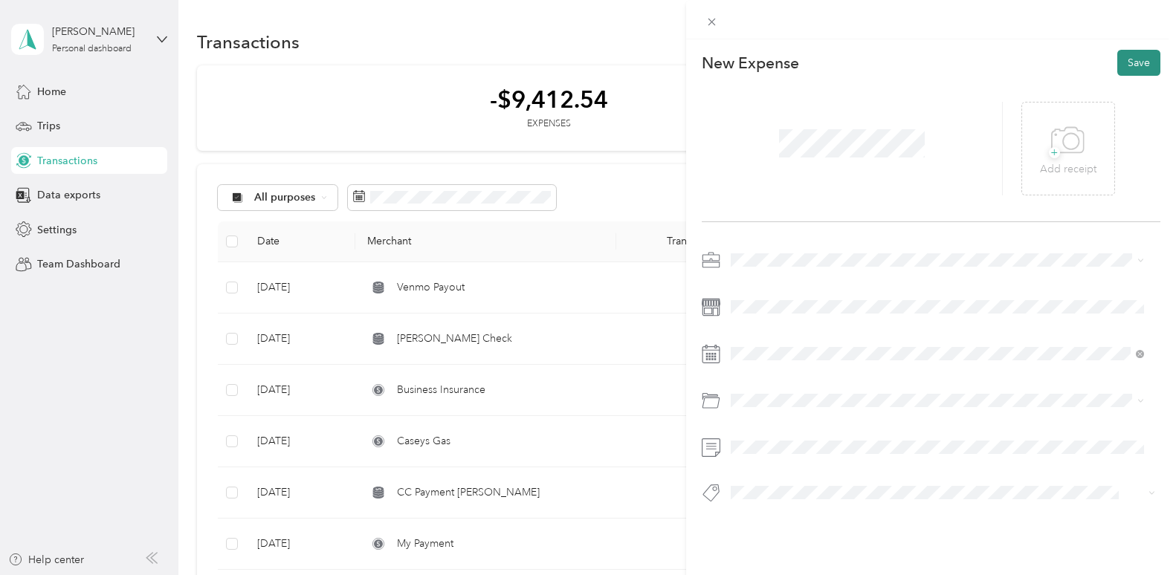
click at [1129, 65] on button "Save" at bounding box center [1138, 63] width 43 height 26
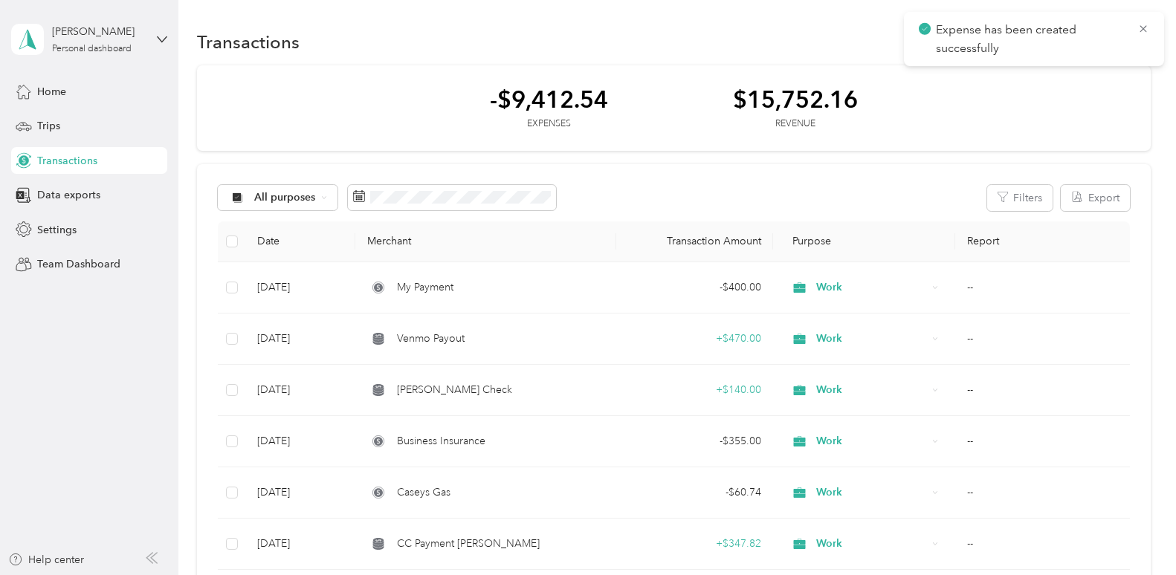
click at [1129, 65] on div "Expense has been created successfully" at bounding box center [1034, 39] width 260 height 54
drag, startPoint x: 1129, startPoint y: 65, endPoint x: 959, endPoint y: 143, distance: 186.8
click at [959, 143] on div "-$9,412.54 Expenses $15,752.16 Revenue" at bounding box center [673, 108] width 953 height 86
click at [1141, 30] on icon at bounding box center [1142, 28] width 7 height 7
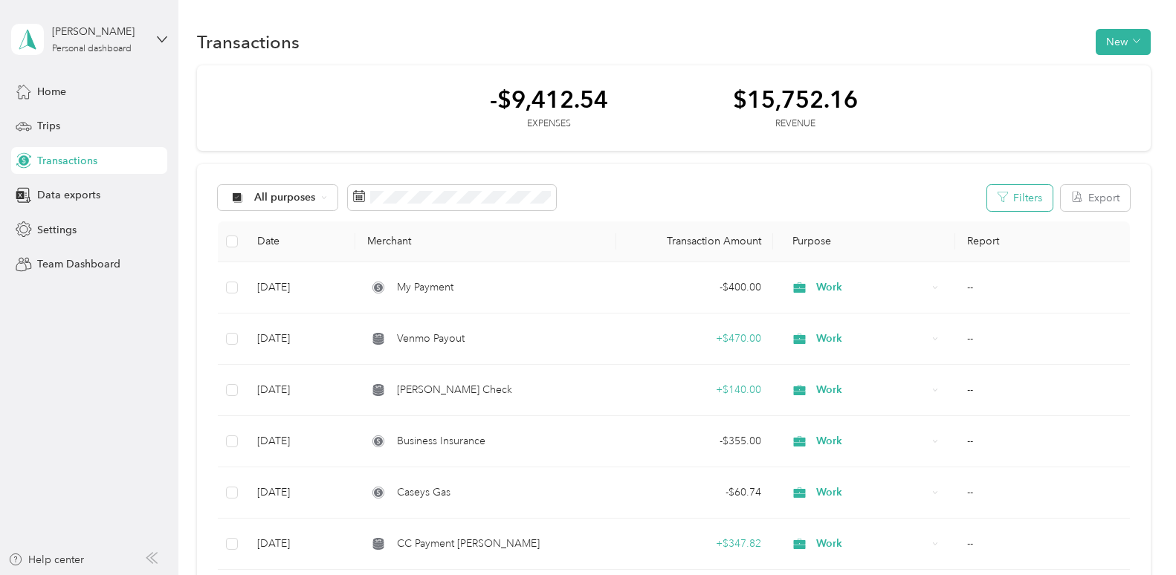
click at [1034, 201] on button "Filters" at bounding box center [1019, 198] width 65 height 26
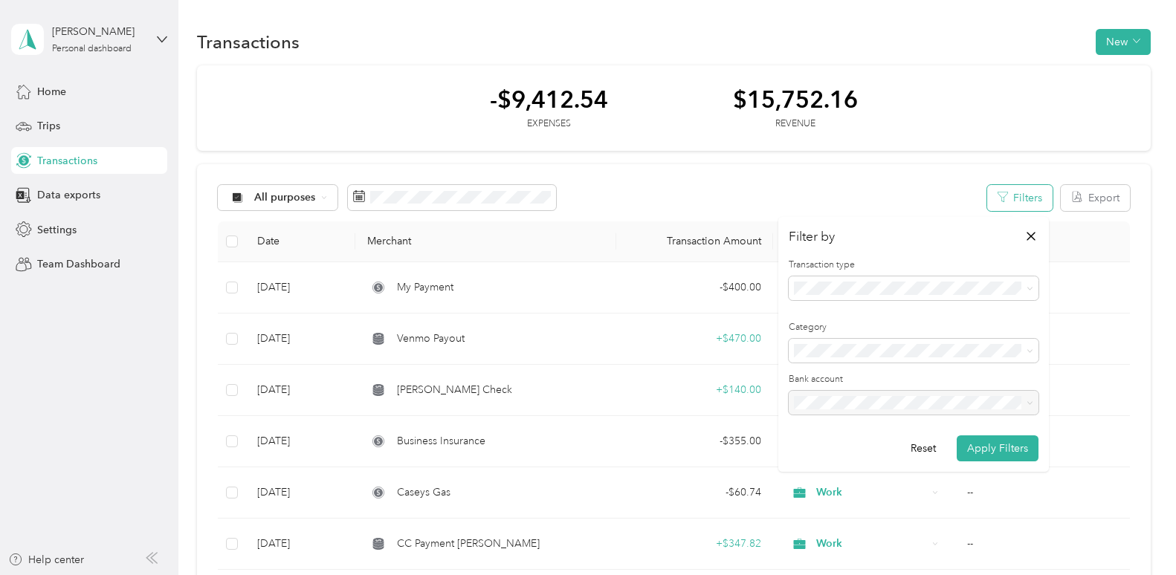
click at [1034, 201] on button "Filters" at bounding box center [1019, 198] width 65 height 26
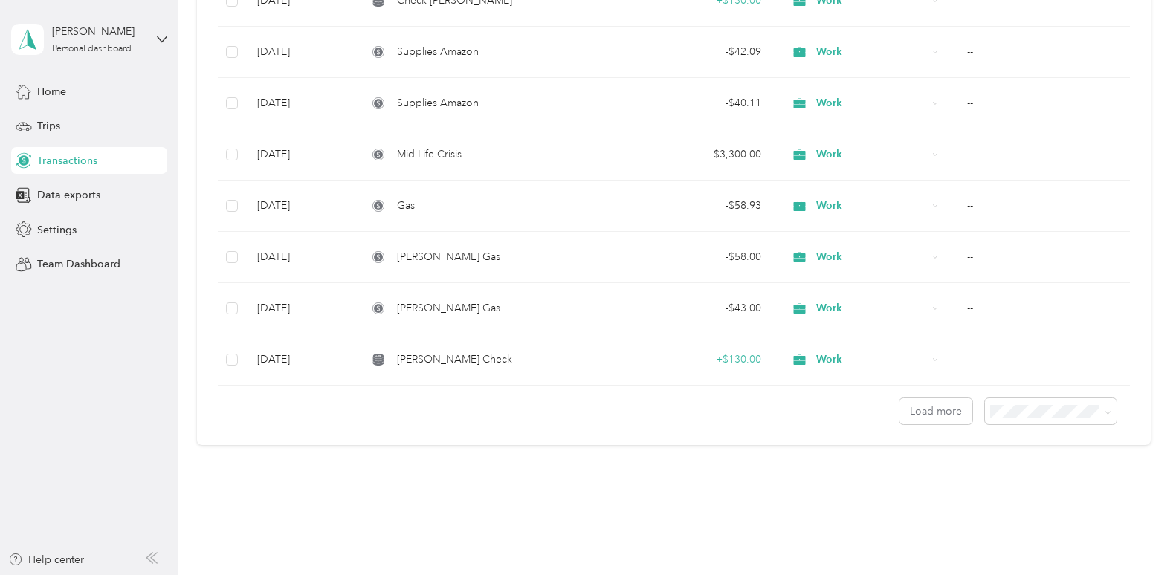
scroll to position [1182, 0]
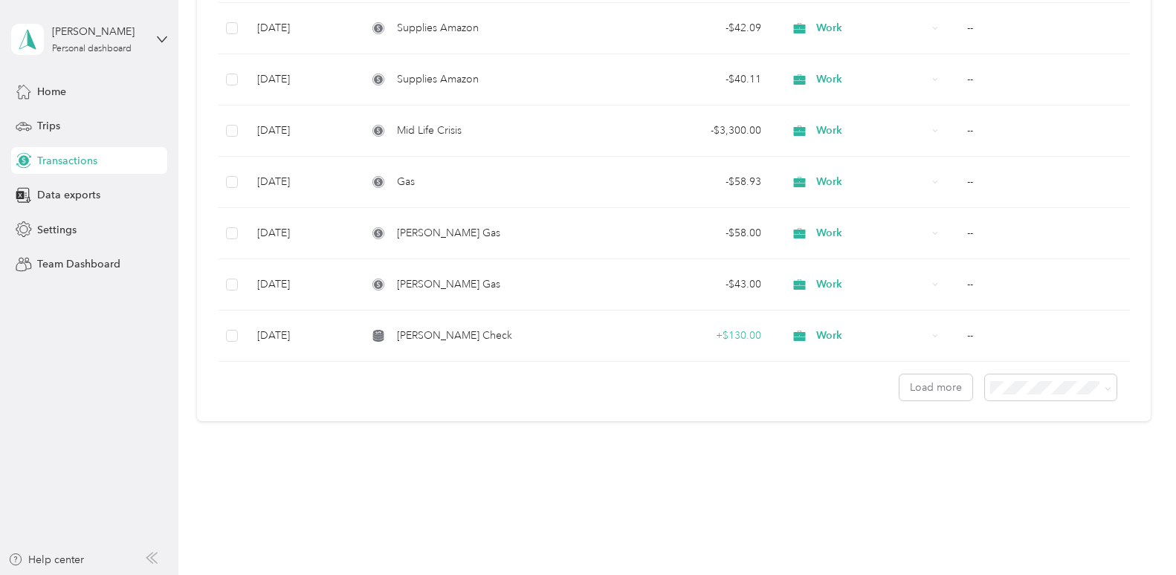
click at [1047, 466] on span "100 per load" at bounding box center [1021, 464] width 61 height 13
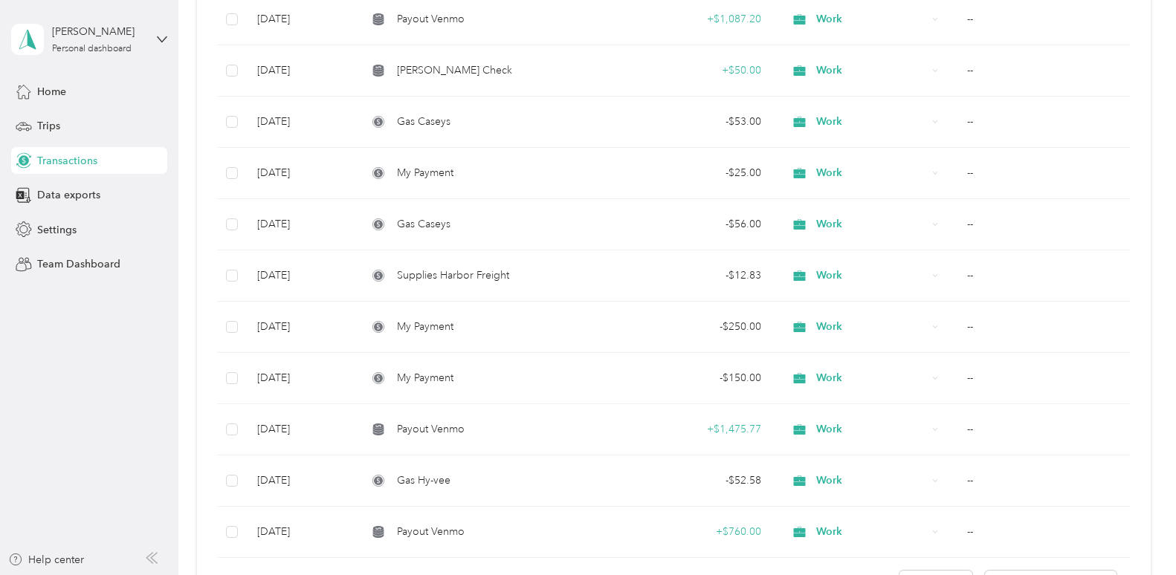
scroll to position [5028, 0]
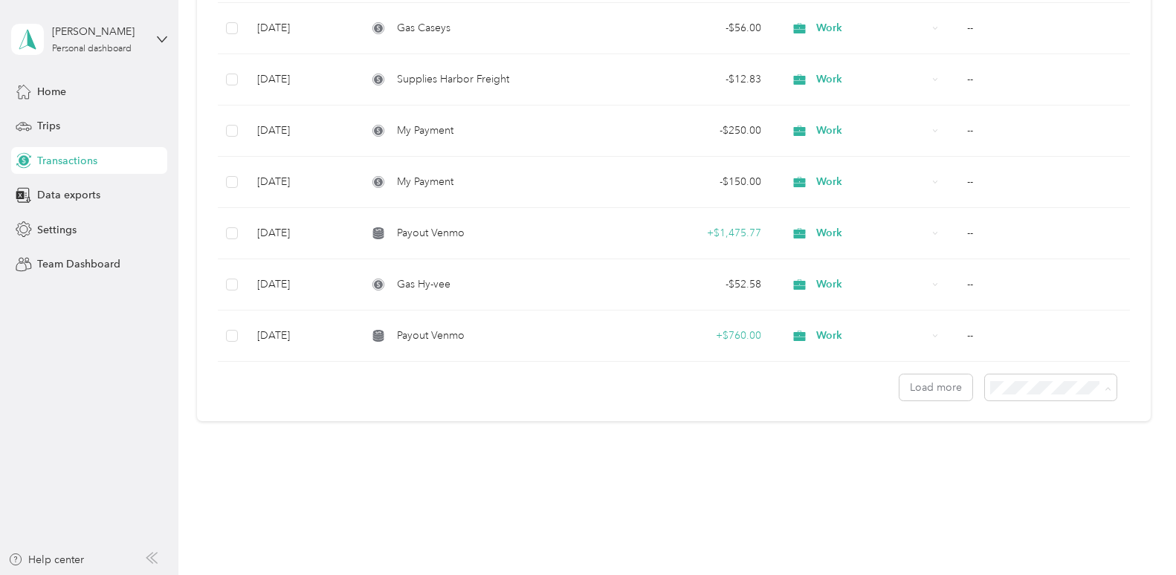
click at [1030, 470] on span "100 per load" at bounding box center [1021, 467] width 61 height 13
click at [944, 387] on button "Load more" at bounding box center [935, 388] width 73 height 26
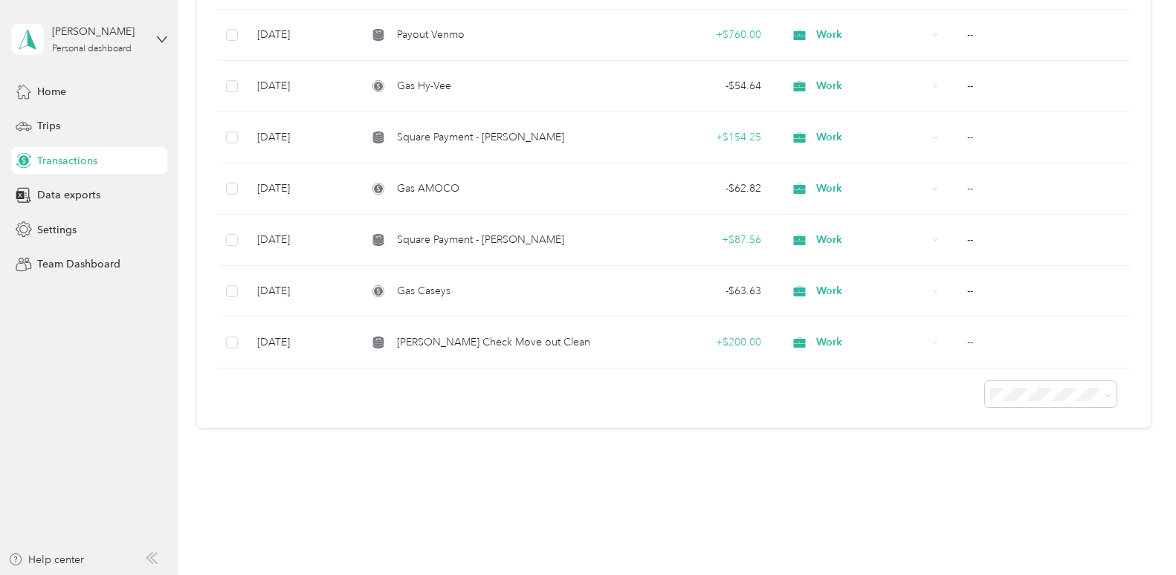
scroll to position [5335, 0]
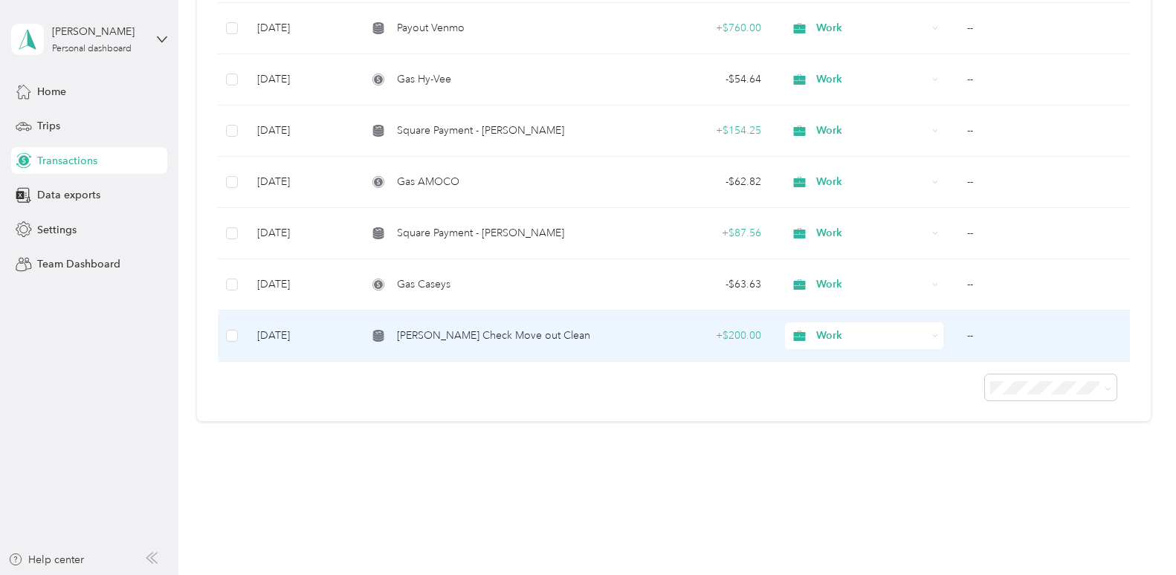
click at [623, 346] on td "+ $200.00" at bounding box center [694, 336] width 157 height 51
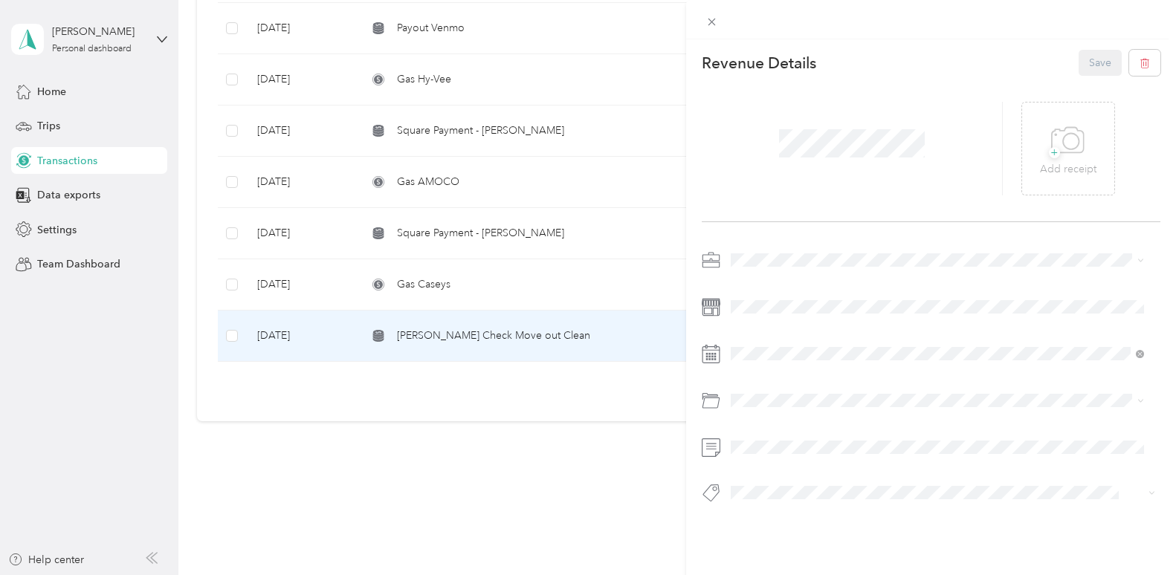
click at [630, 379] on div "This revenue cannot be edited because it is either under review, approved, or p…" at bounding box center [588, 287] width 1176 height 575
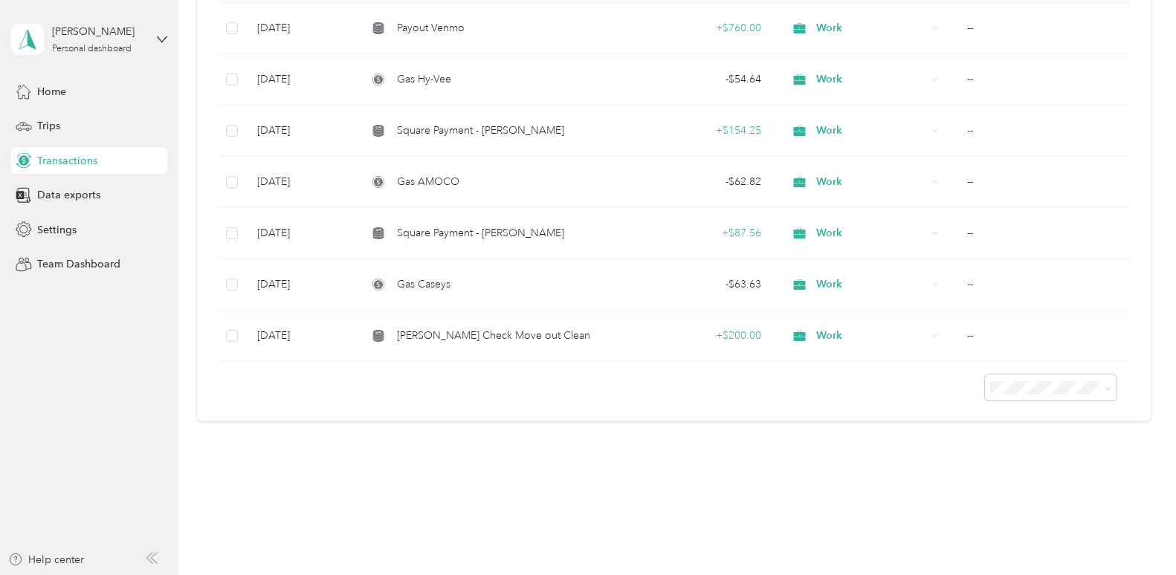
click at [628, 377] on div at bounding box center [674, 381] width 912 height 39
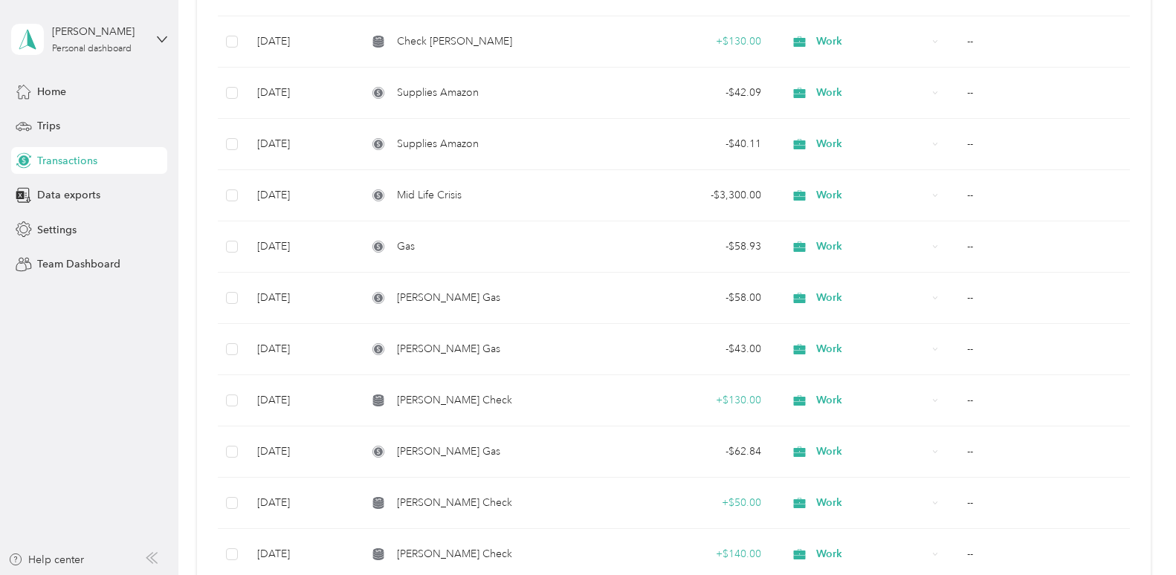
scroll to position [1111, 0]
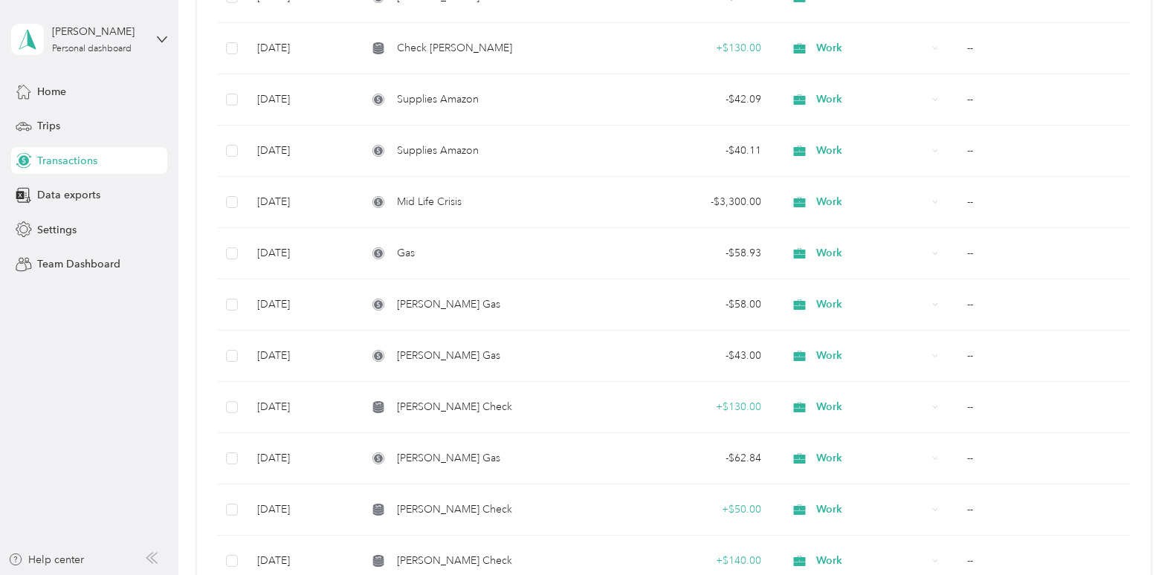
click at [966, 253] on td "--" at bounding box center [1042, 253] width 174 height 51
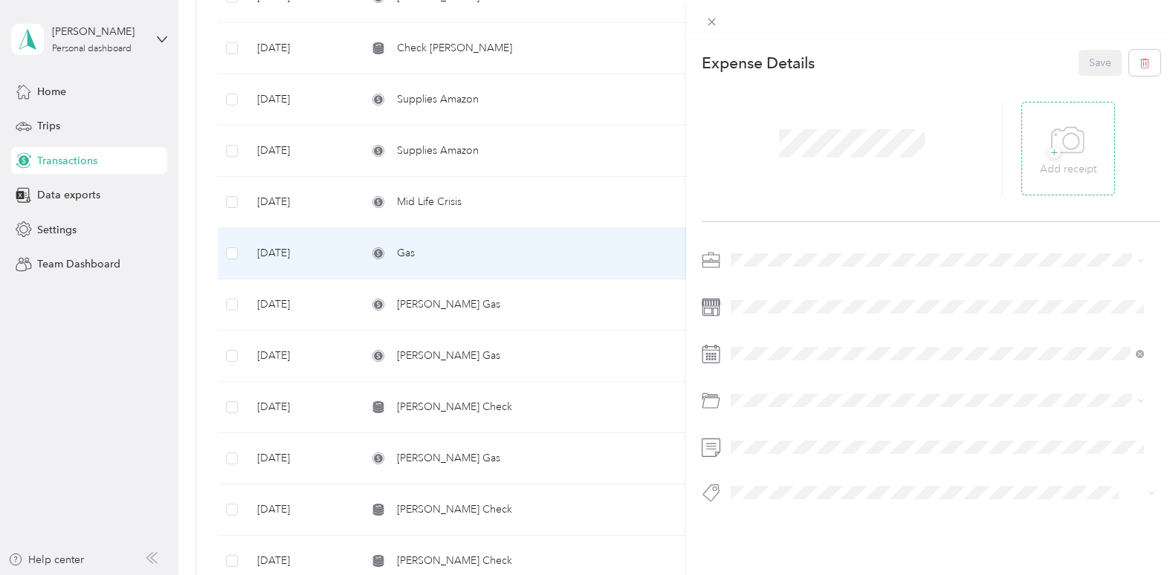
click at [1068, 146] on icon at bounding box center [1067, 140] width 33 height 41
